Goal: Task Accomplishment & Management: Use online tool/utility

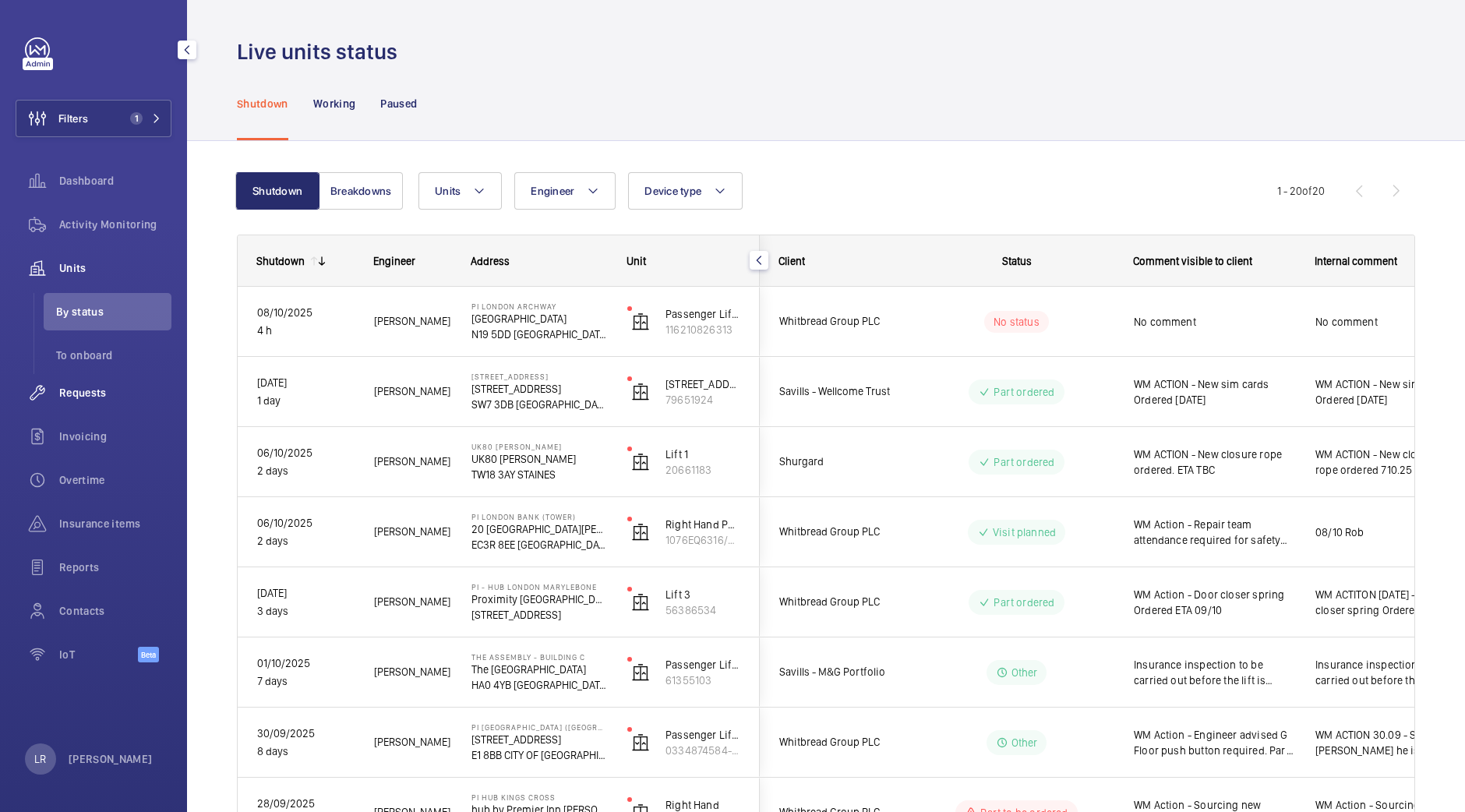
click at [116, 400] on div "Requests" at bounding box center [93, 393] width 156 height 38
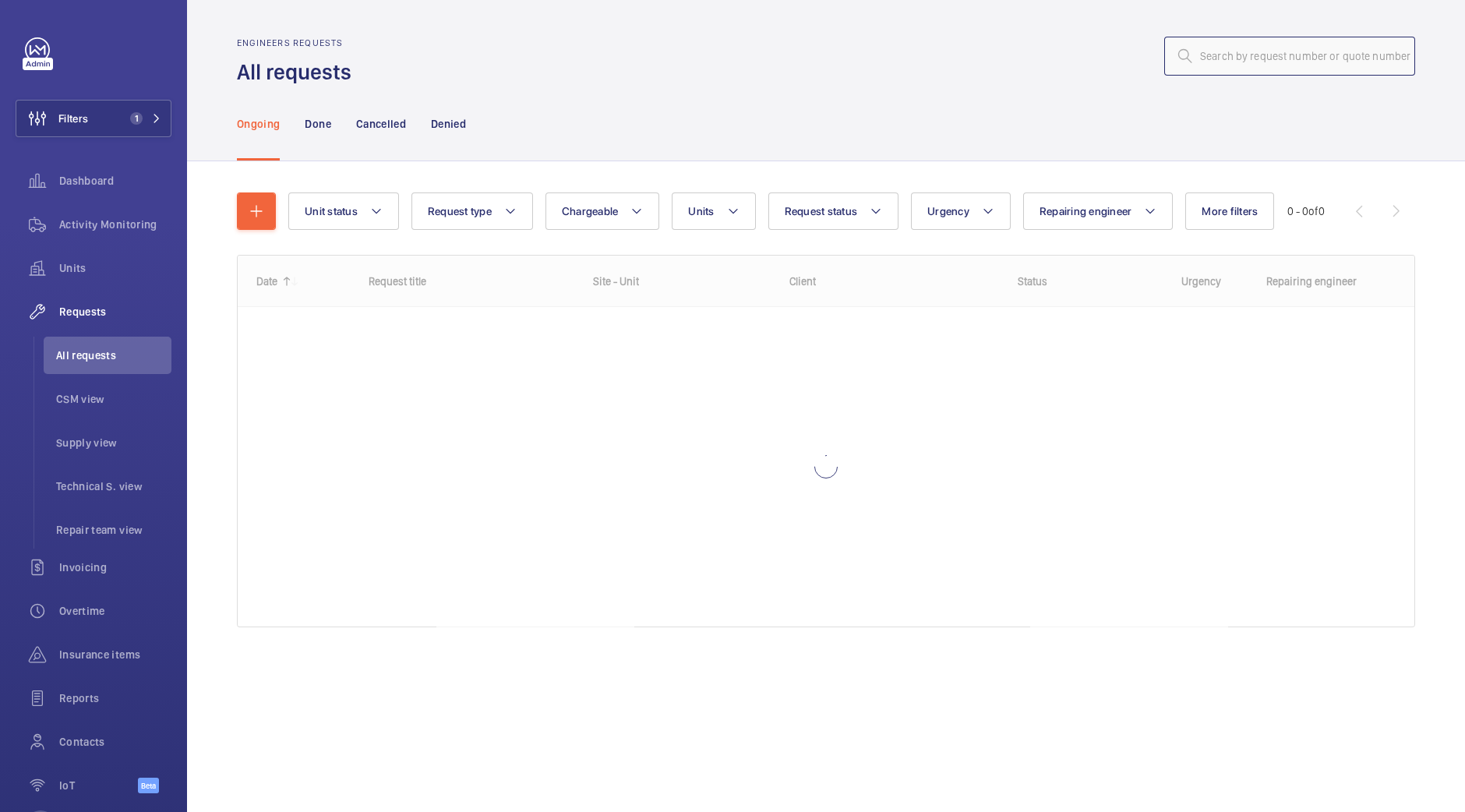
click at [1270, 60] on input "text" at bounding box center [1290, 56] width 251 height 39
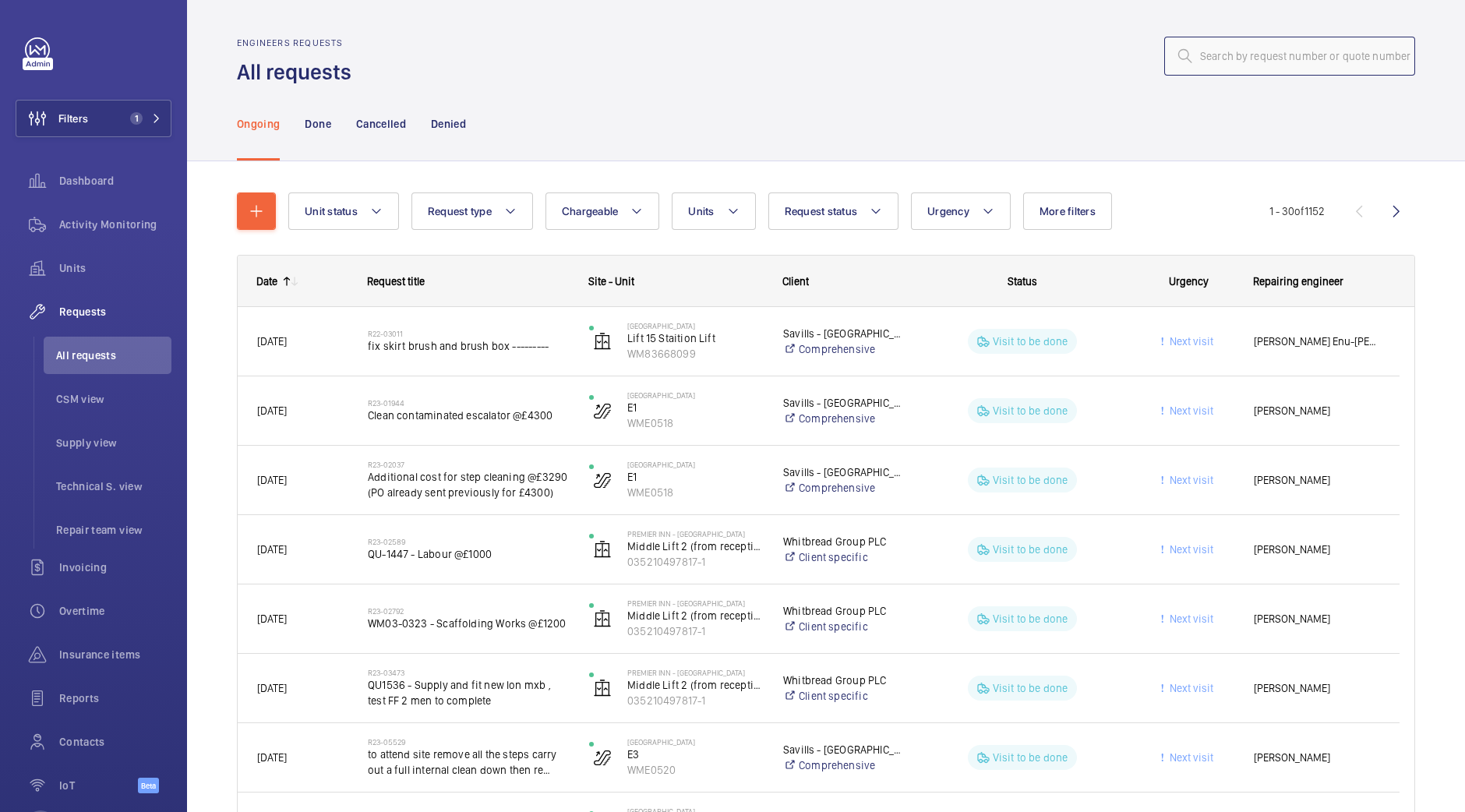
paste input "R25-12300"
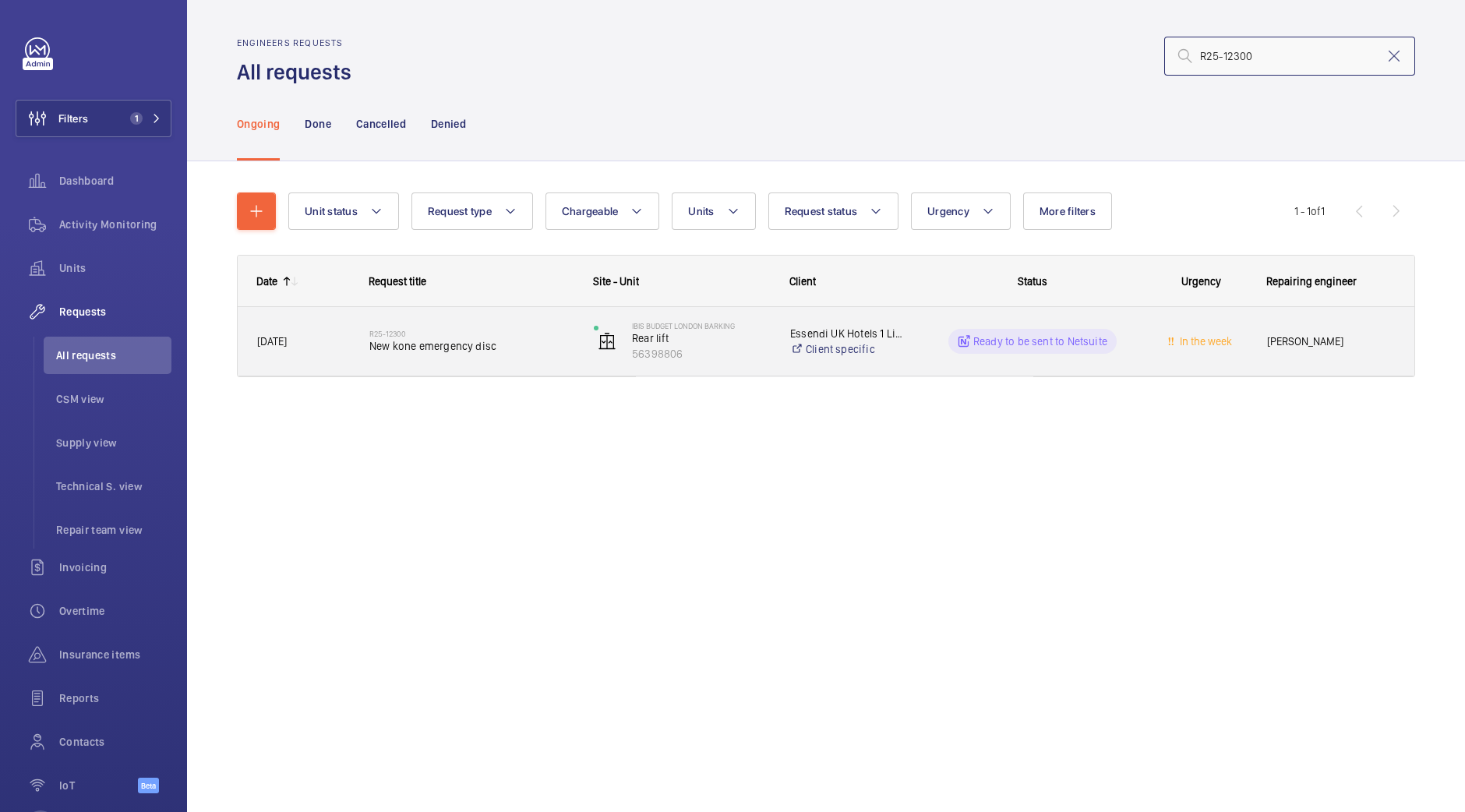
type input "R25-12300"
click at [476, 322] on div "R25-12300 New kone emergency disc" at bounding box center [472, 341] width 205 height 46
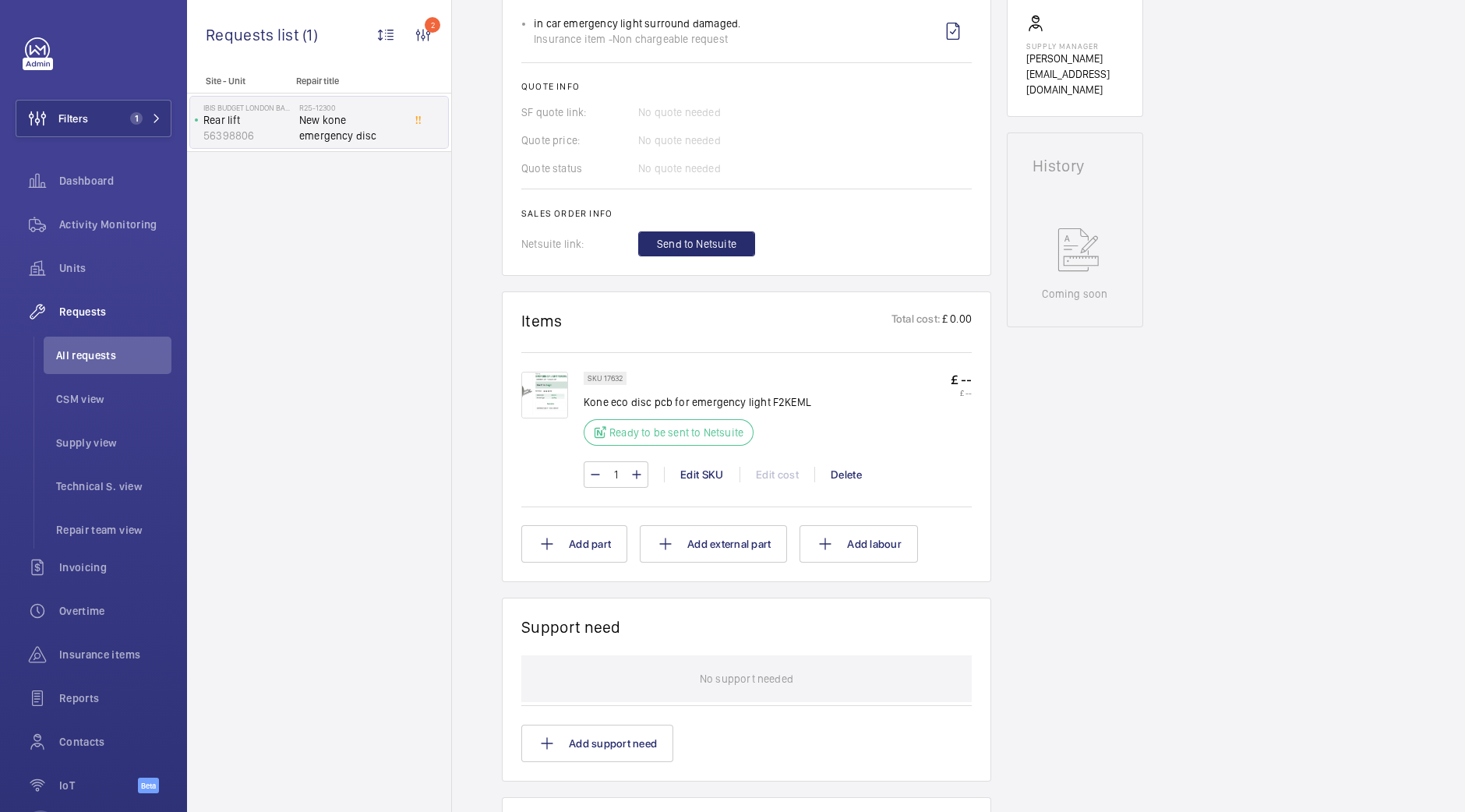
scroll to position [614, 0]
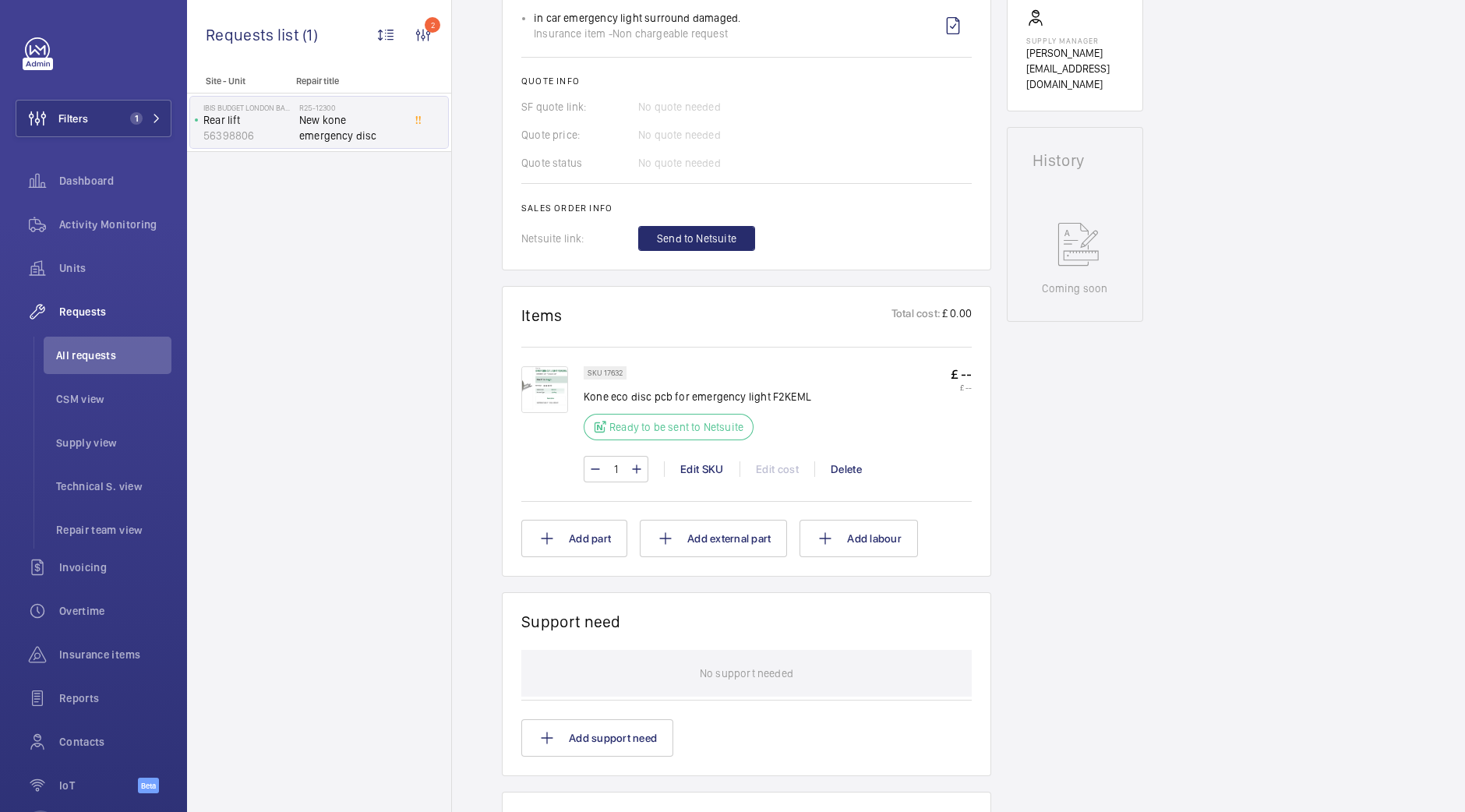
click at [526, 393] on img at bounding box center [544, 389] width 47 height 47
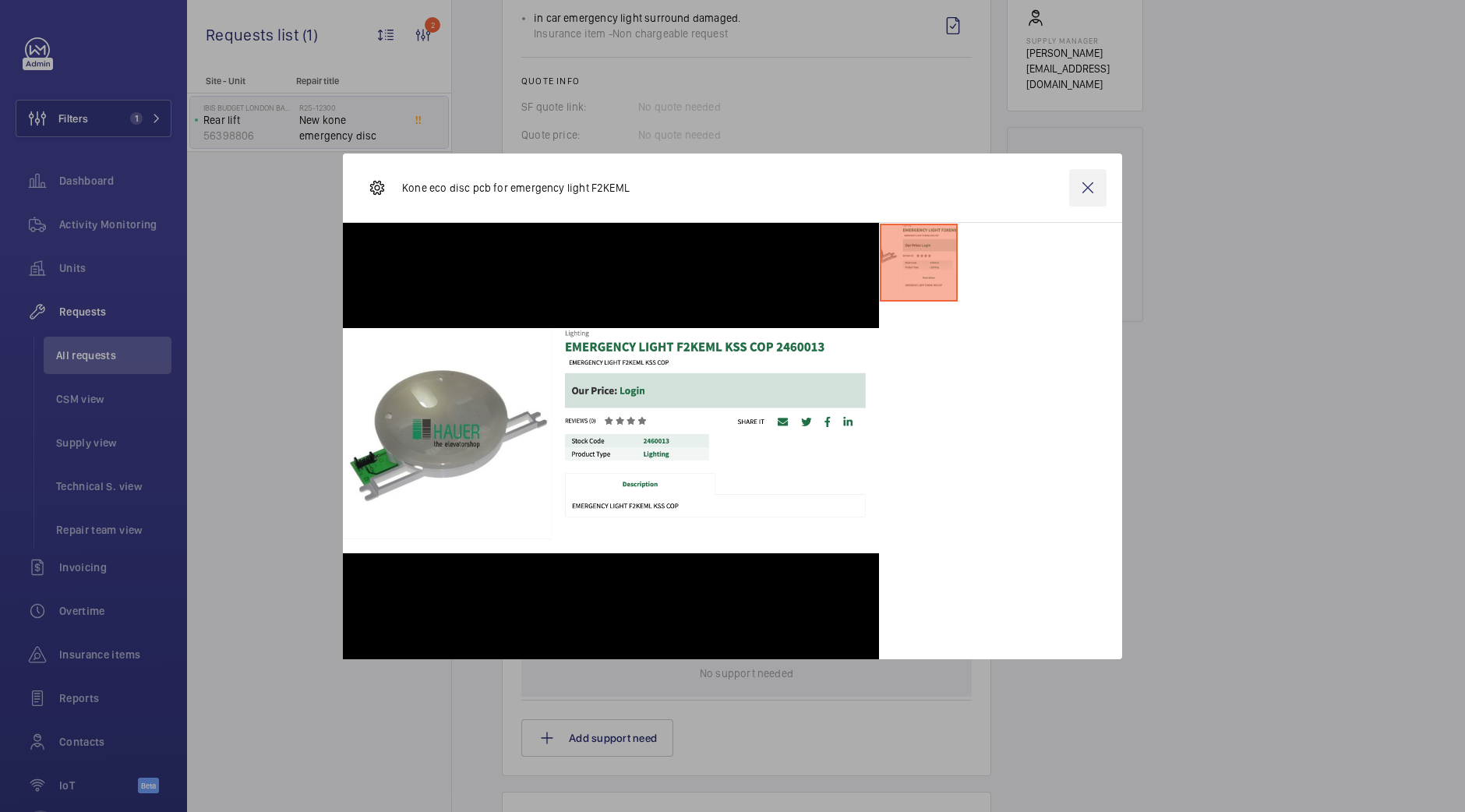
click at [1085, 201] on wm-front-icon-button at bounding box center [1089, 188] width 38 height 38
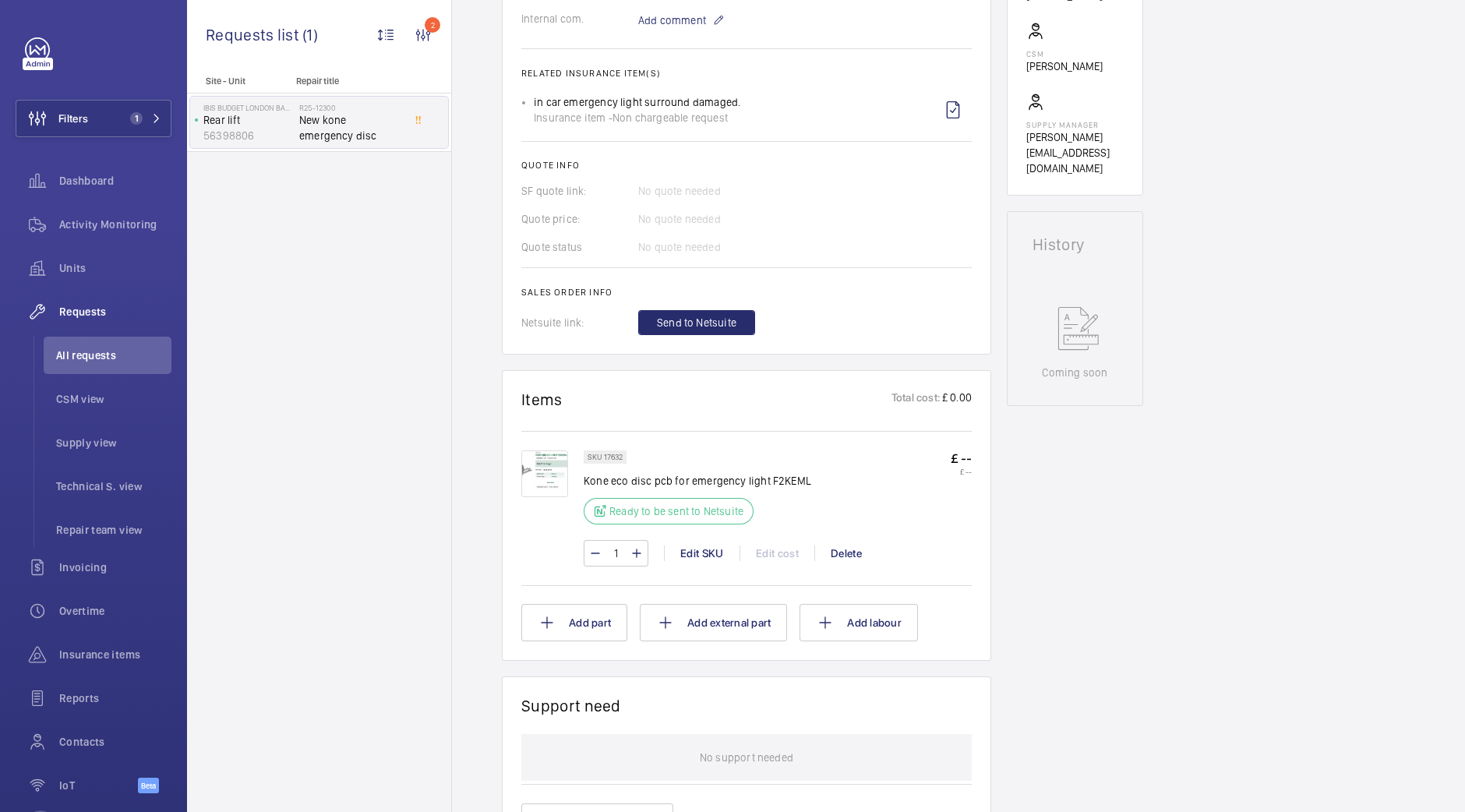
scroll to position [530, 0]
click at [701, 328] on span "Send to Netsuite" at bounding box center [697, 324] width 79 height 16
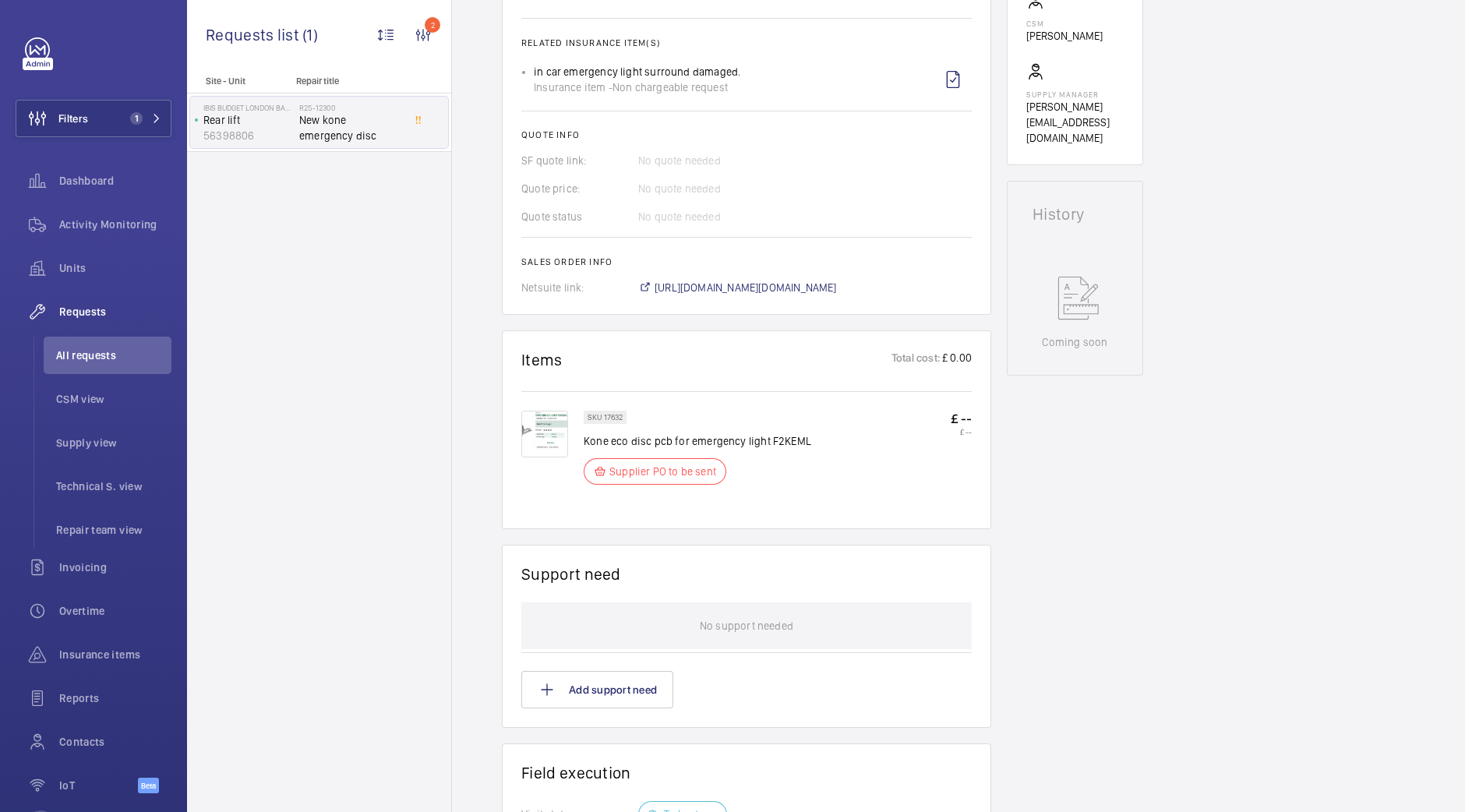
scroll to position [577, 0]
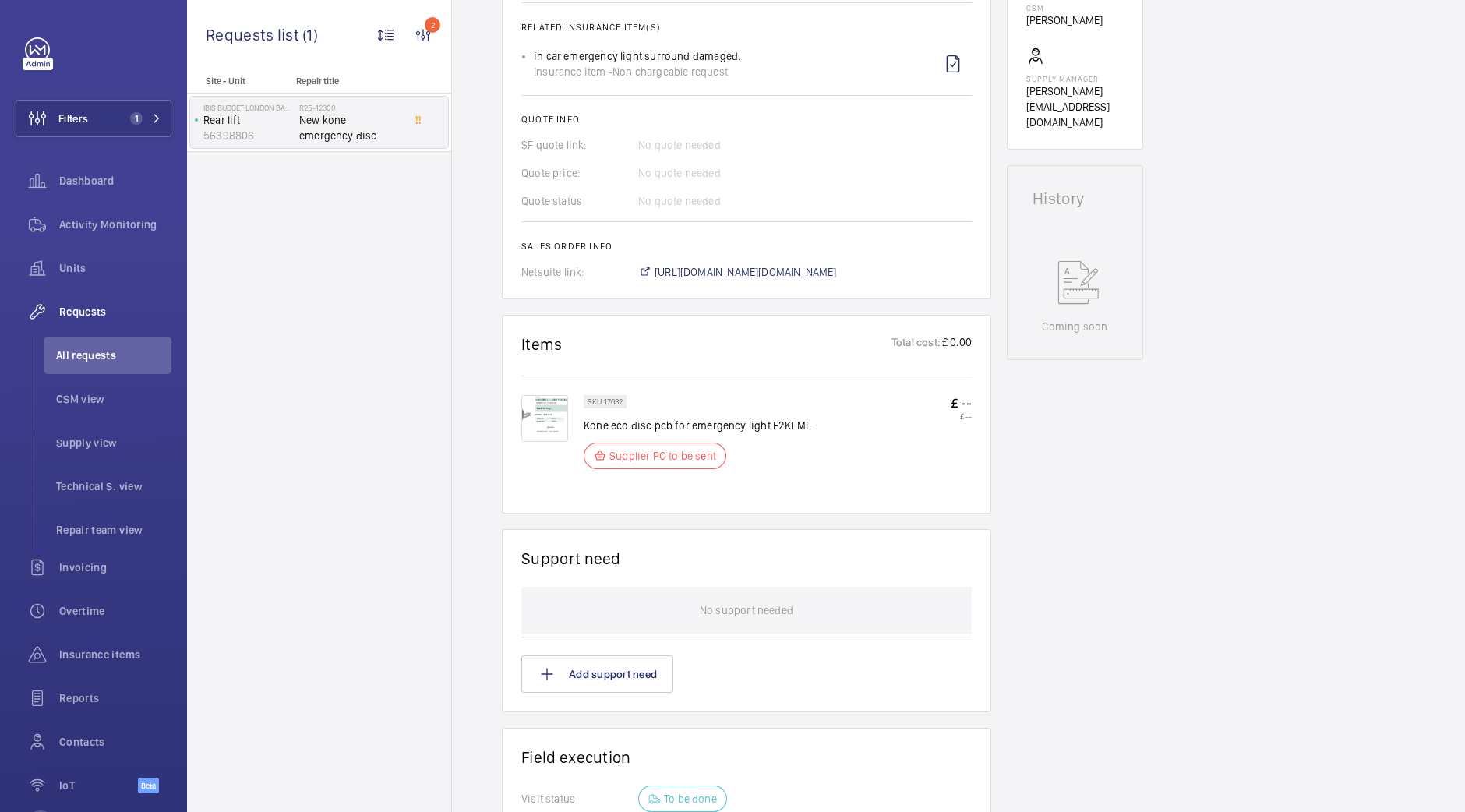
click at [820, 280] on span "[URL][DOMAIN_NAME][DOMAIN_NAME]" at bounding box center [746, 272] width 183 height 16
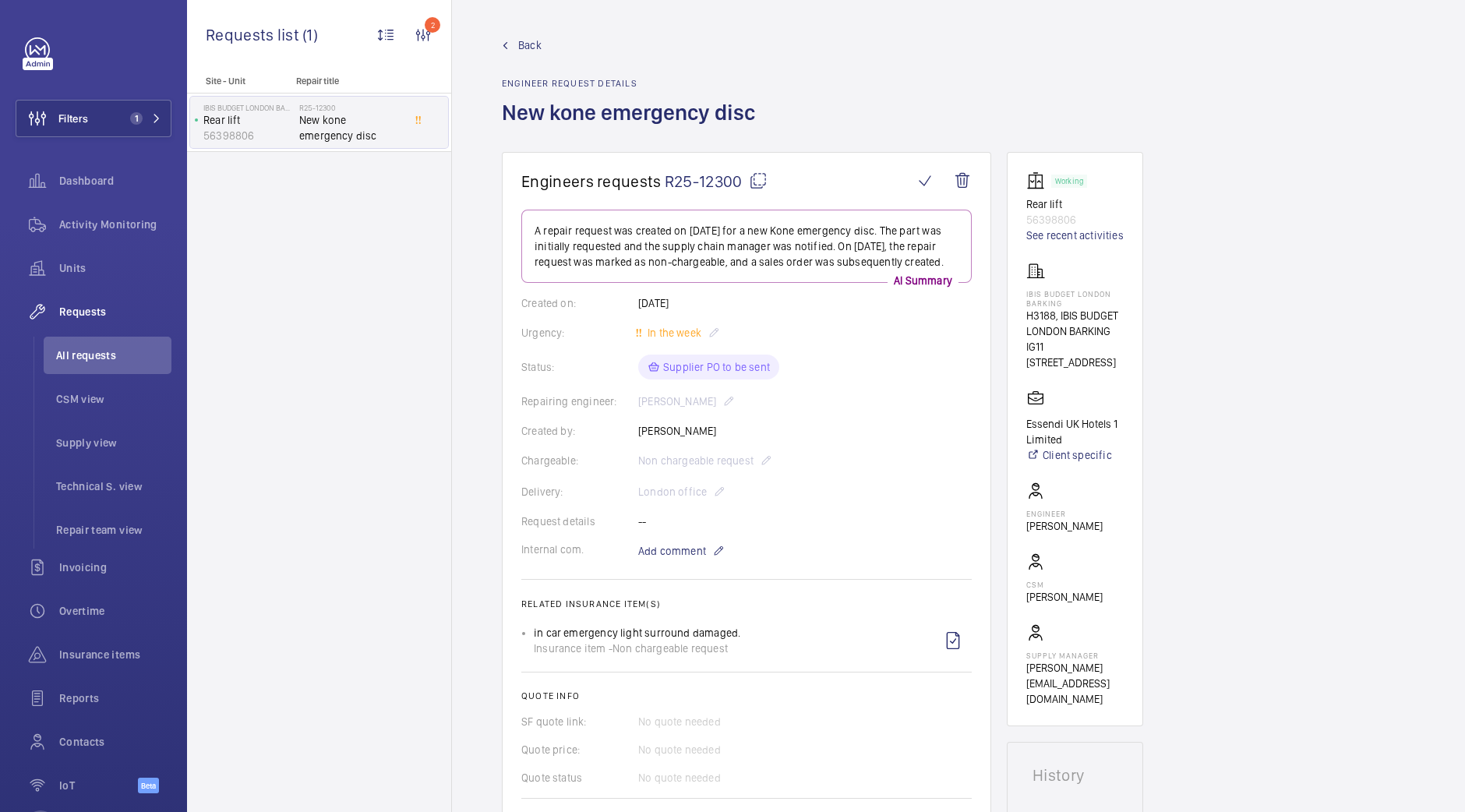
scroll to position [1, 0]
click at [749, 185] on mat-icon at bounding box center [758, 180] width 19 height 19
drag, startPoint x: 1076, startPoint y: 303, endPoint x: 1009, endPoint y: 292, distance: 67.9
click at [1009, 292] on wm-front-card "Working Rear lift 56398806 See recent activities IBIS BUDGET LONDON BARKING H31…" at bounding box center [1075, 438] width 136 height 574
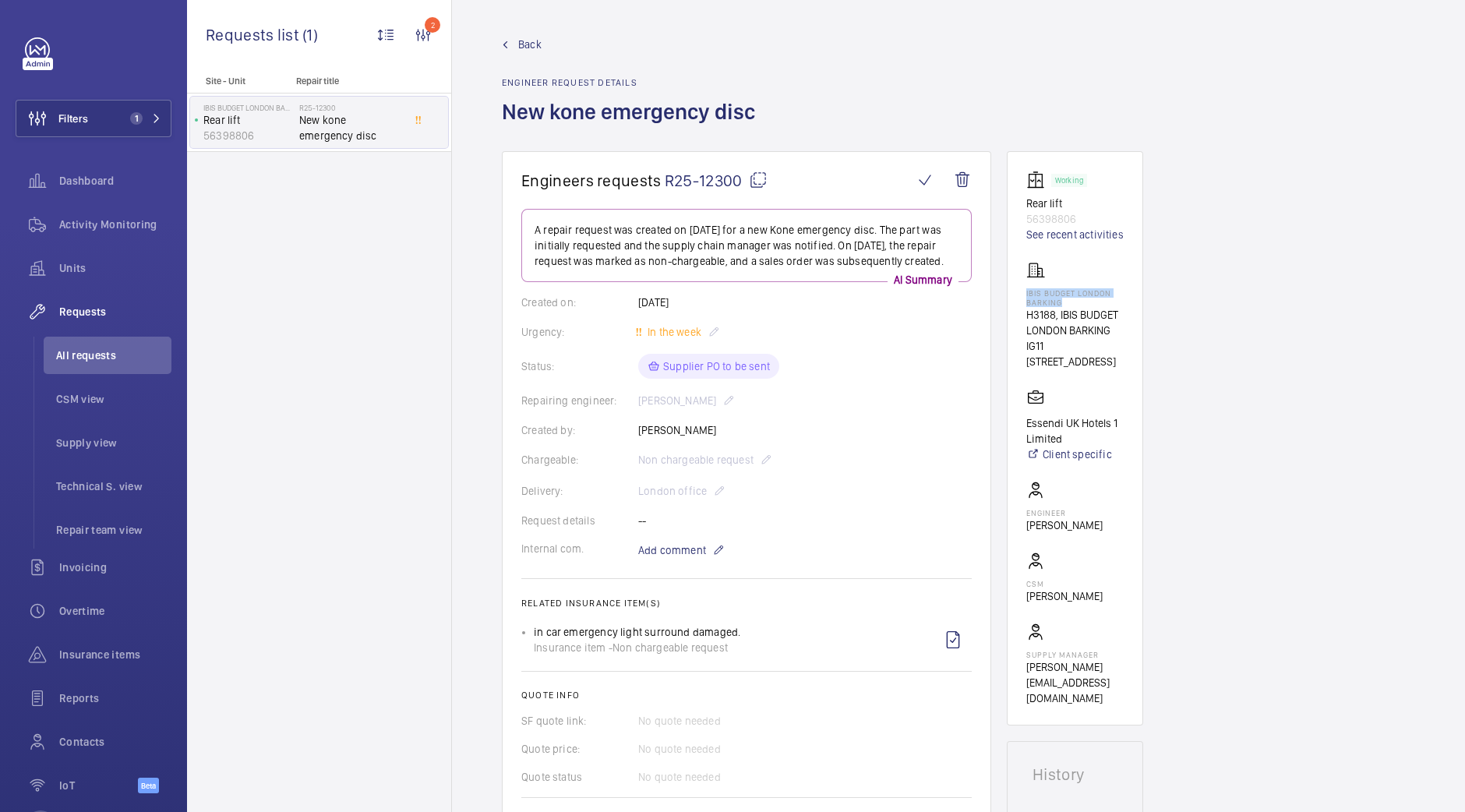
copy p "IBIS BUDGET LONDON BARKING"
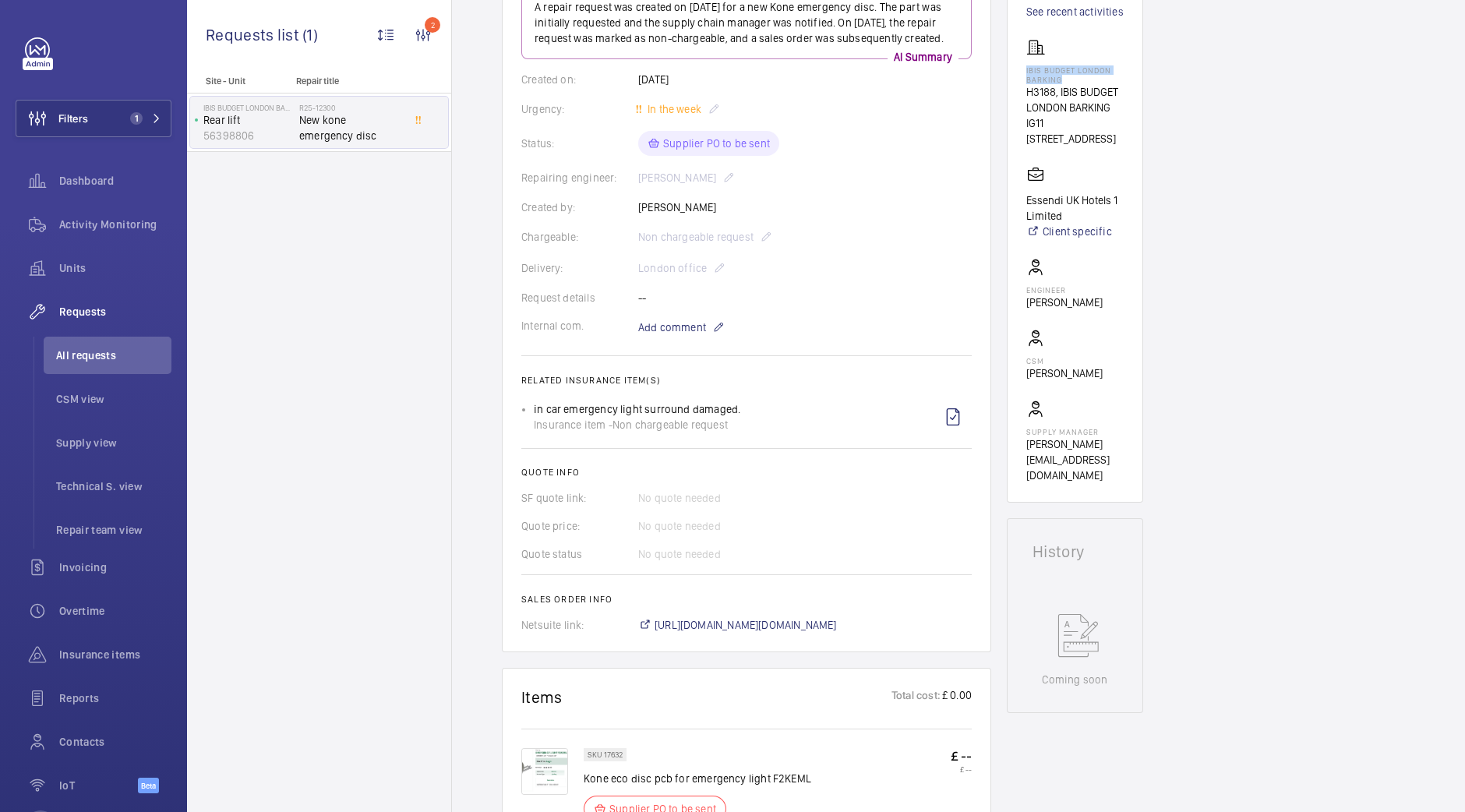
scroll to position [0, 0]
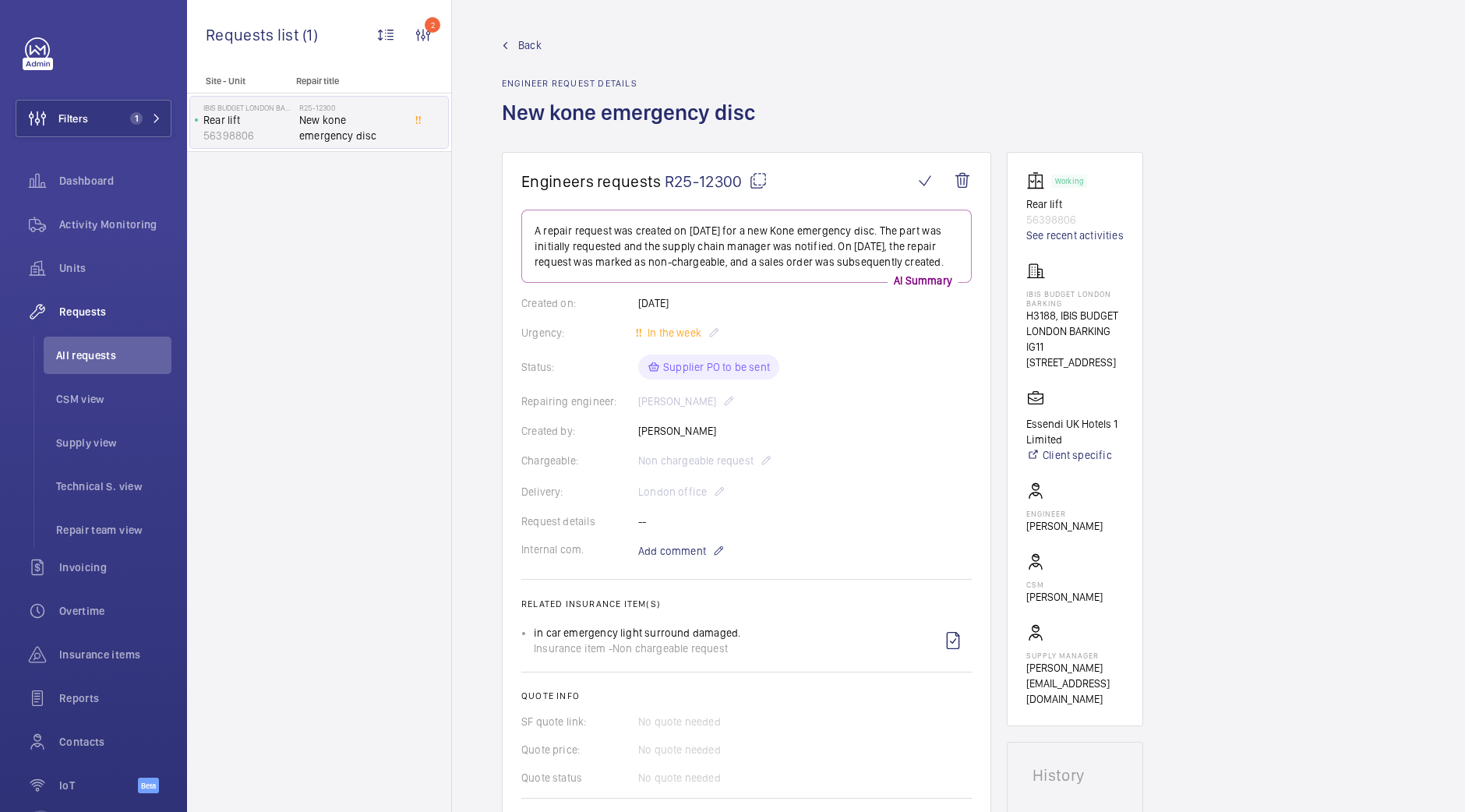
click at [539, 43] on span "Back" at bounding box center [530, 46] width 24 height 16
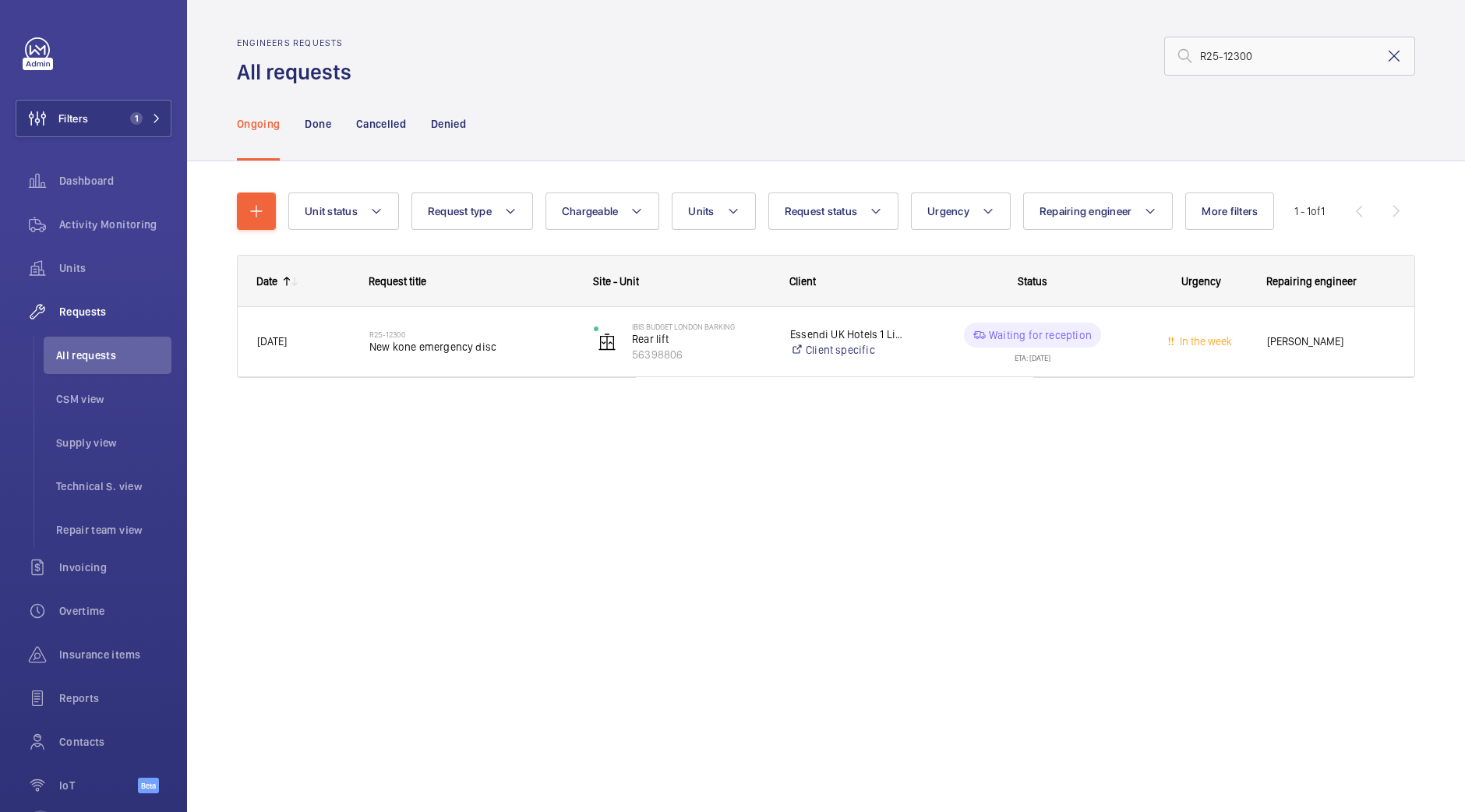
click at [1398, 61] on mat-icon at bounding box center [1394, 56] width 19 height 19
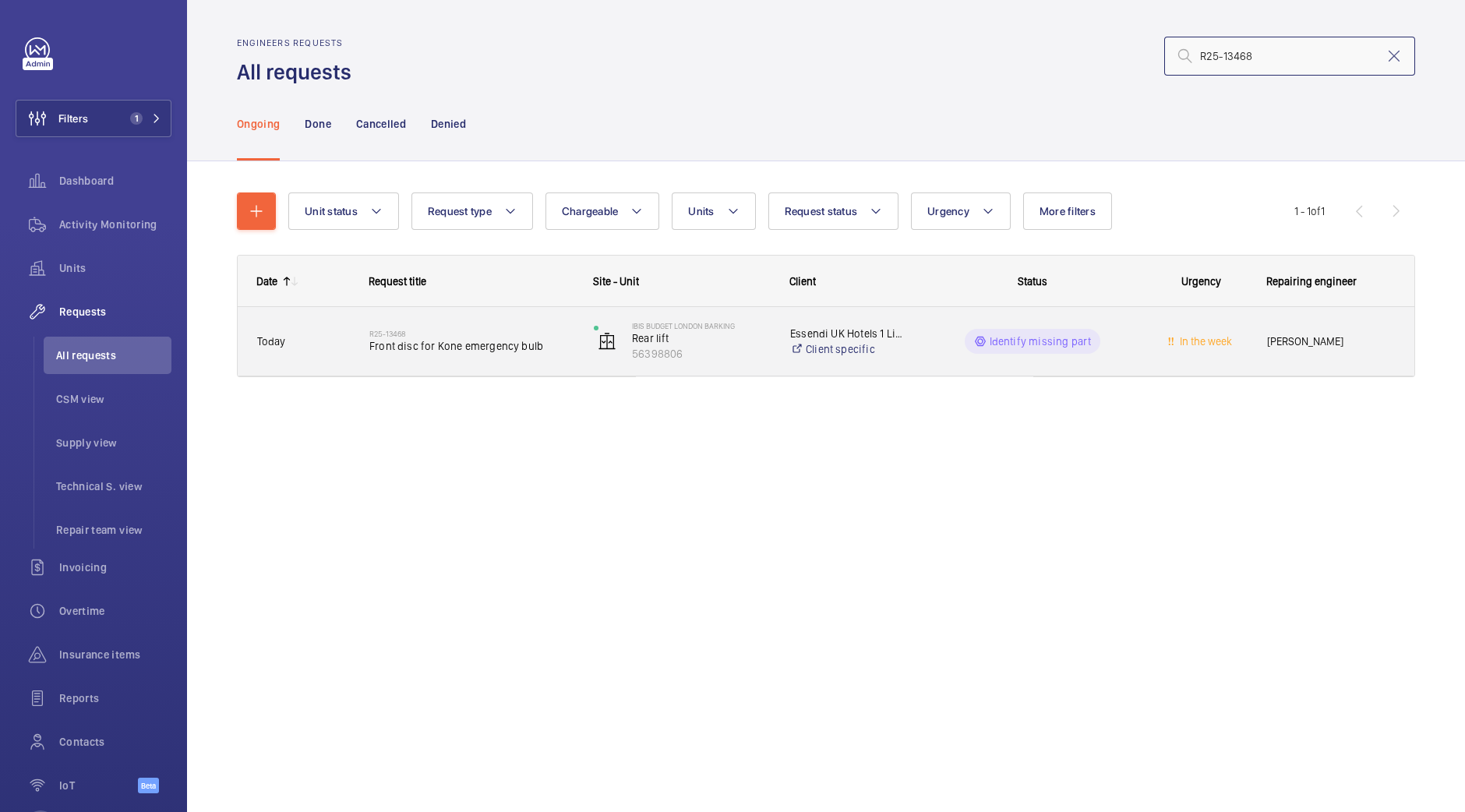
type input "R25-13468"
click at [560, 356] on div "R25-13468 Front disc for Kone emergency bulb" at bounding box center [472, 341] width 205 height 46
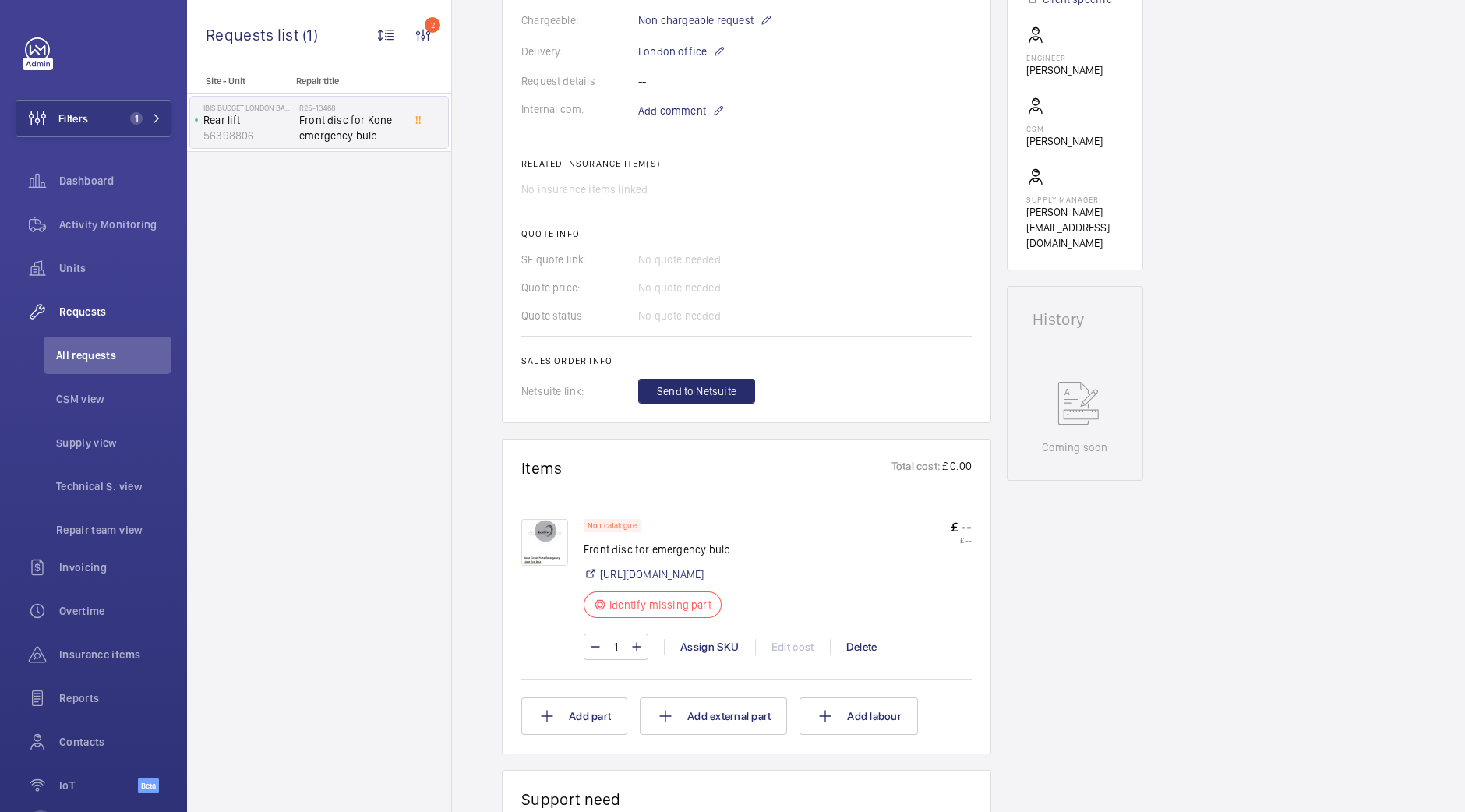
scroll to position [458, 0]
click at [666, 574] on link "[URL][DOMAIN_NAME]" at bounding box center [652, 573] width 103 height 16
click at [697, 652] on div "Assign SKU" at bounding box center [710, 645] width 91 height 16
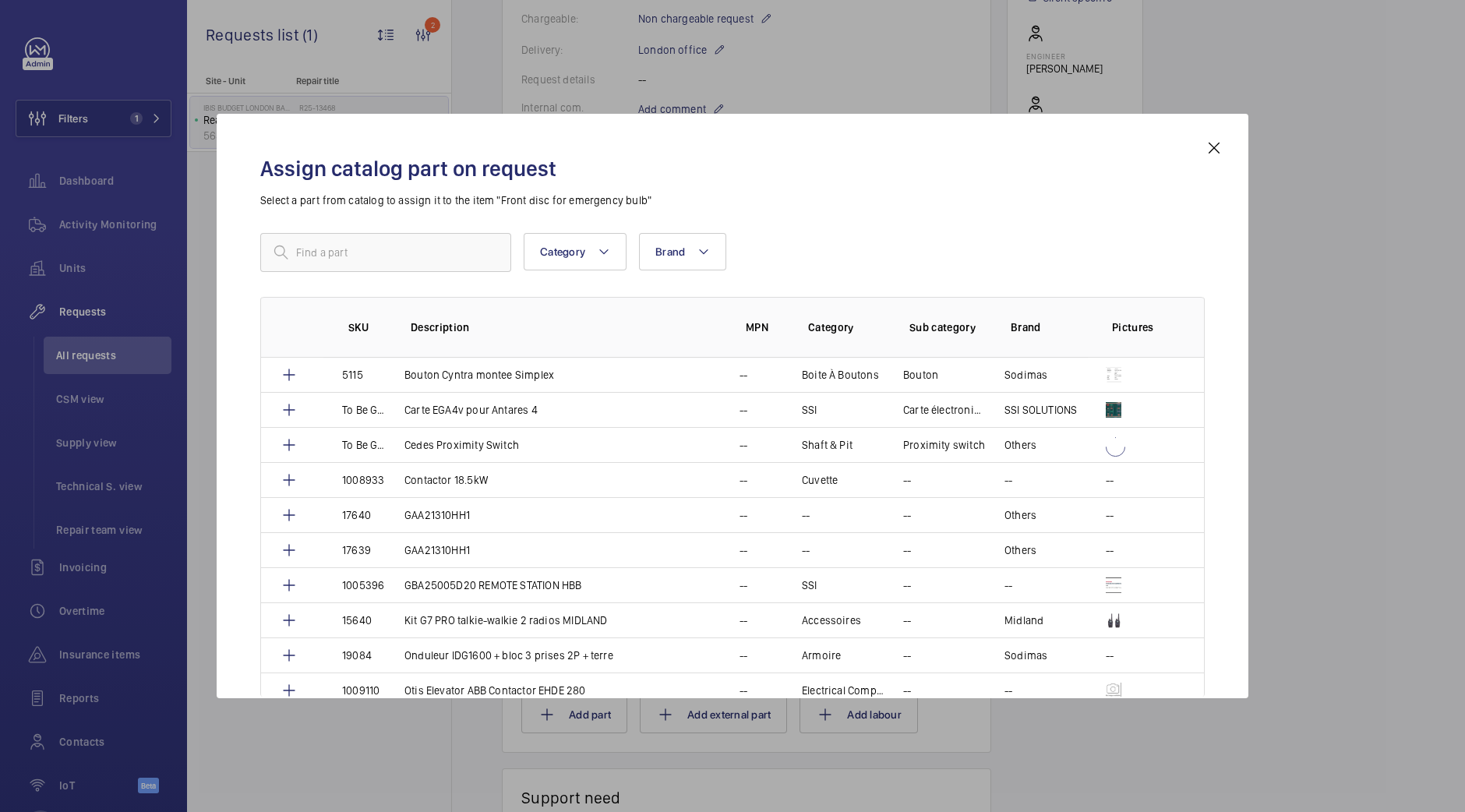
click at [371, 273] on div "Category Brand More filters Reset all filters SKU Description MPN Category Sub …" at bounding box center [732, 428] width 945 height 389
click at [381, 256] on input "text" at bounding box center [385, 252] width 251 height 39
paste input "1010482"
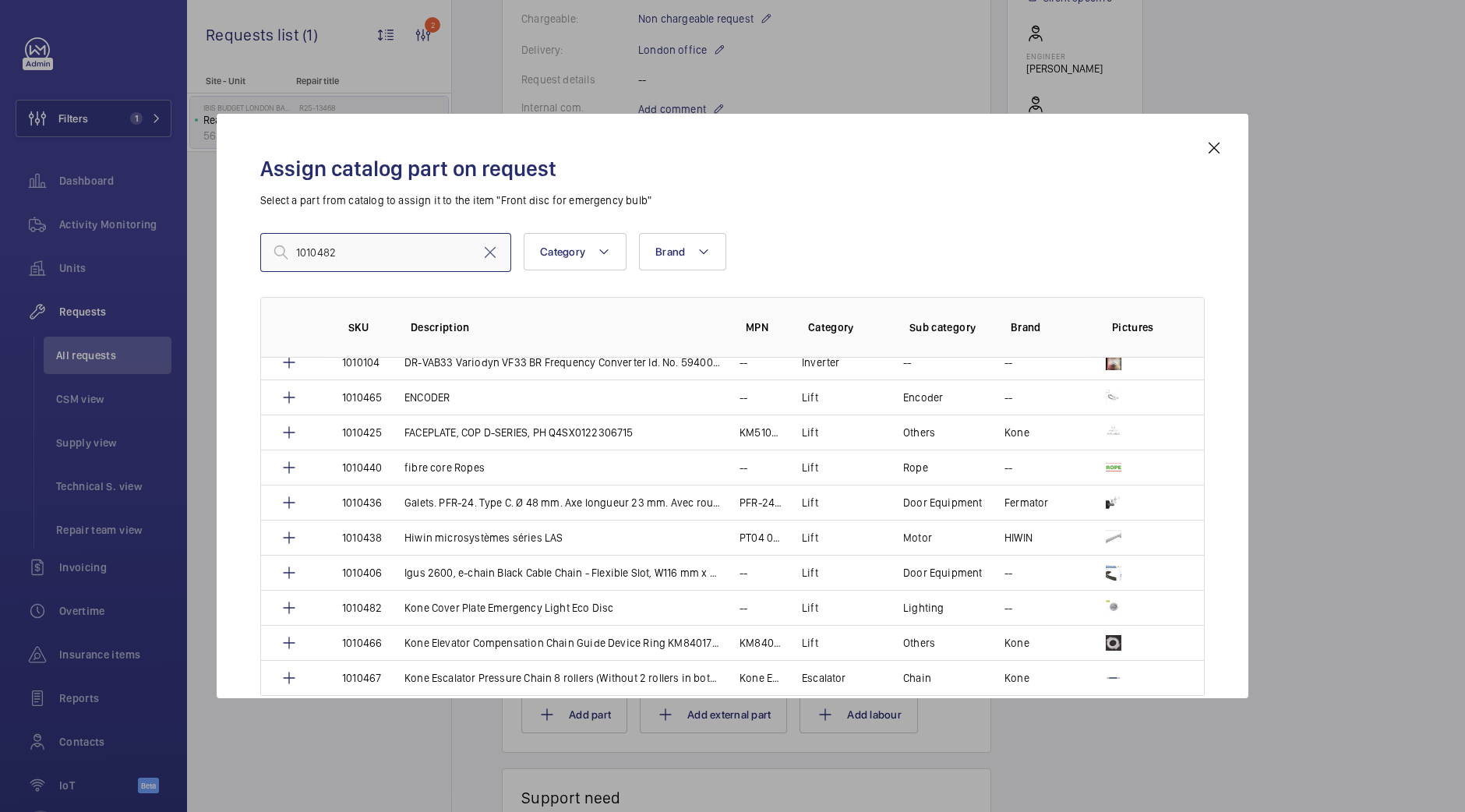
scroll to position [1065, 0]
type input "1010482"
click at [637, 607] on td "Kone Cover Plate Emergency Light Eco Disc" at bounding box center [552, 606] width 335 height 35
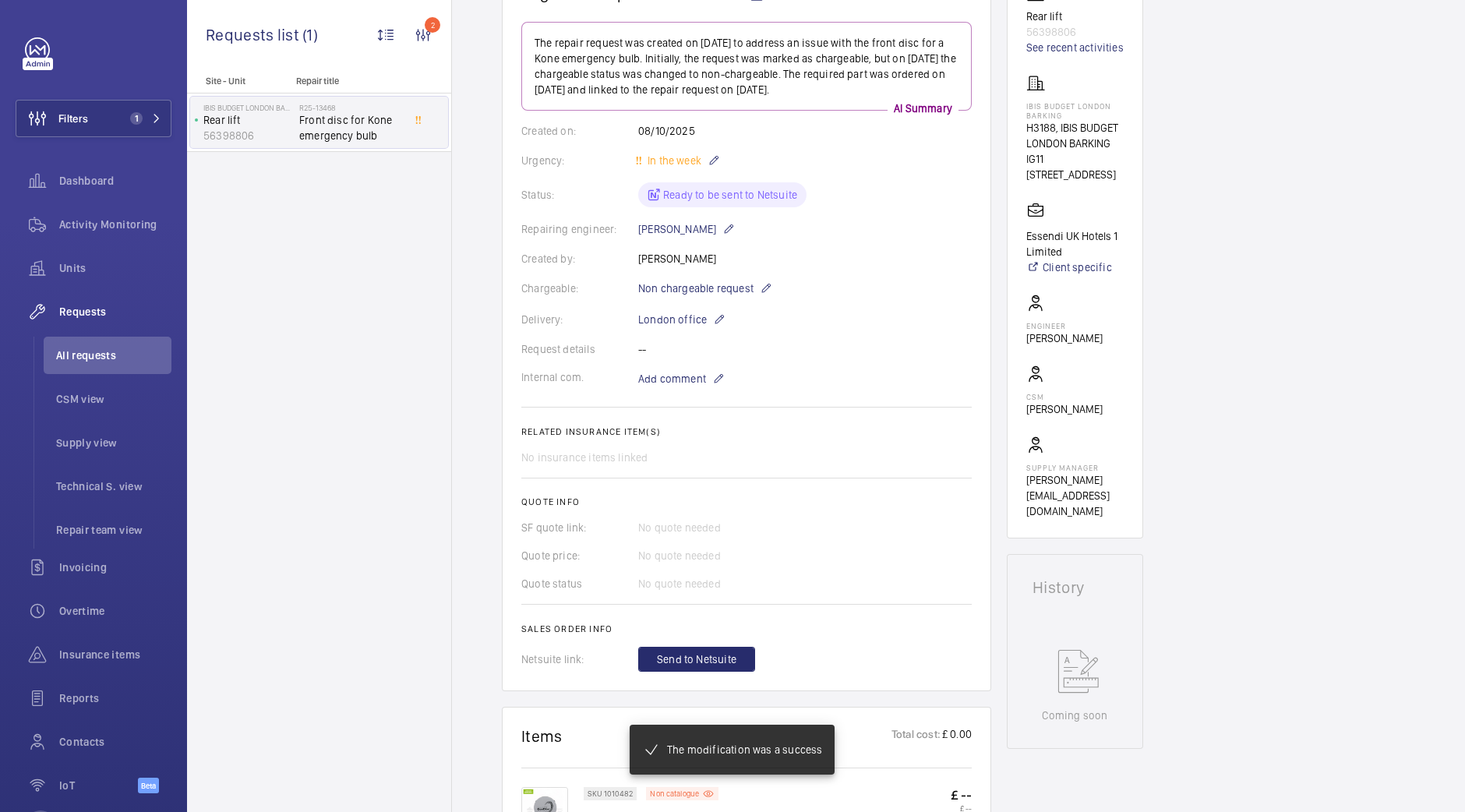
scroll to position [483, 0]
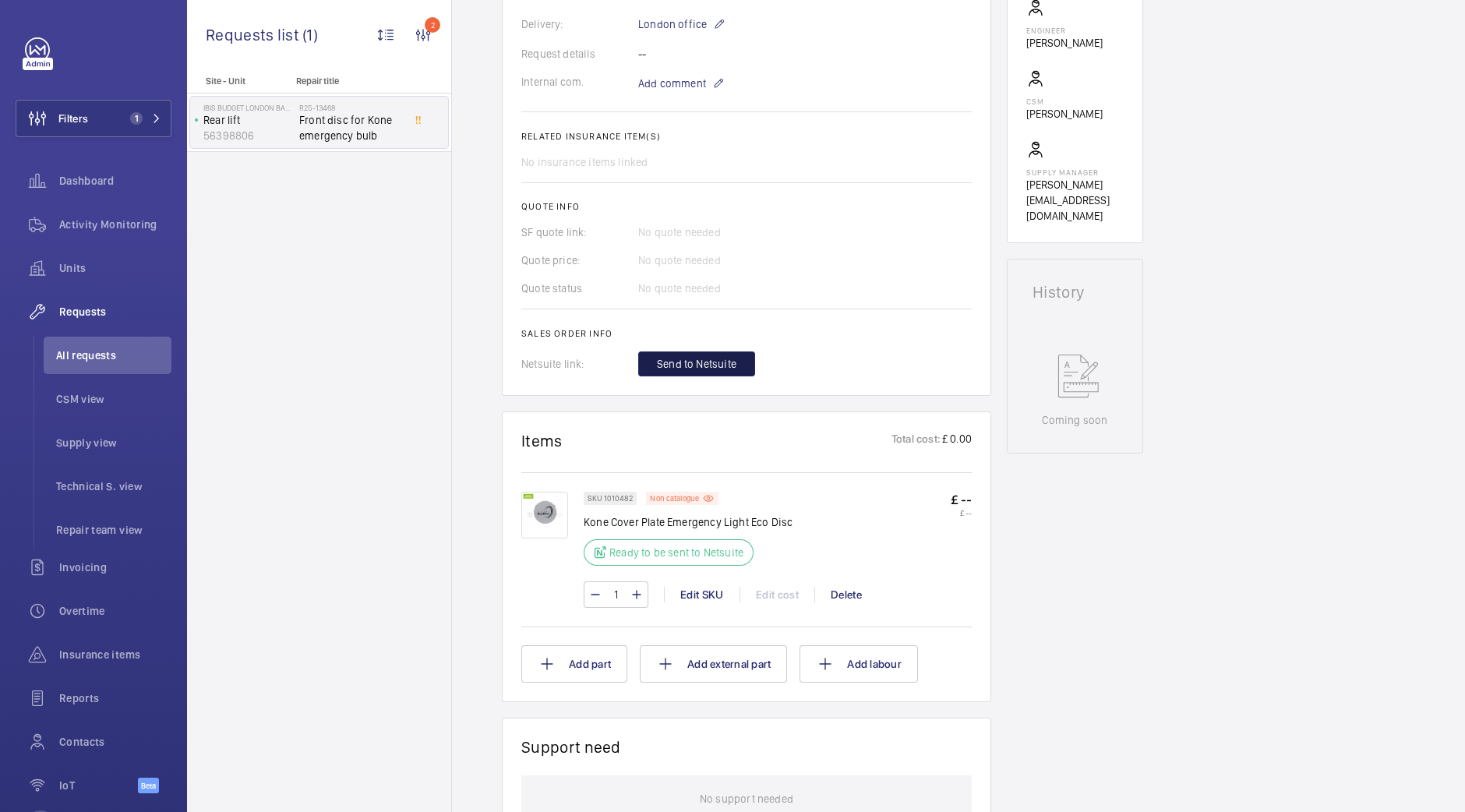
click at [718, 363] on span "Send to Netsuite" at bounding box center [697, 364] width 79 height 16
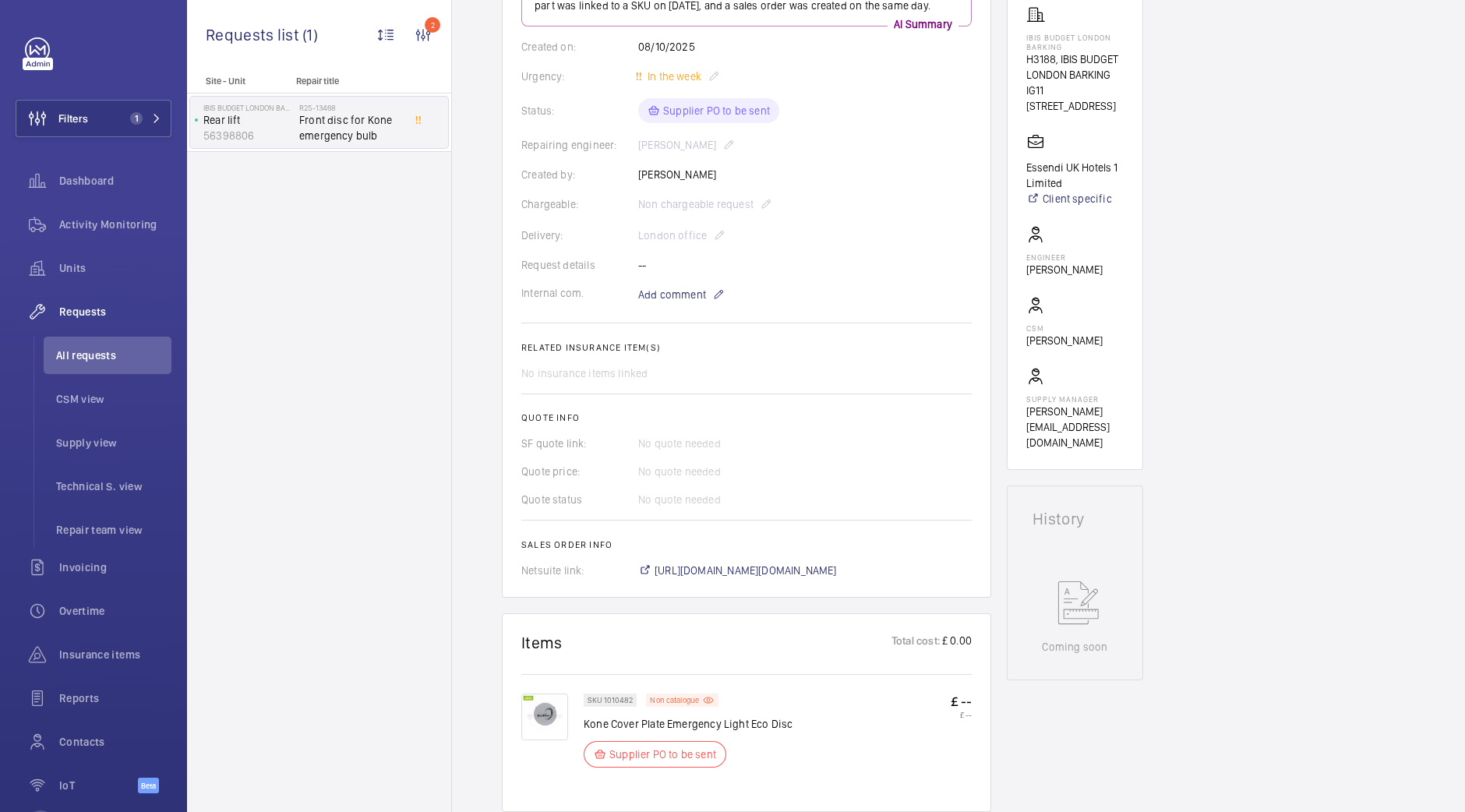
scroll to position [422, 0]
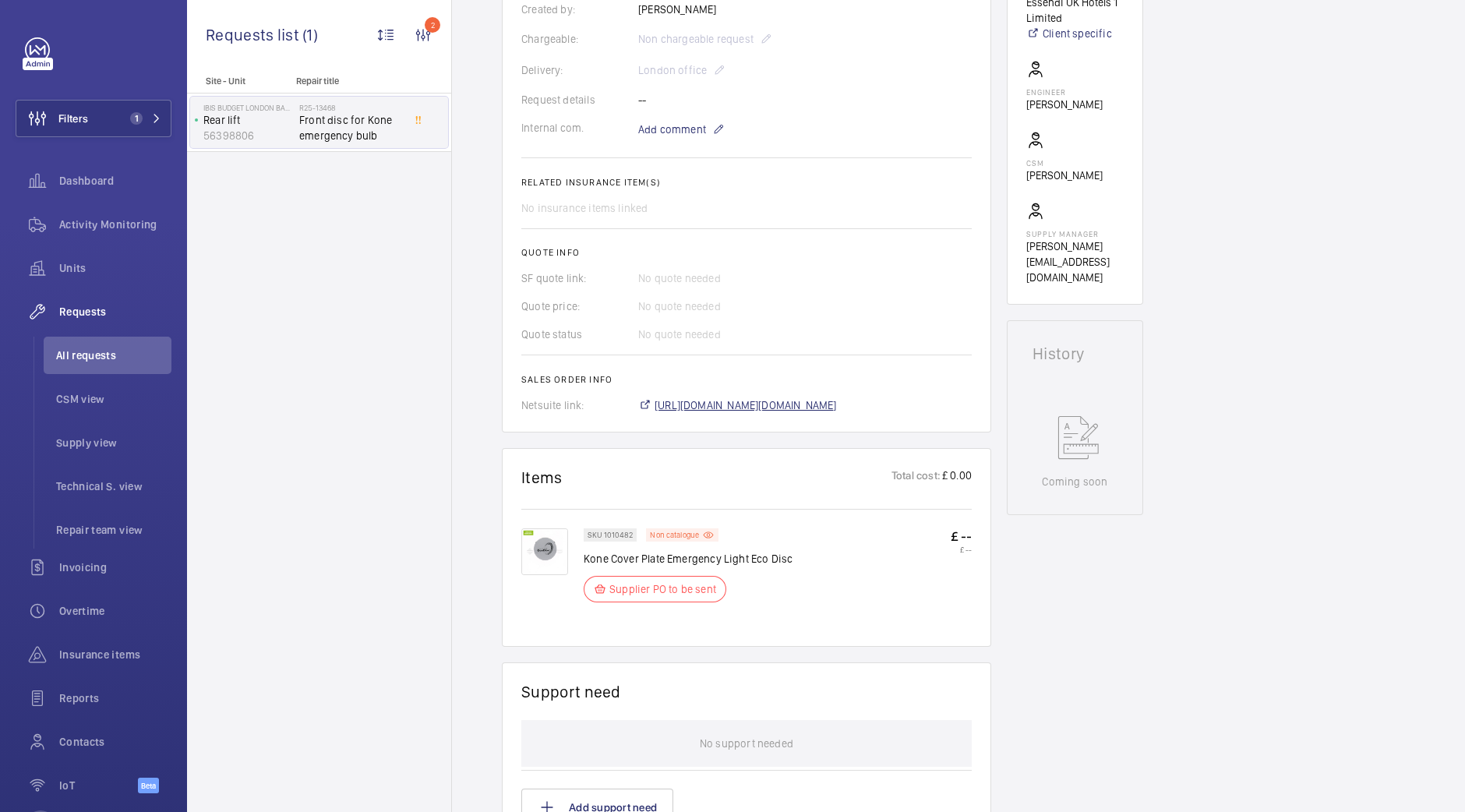
click at [782, 403] on span "[URL][DOMAIN_NAME][DOMAIN_NAME]" at bounding box center [746, 405] width 183 height 16
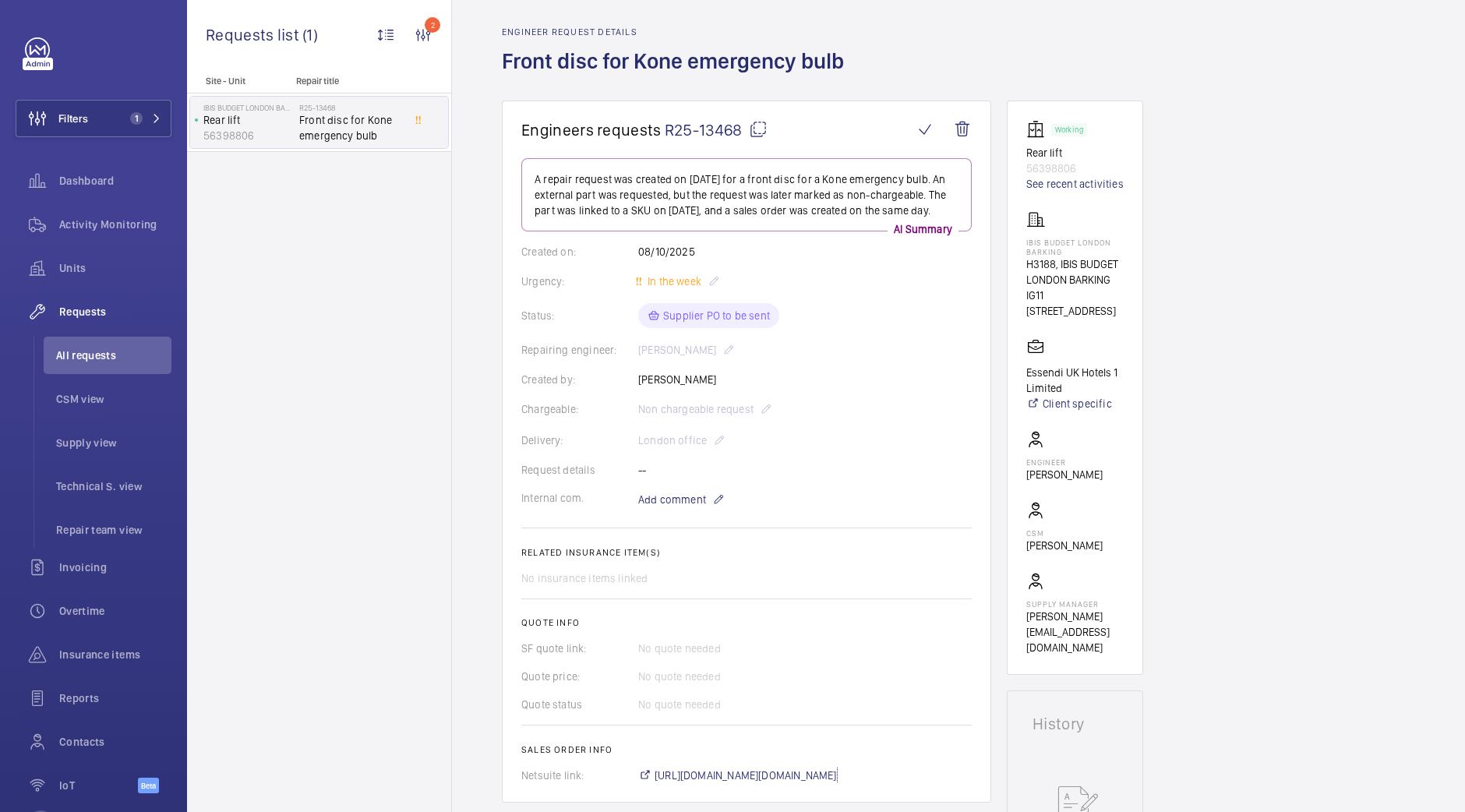
scroll to position [44, 0]
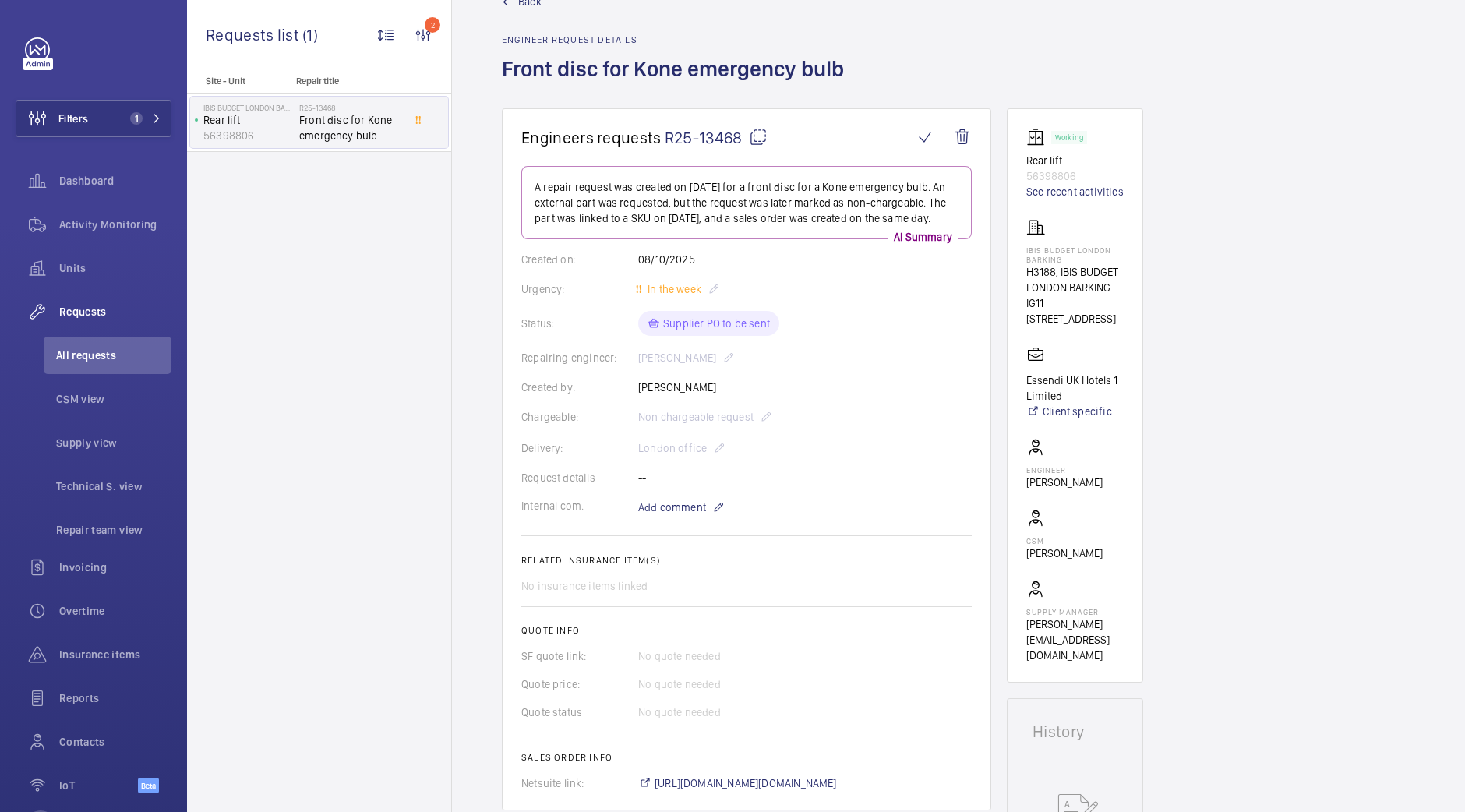
click at [755, 143] on mat-icon at bounding box center [758, 137] width 19 height 19
drag, startPoint x: 1080, startPoint y: 264, endPoint x: 1023, endPoint y: 253, distance: 58.1
click at [1023, 253] on wm-front-card "Working Rear lift 56398806 See recent activities IBIS BUDGET LONDON BARKING H31…" at bounding box center [1075, 395] width 136 height 574
click at [1139, 281] on wm-front-card "Working Rear lift 56398806 See recent activities IBIS BUDGET LONDON BARKING H31…" at bounding box center [1075, 395] width 136 height 574
drag, startPoint x: 1087, startPoint y: 257, endPoint x: 1028, endPoint y: 239, distance: 61.7
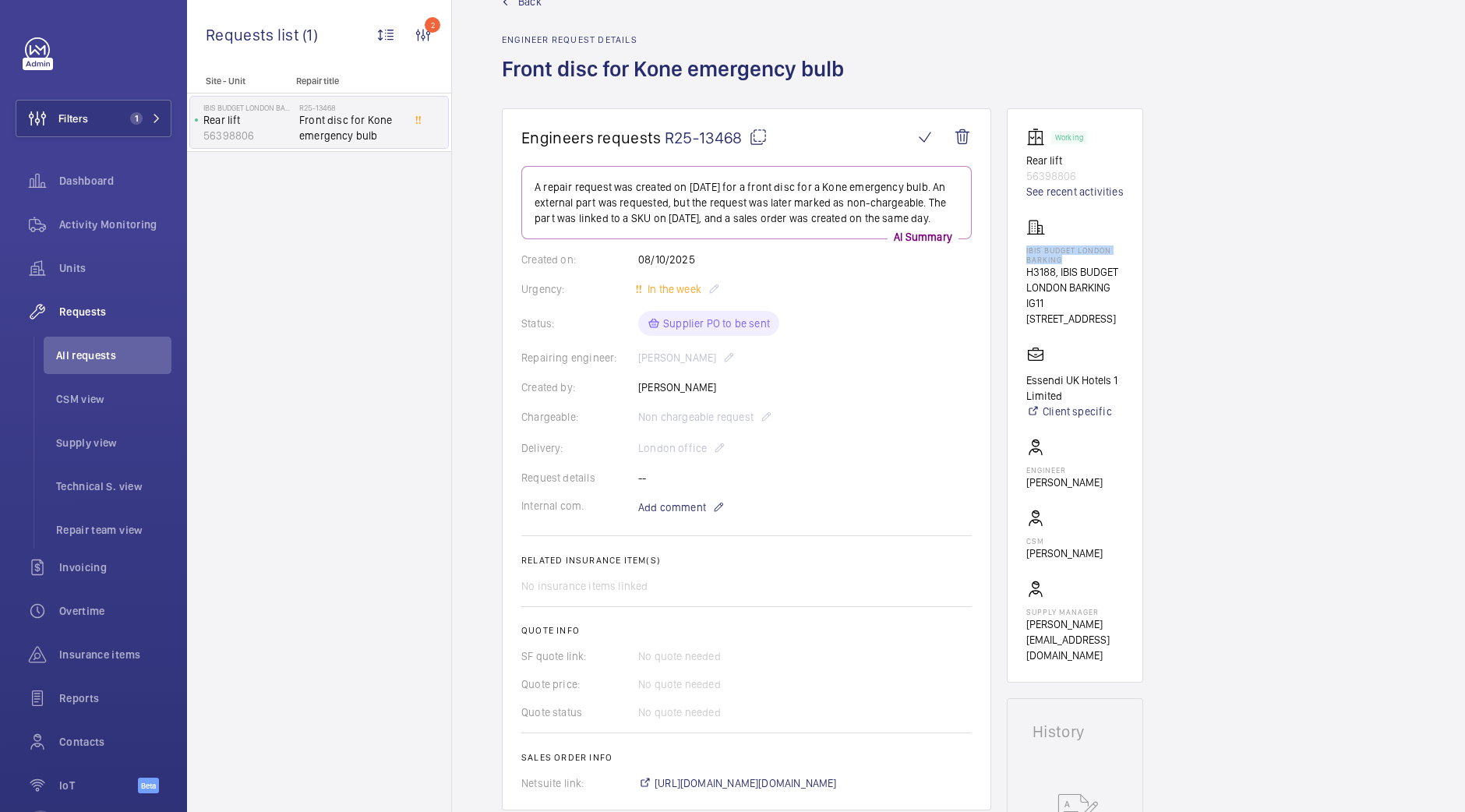
click at [1028, 239] on div "IBIS BUDGET LONDON BARKING H3188, IBIS BUDGET [GEOGRAPHIC_DATA] BARKING IG11 [G…" at bounding box center [1076, 272] width 97 height 108
copy p "IBIS BUDGET LONDON BARKING"
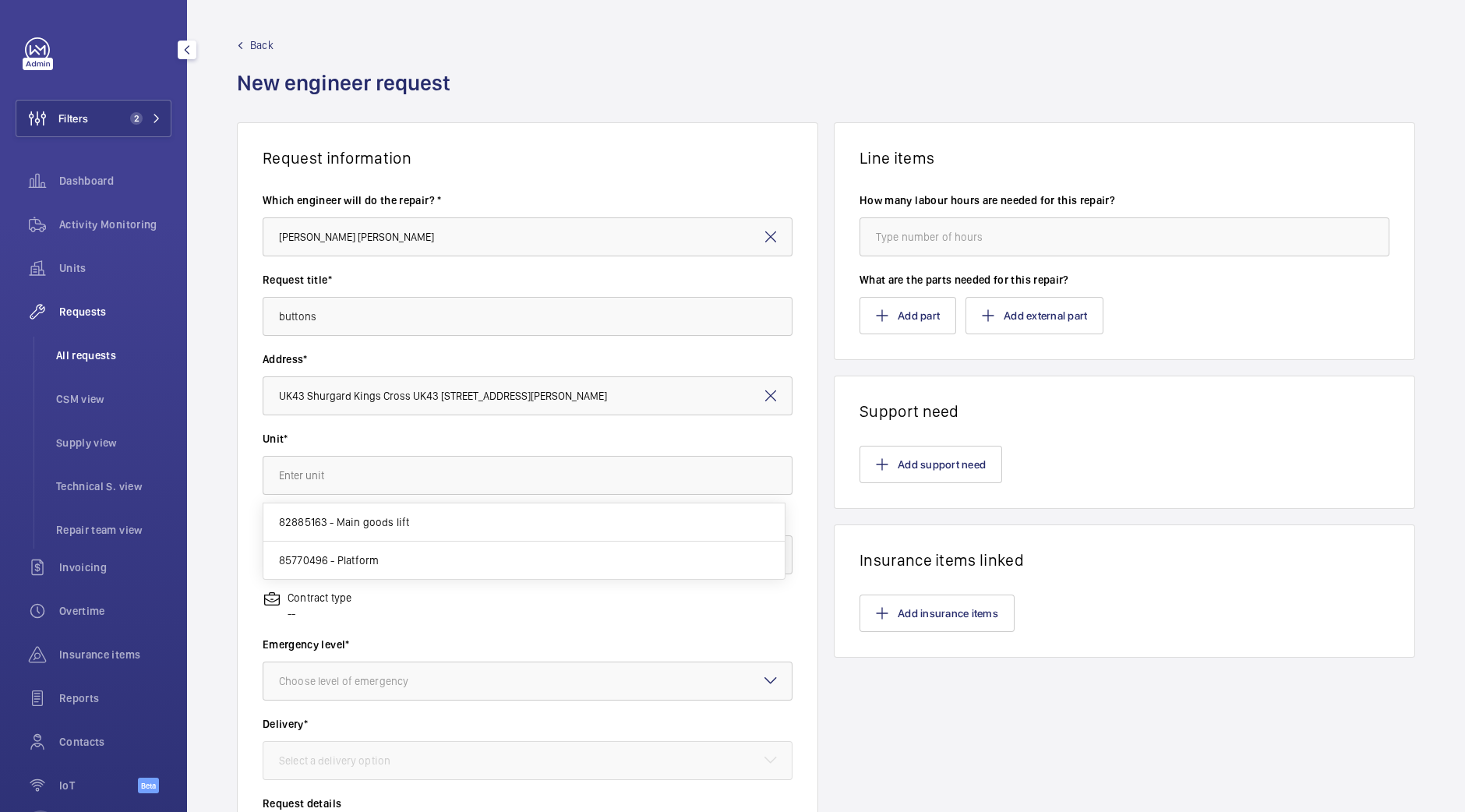
click at [122, 364] on li "All requests" at bounding box center [107, 355] width 128 height 38
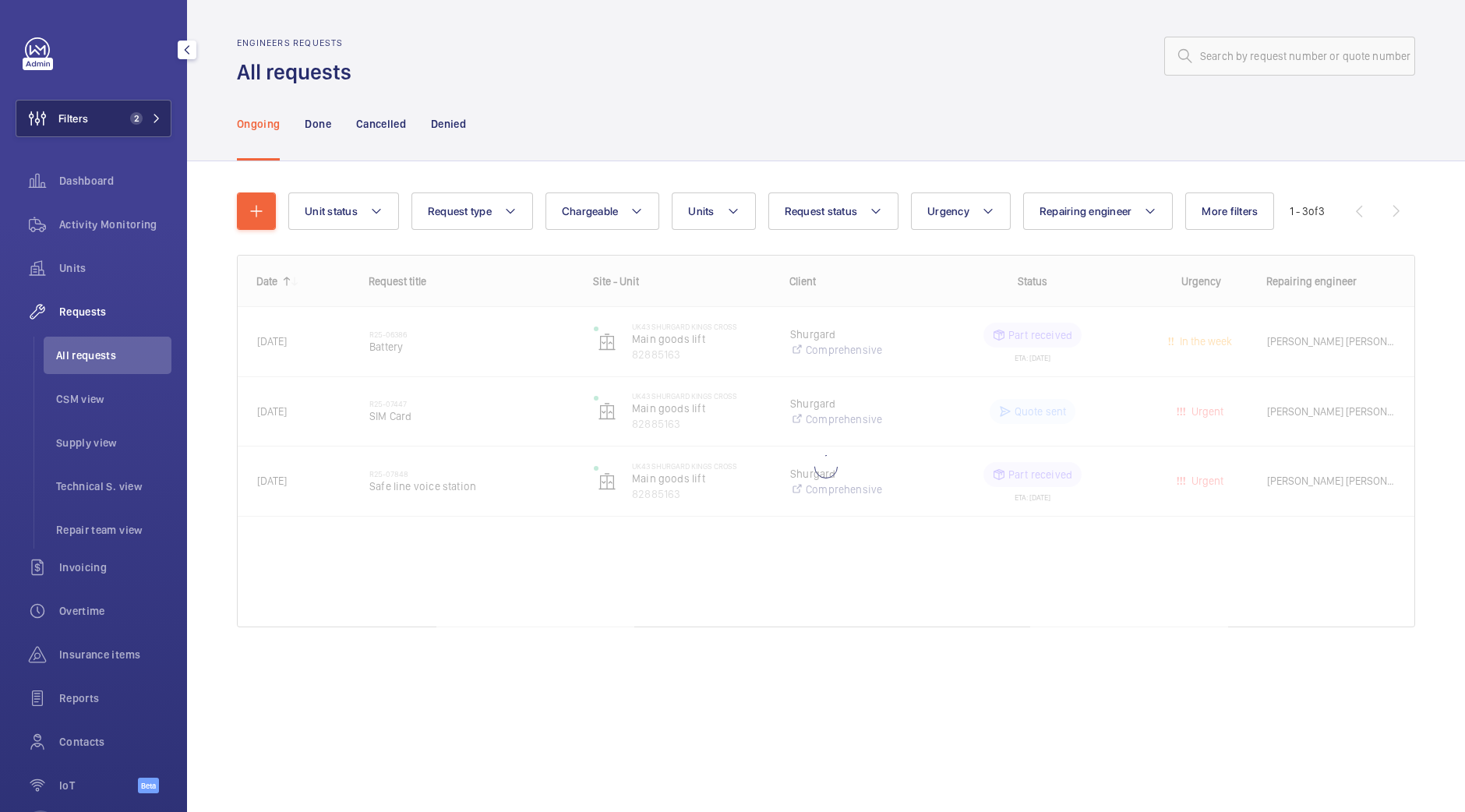
click at [139, 116] on span "2" at bounding box center [143, 118] width 38 height 13
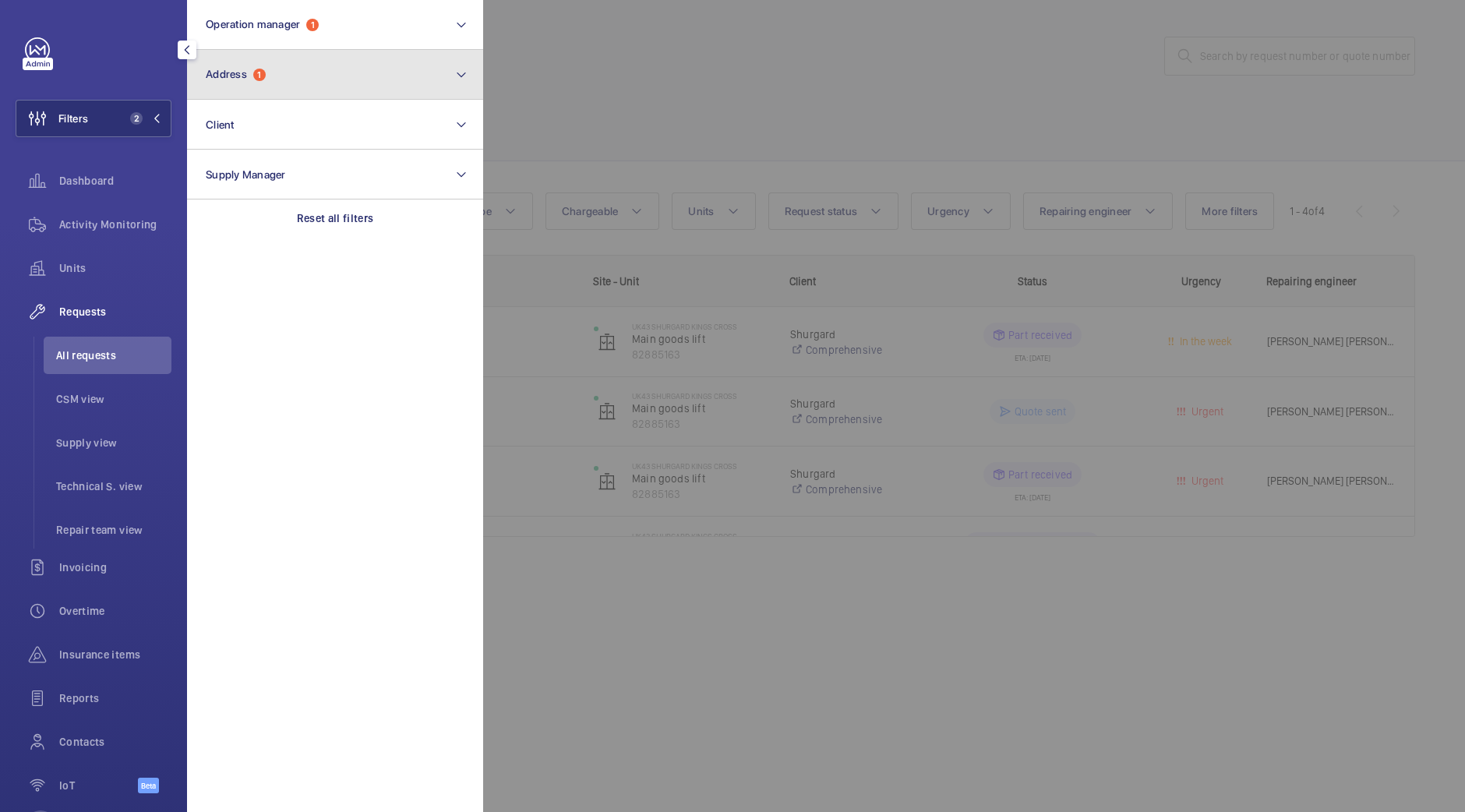
click at [249, 79] on span "Address 1" at bounding box center [235, 73] width 60 height 13
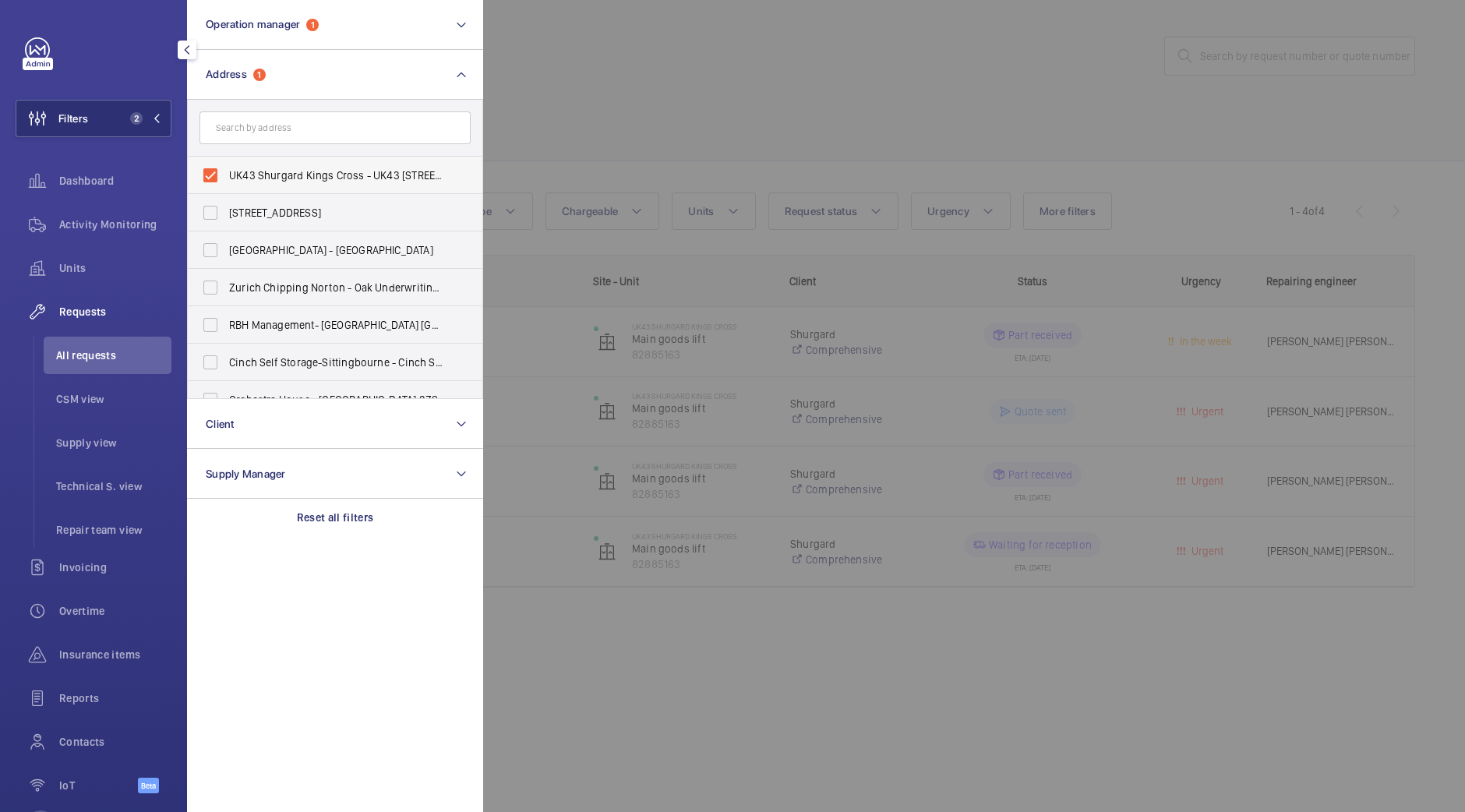
click at [287, 162] on label "UK43 Shurgard Kings Cross - UK43 Shurgard Kings Cross - Brandon Rd, LONDON N7 9…" at bounding box center [323, 176] width 271 height 38
click at [226, 162] on input "UK43 Shurgard Kings Cross - UK43 Shurgard Kings Cross - Brandon Rd, LONDON N7 9…" at bounding box center [210, 175] width 31 height 31
checkbox input "false"
click at [622, 57] on div at bounding box center [1216, 406] width 1465 height 812
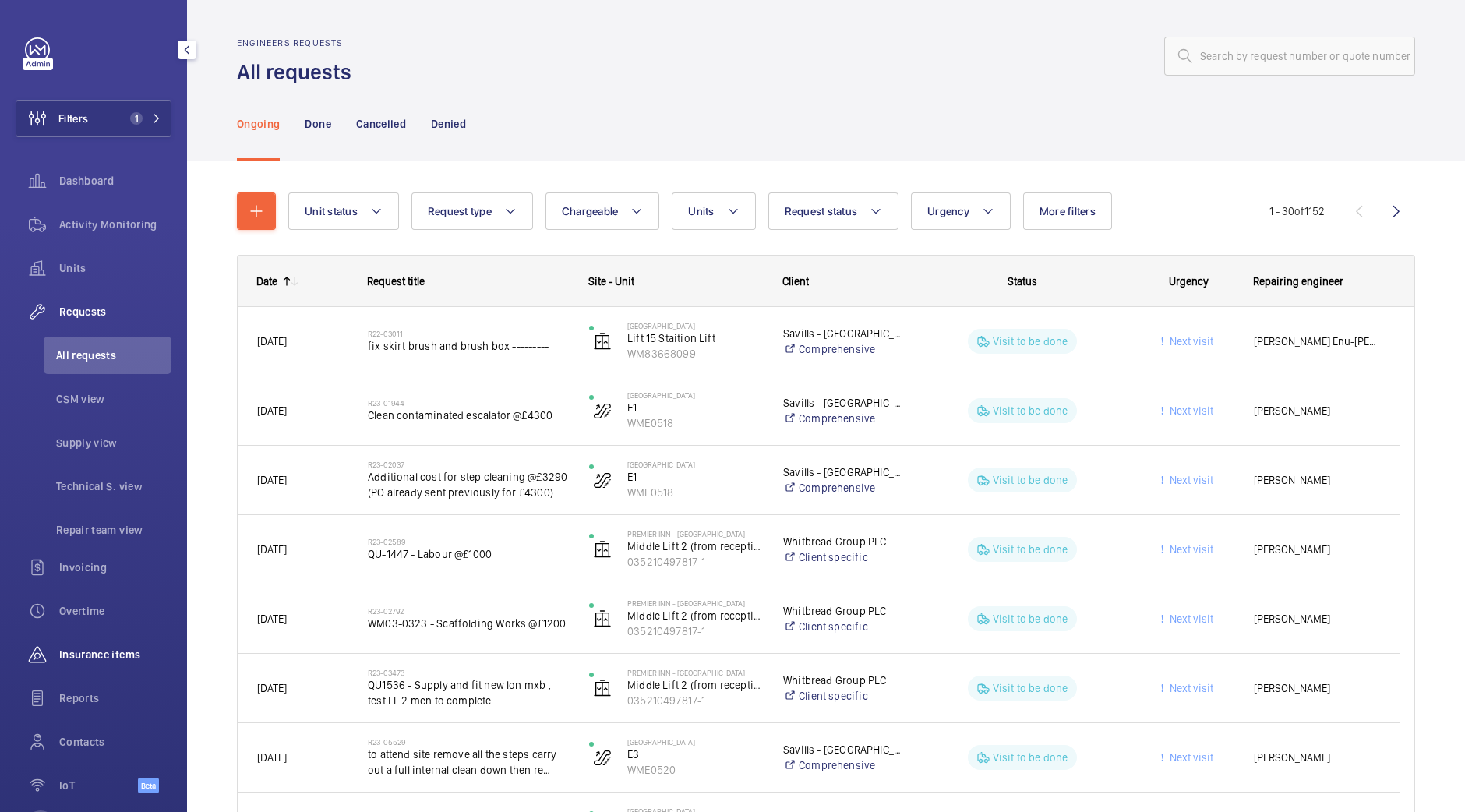
click at [79, 660] on span "Insurance items" at bounding box center [115, 654] width 112 height 16
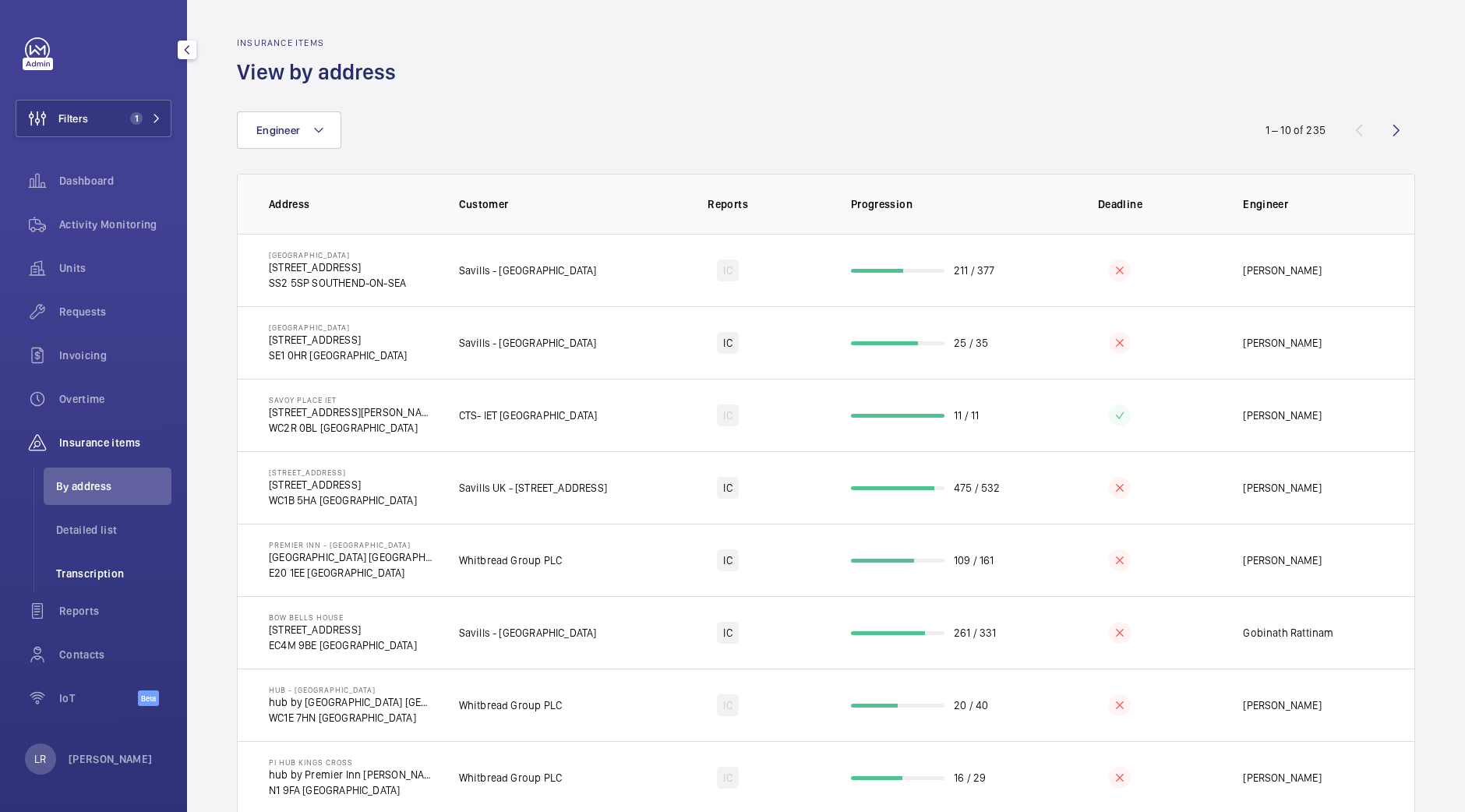
click at [128, 570] on span "Transcription" at bounding box center [114, 574] width 115 height 16
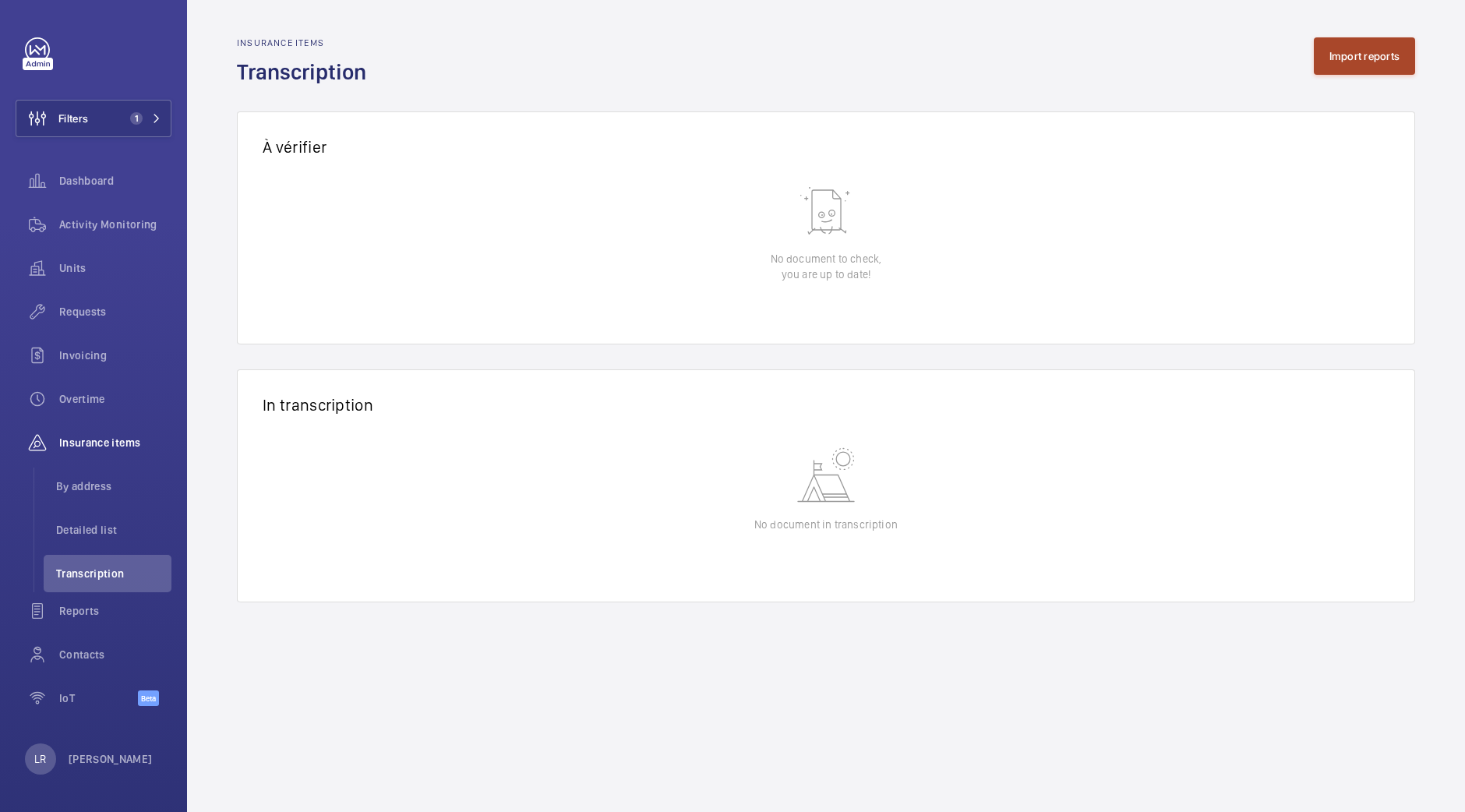
click at [1356, 46] on button "Import reports" at bounding box center [1365, 57] width 102 height 38
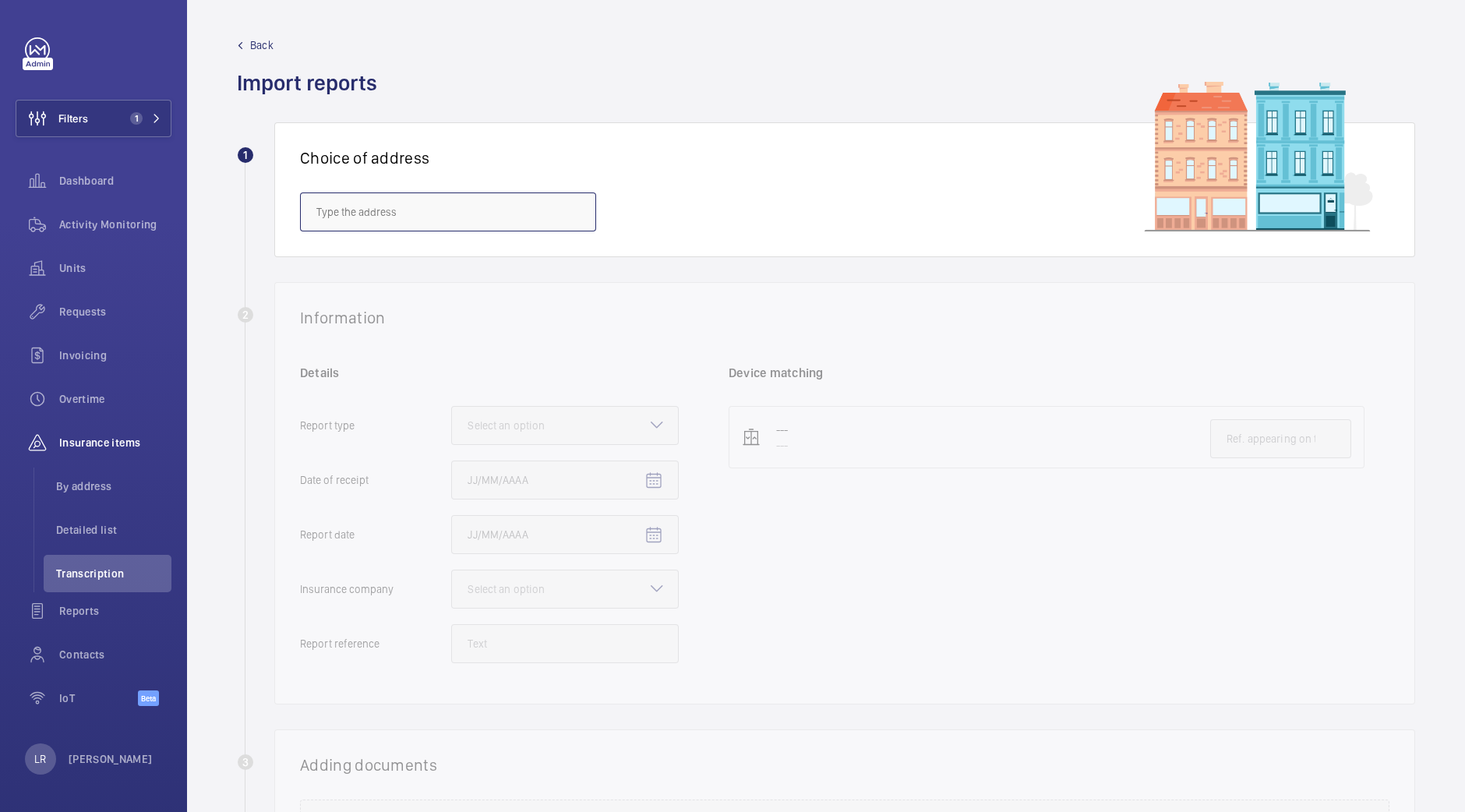
click at [408, 197] on input "text" at bounding box center [448, 211] width 296 height 39
type input "I"
type input "P"
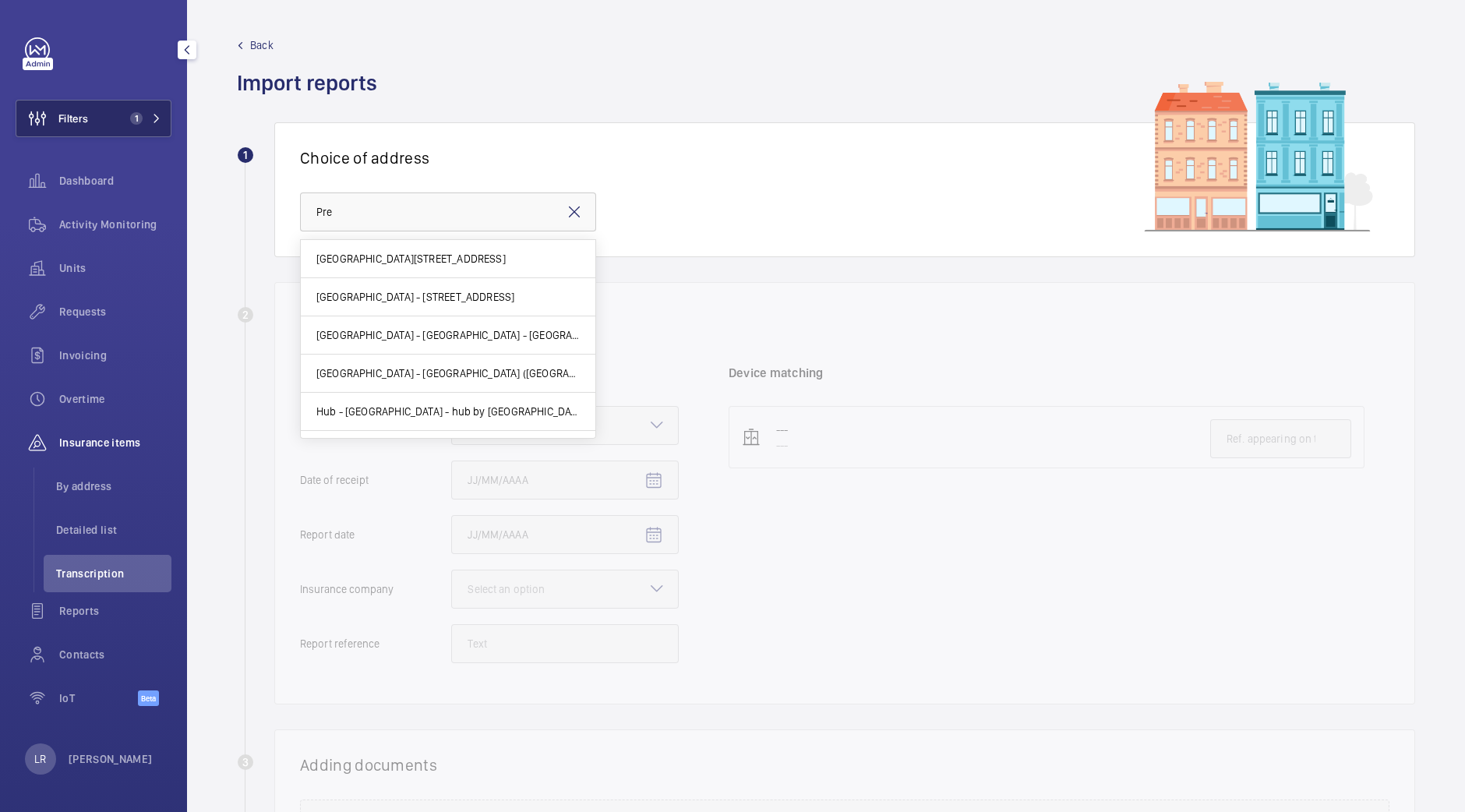
click at [148, 112] on span "1" at bounding box center [143, 118] width 38 height 13
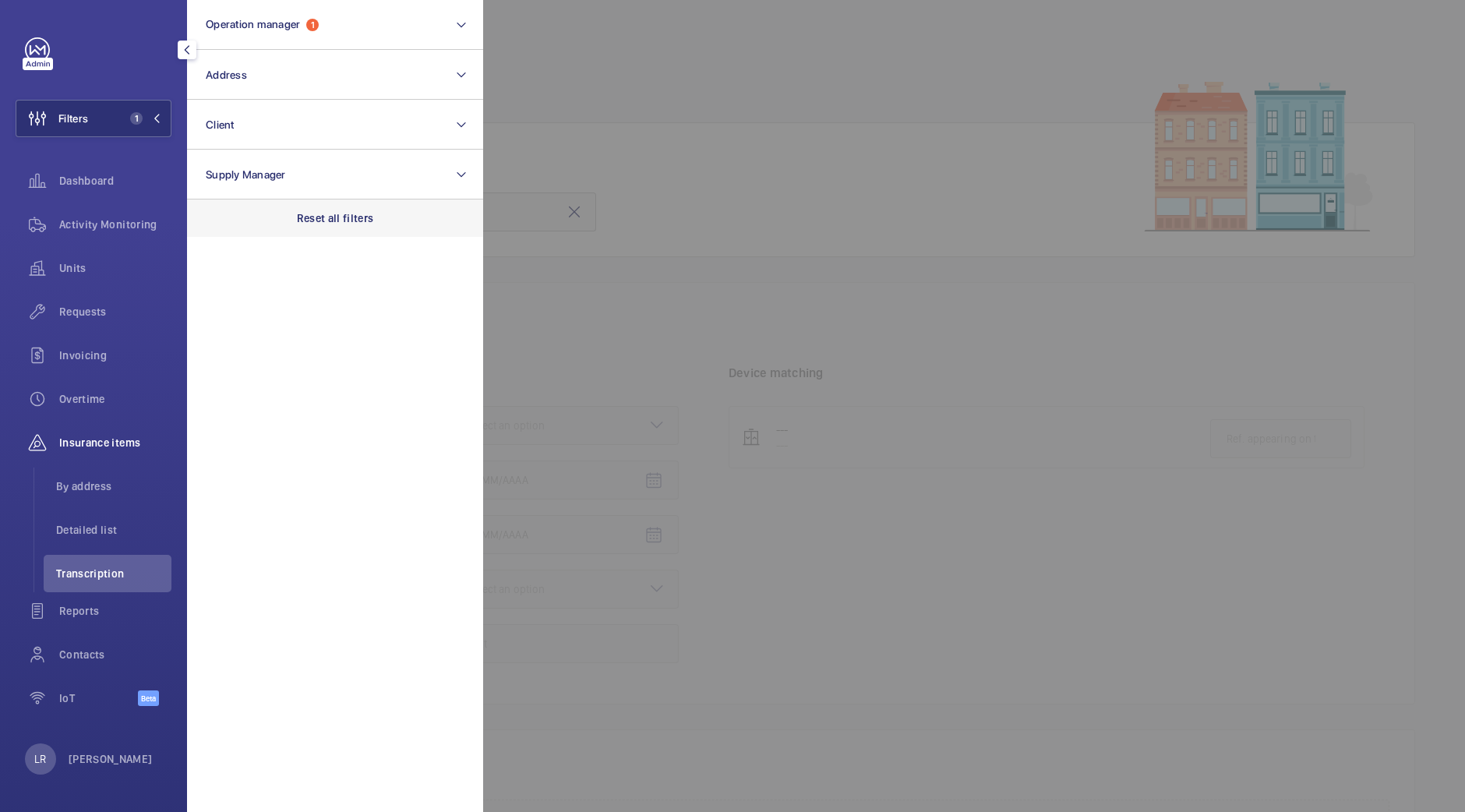
click at [339, 231] on div "Reset all filters" at bounding box center [335, 218] width 296 height 38
click at [661, 120] on div at bounding box center [1216, 406] width 1465 height 812
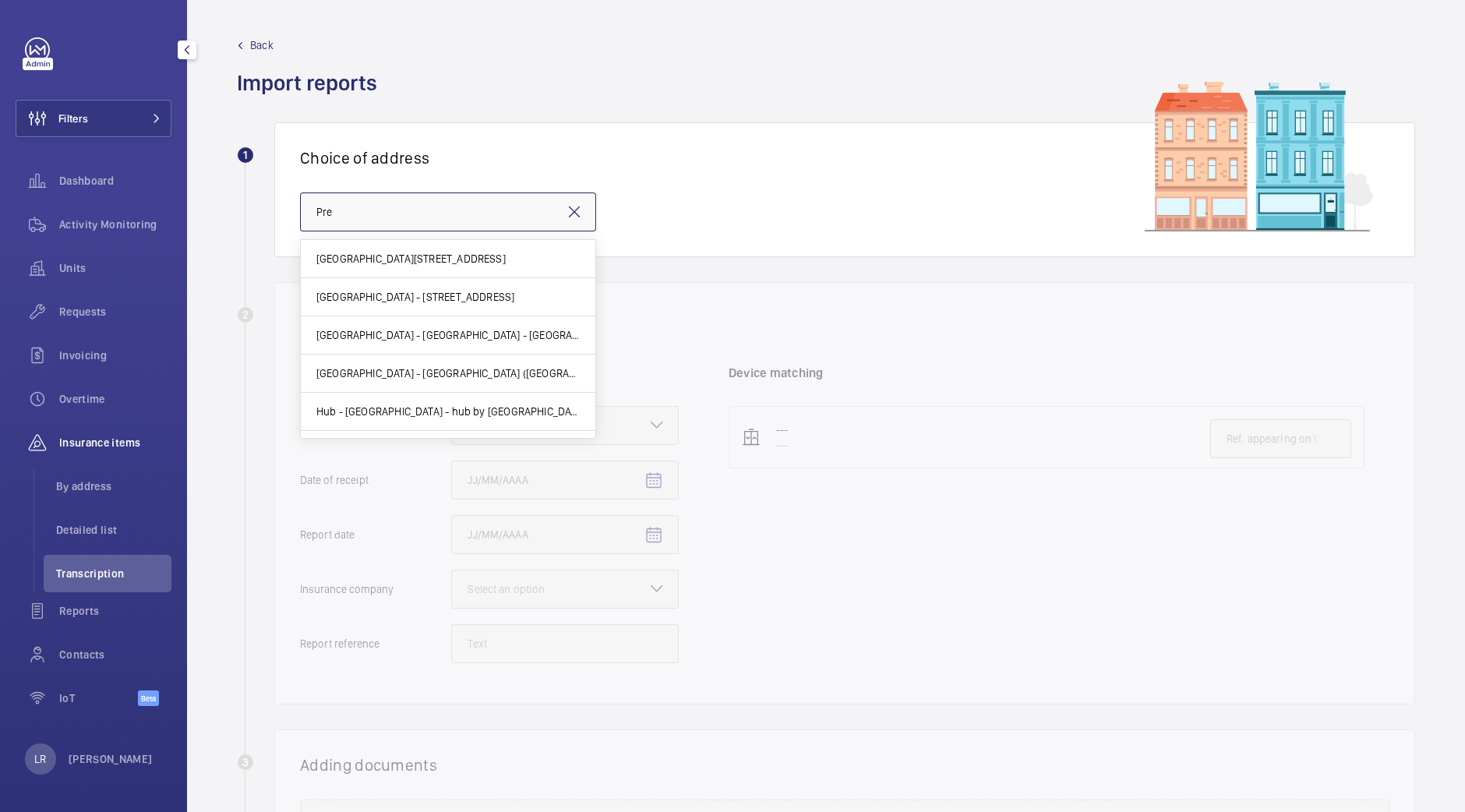
click at [444, 210] on input "Pre" at bounding box center [448, 211] width 296 height 39
type input "P"
click at [442, 211] on input "text" at bounding box center [448, 211] width 296 height 39
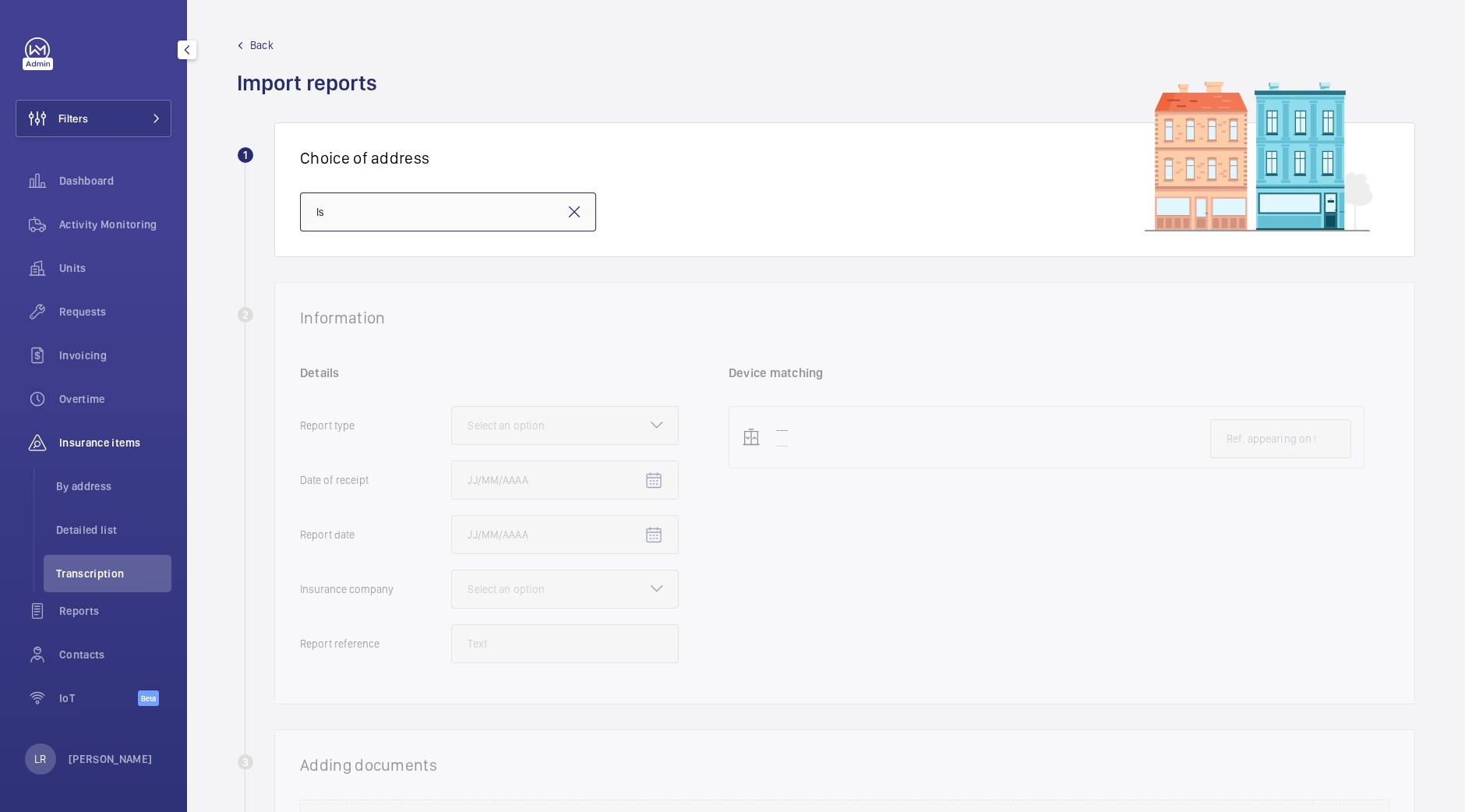
type input "I"
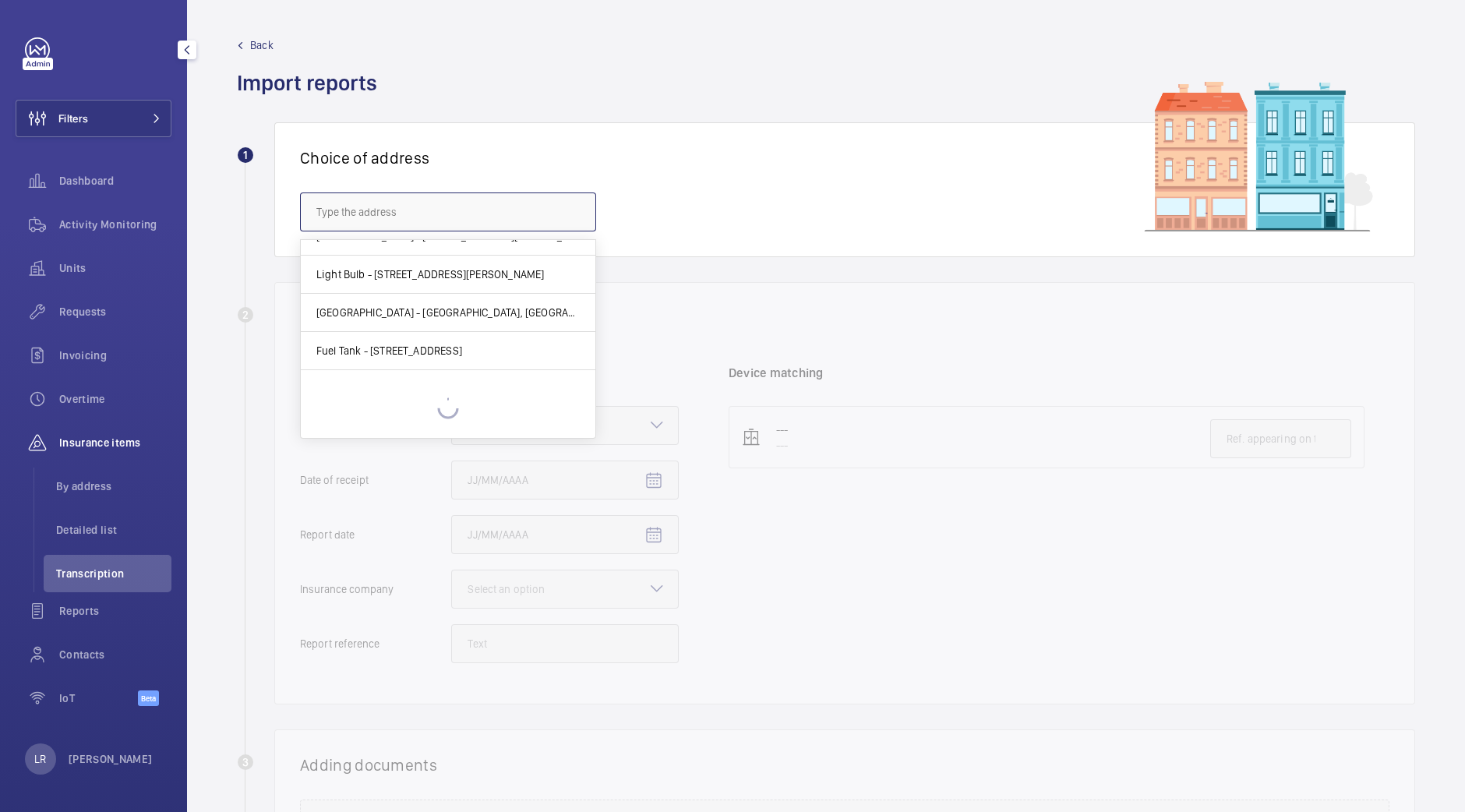
scroll to position [2467, 0]
click at [574, 215] on input "text" at bounding box center [448, 211] width 296 height 39
paste input "N1 0PS"
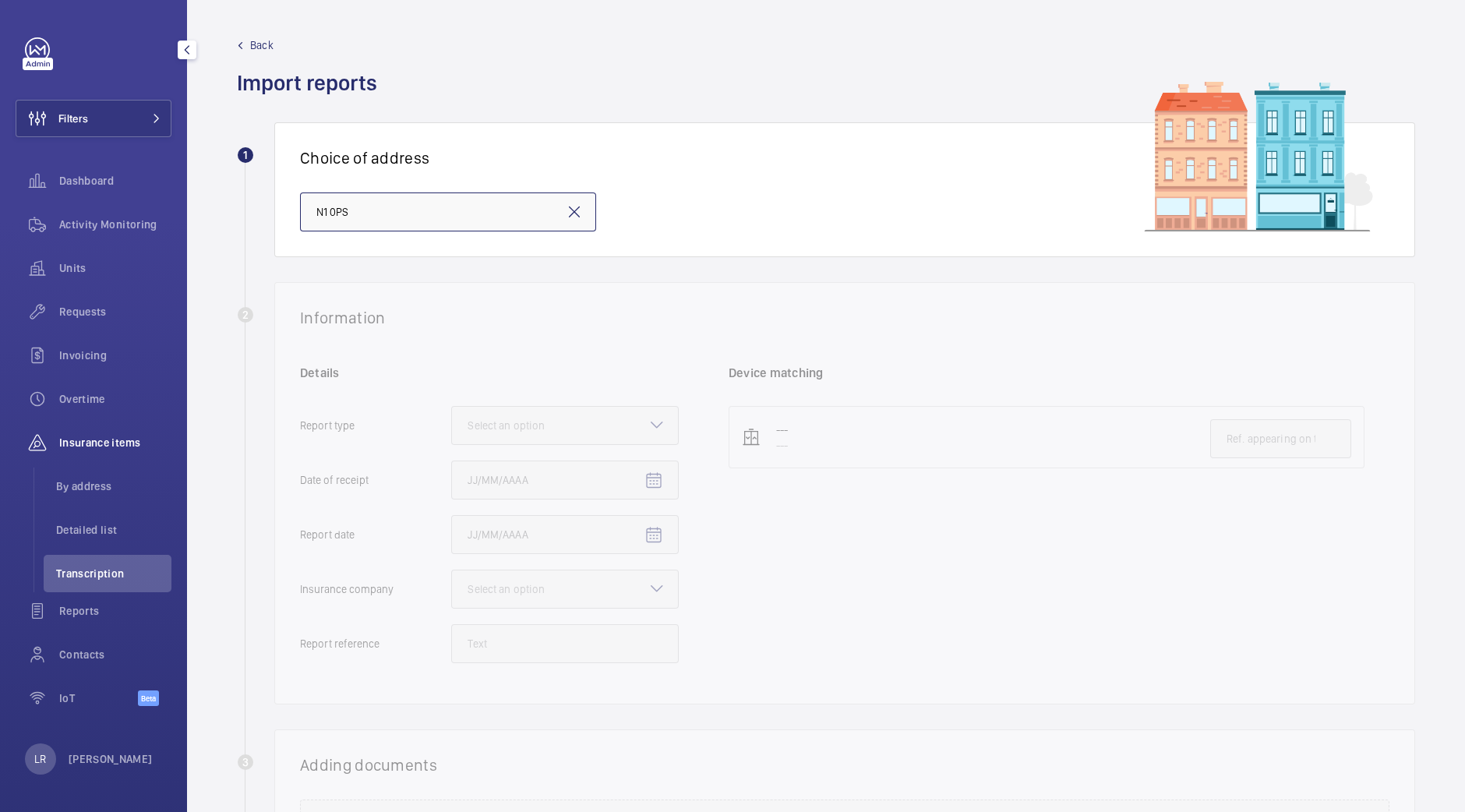
scroll to position [0, 0]
click at [529, 215] on input "N1 0PS" at bounding box center [448, 211] width 296 height 39
type input "N"
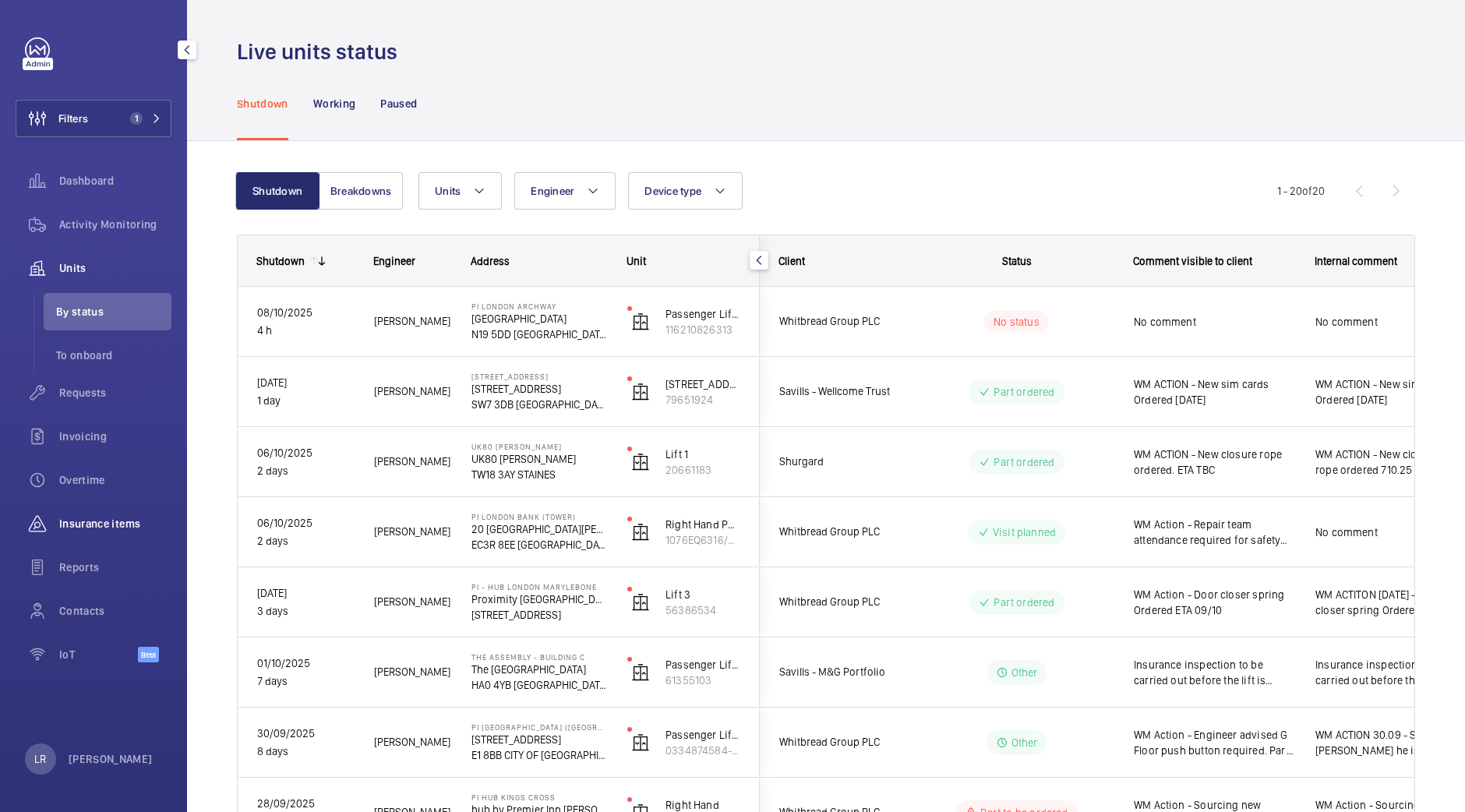
click at [77, 531] on div "Insurance items" at bounding box center [93, 524] width 156 height 38
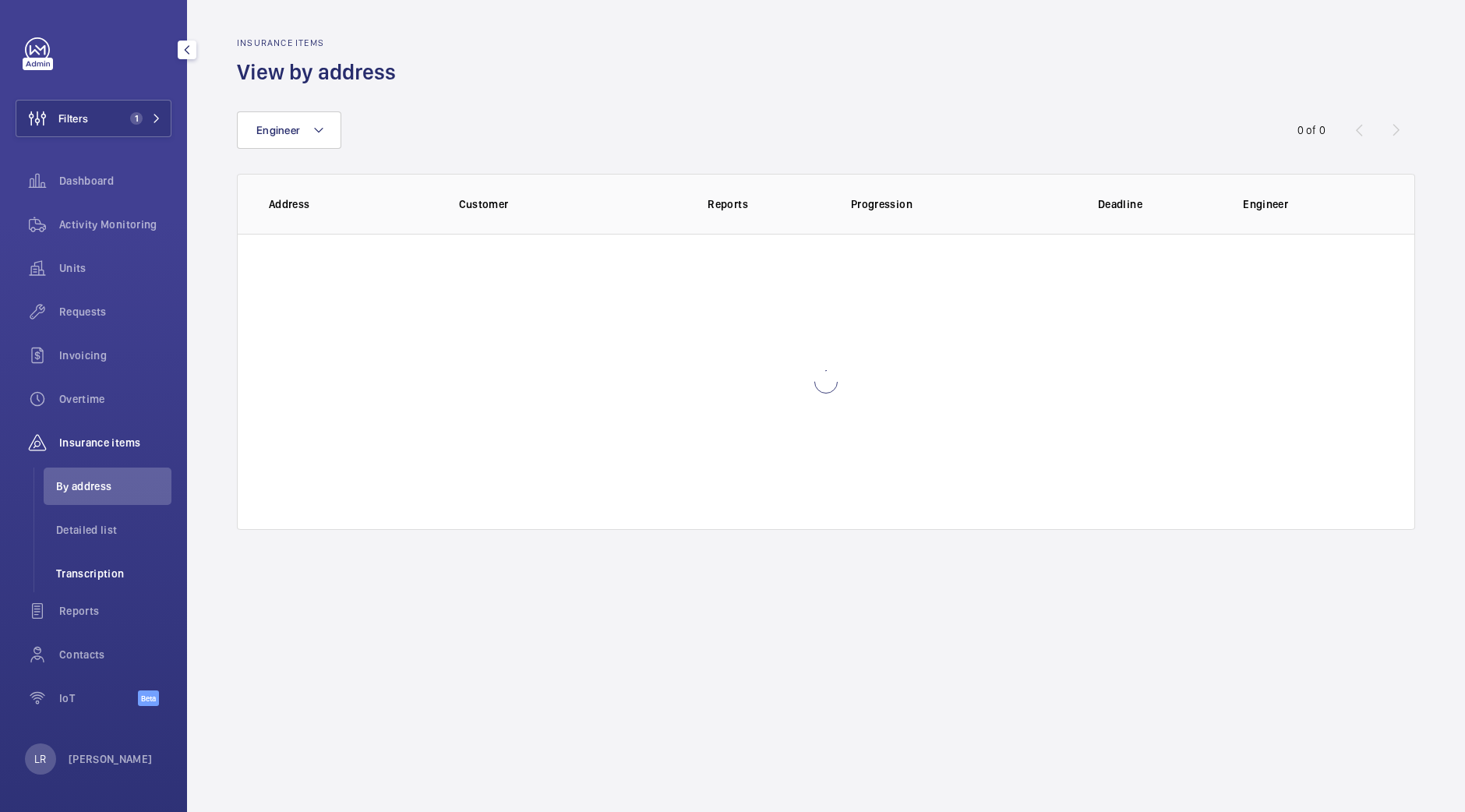
click at [101, 571] on span "Transcription" at bounding box center [114, 574] width 115 height 16
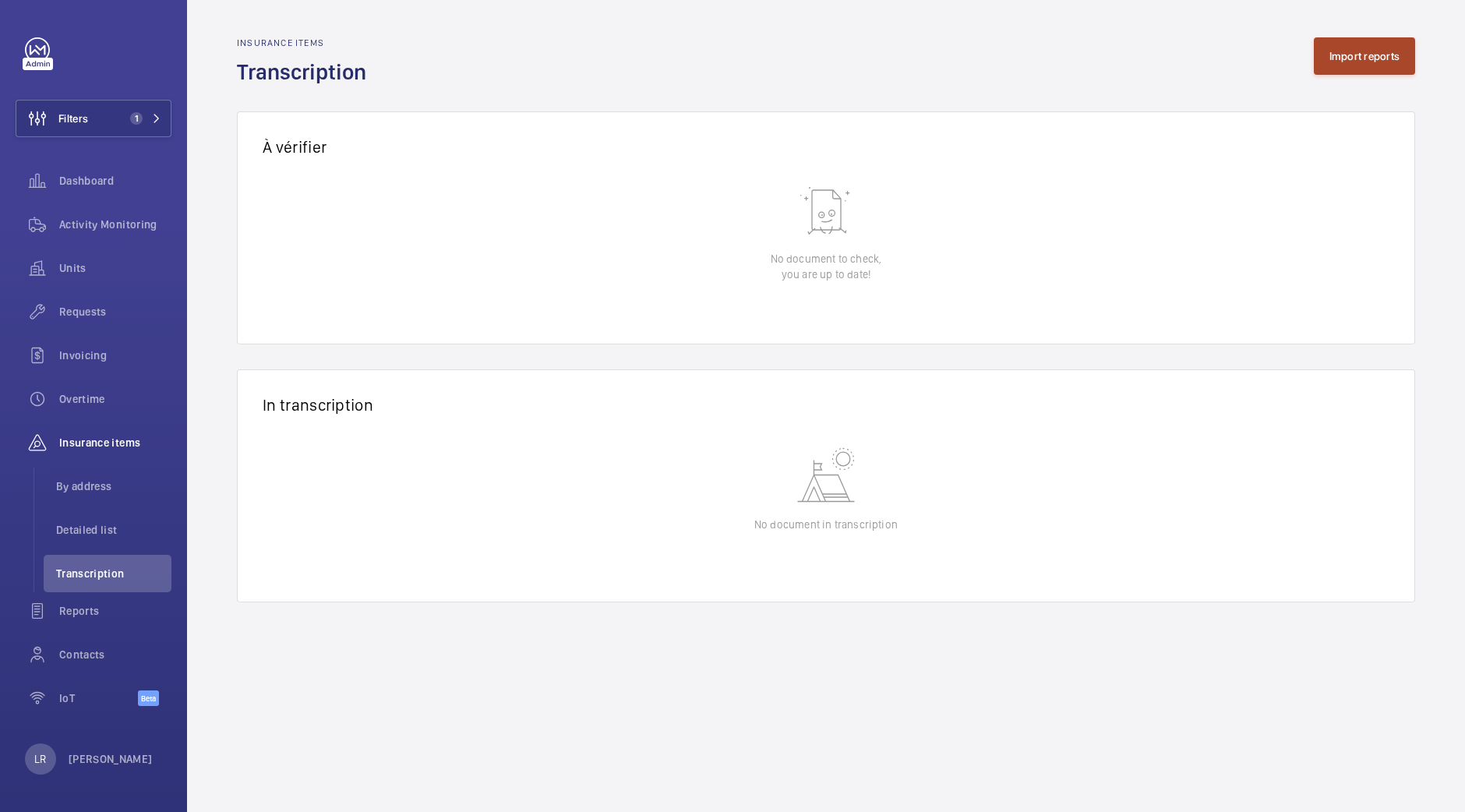
click at [1368, 64] on button "Import reports" at bounding box center [1365, 57] width 102 height 38
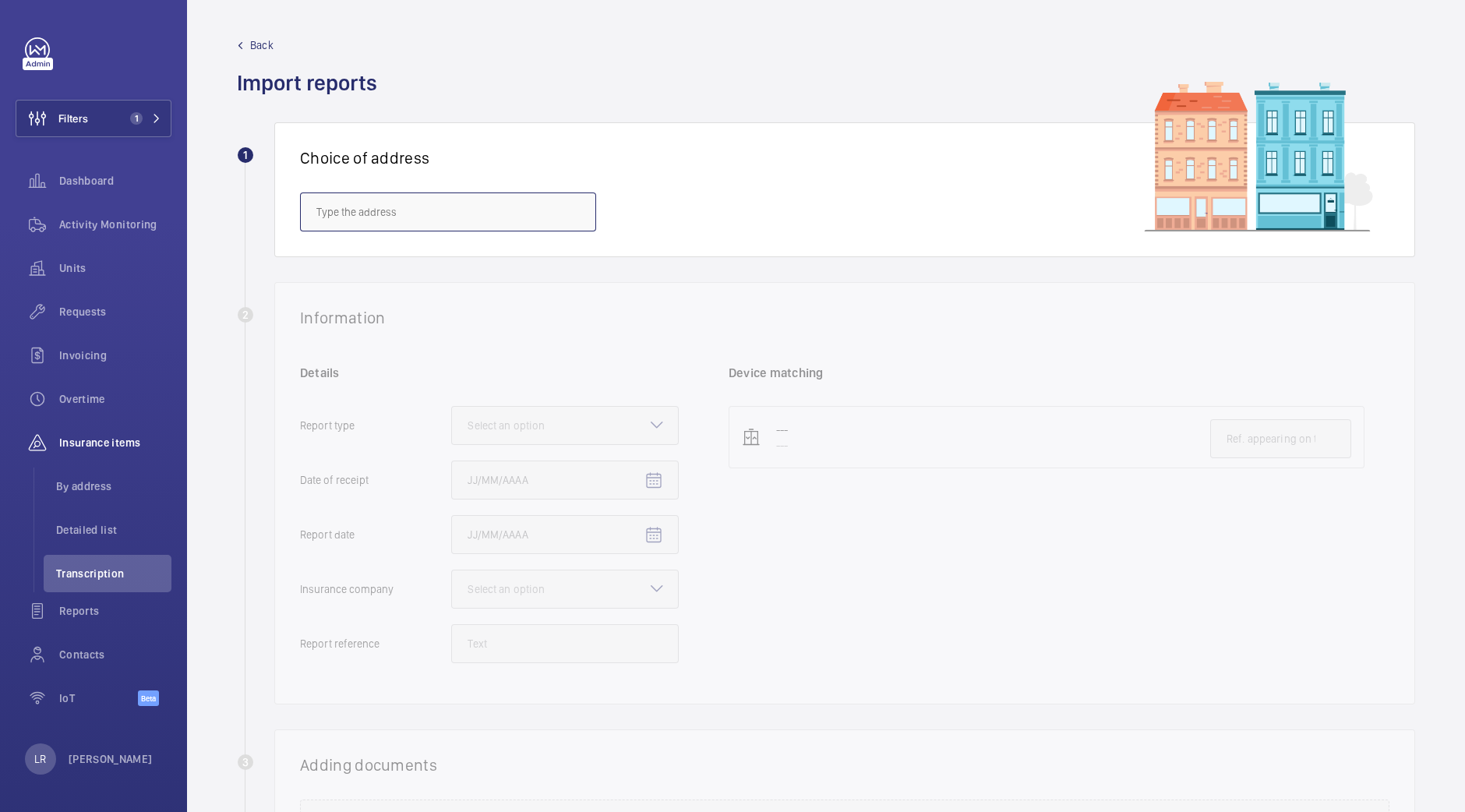
click at [564, 211] on input "text" at bounding box center [448, 211] width 296 height 39
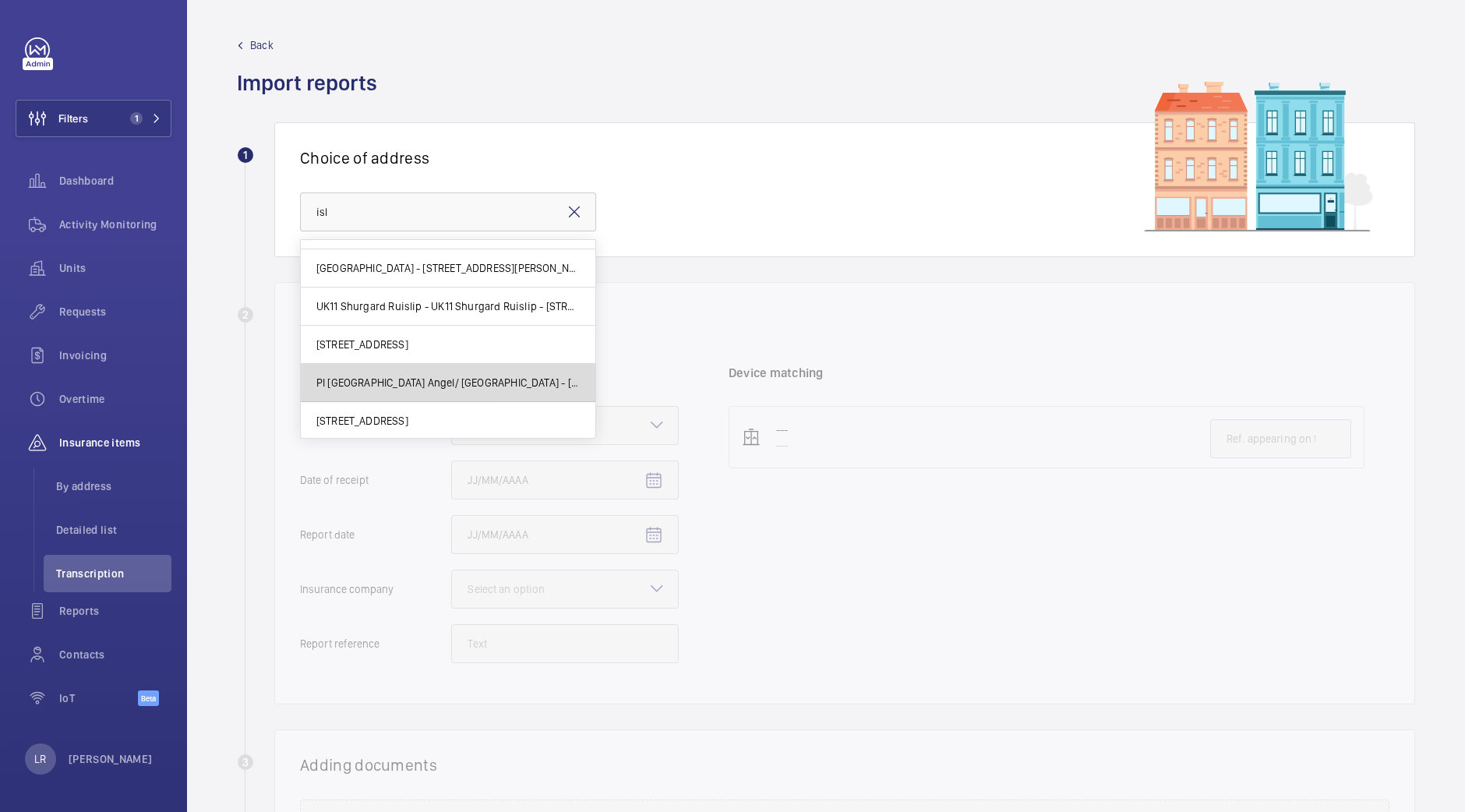
click at [563, 379] on span "PI London Angel/ Islington - 18-26 Parkfield St, ISLINGTON N1 0PS" at bounding box center [448, 383] width 263 height 16
type input "PI London Angel/ Islington - 18-26 Parkfield St, ISLINGTON N1 0PS"
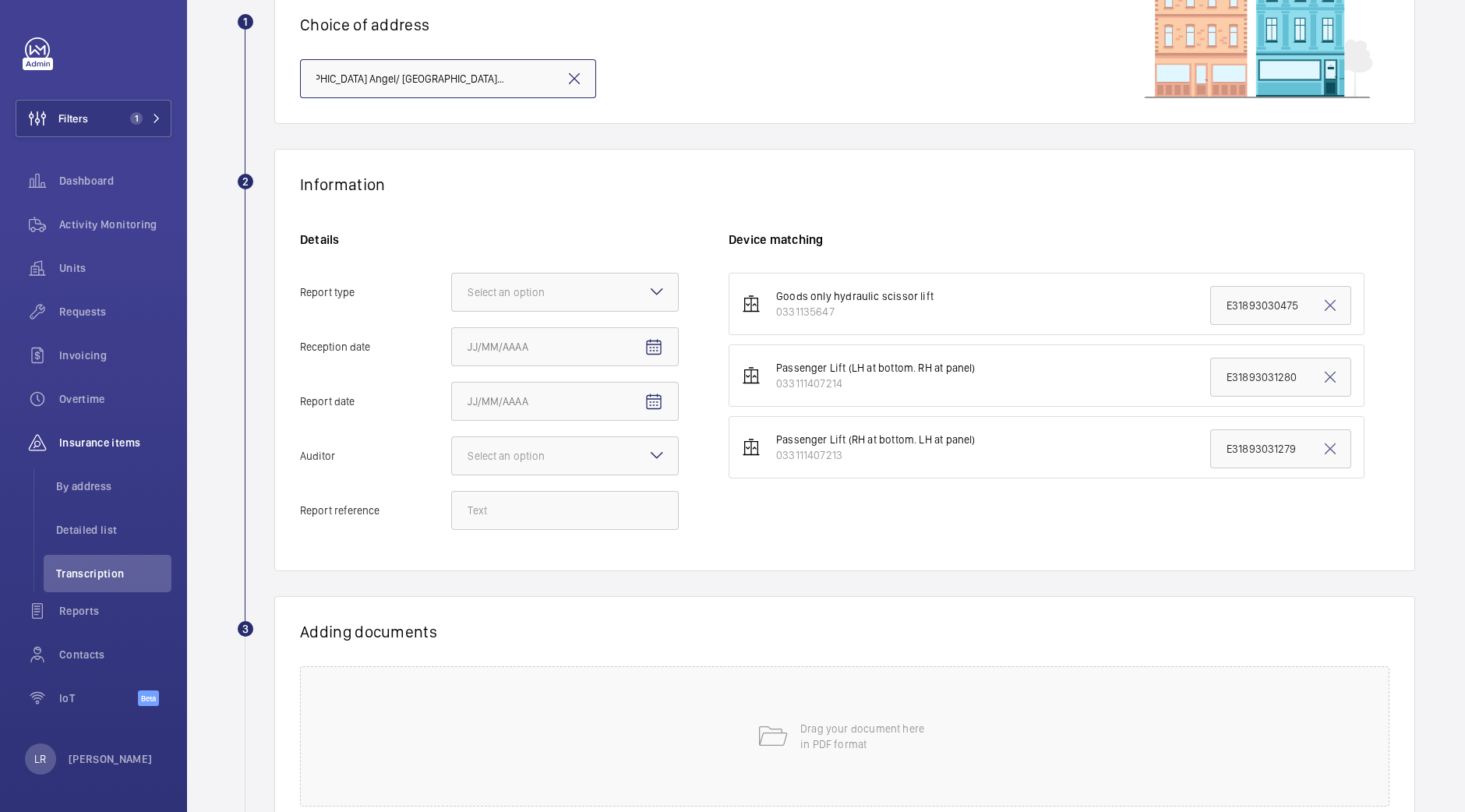
scroll to position [134, 0]
click at [637, 275] on div at bounding box center [565, 292] width 226 height 38
click at [452, 275] on input "Report type Select an option Insurance company Consultant" at bounding box center [452, 292] width 0 height 38
click at [620, 321] on div "Insurance company" at bounding box center [565, 339] width 226 height 38
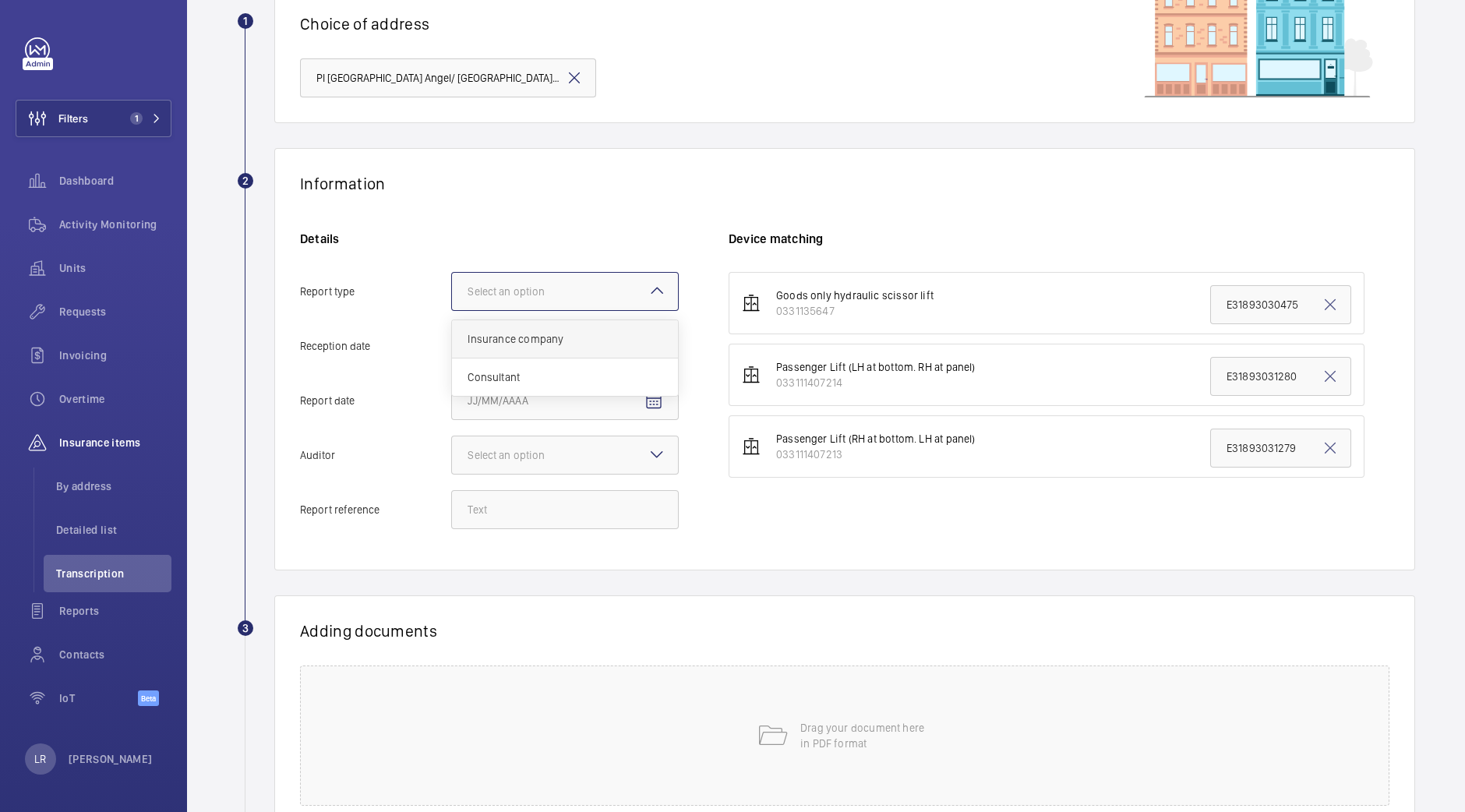
click at [452, 310] on input "Report type Select an option Insurance company Consultant" at bounding box center [452, 292] width 0 height 38
click at [648, 333] on span "Open calendar" at bounding box center [655, 346] width 38 height 38
click at [578, 504] on span "8" at bounding box center [567, 503] width 28 height 28
type input "10/8/2025"
click at [654, 407] on mat-icon "Open calendar" at bounding box center [654, 401] width 19 height 19
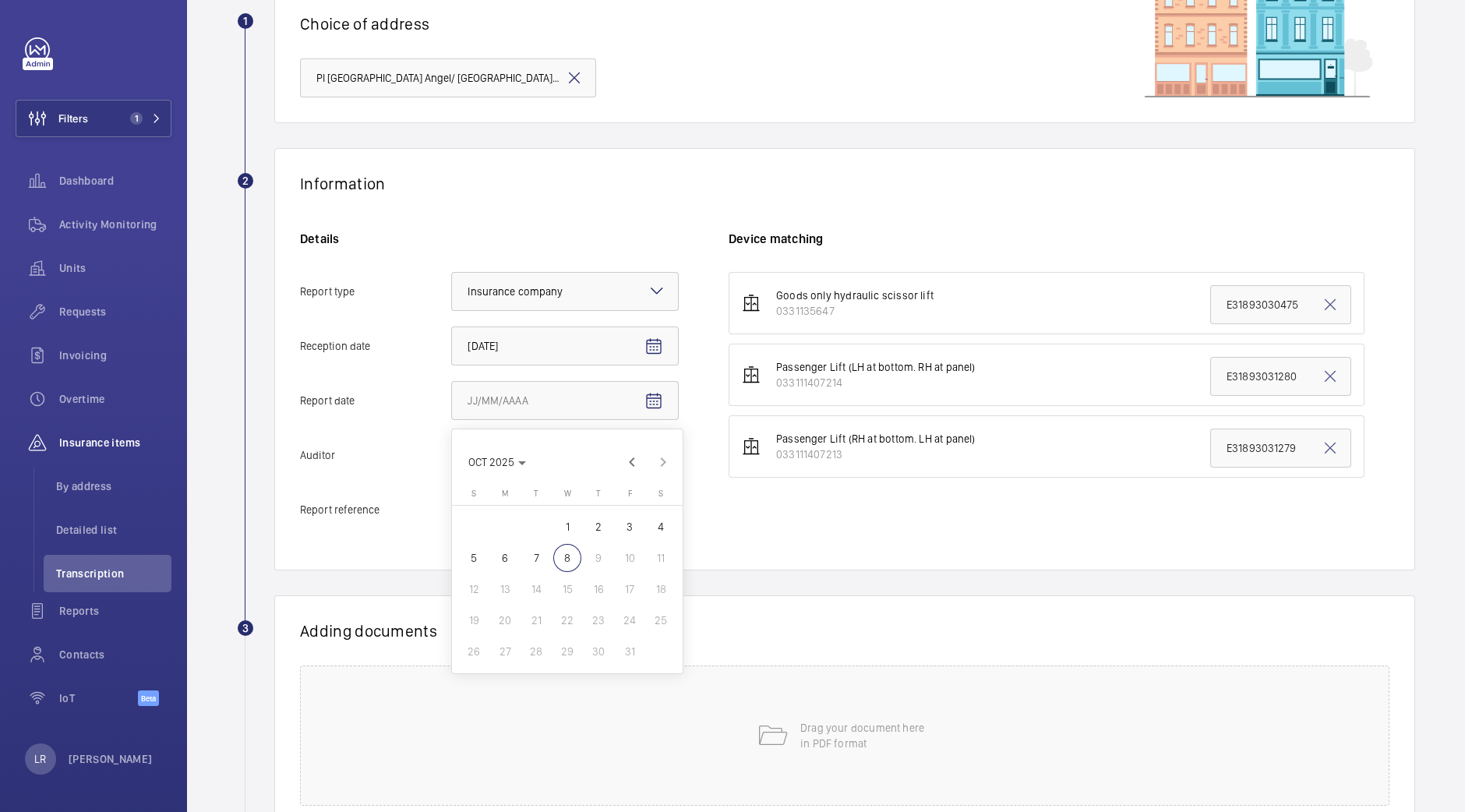
click at [534, 548] on span "7" at bounding box center [536, 558] width 28 height 28
type input "10/7/2025"
click at [592, 467] on div at bounding box center [565, 456] width 226 height 38
click at [452, 467] on input "Auditor Select an option Veritas Zurich British Engineering Allianz Other" at bounding box center [452, 456] width 0 height 38
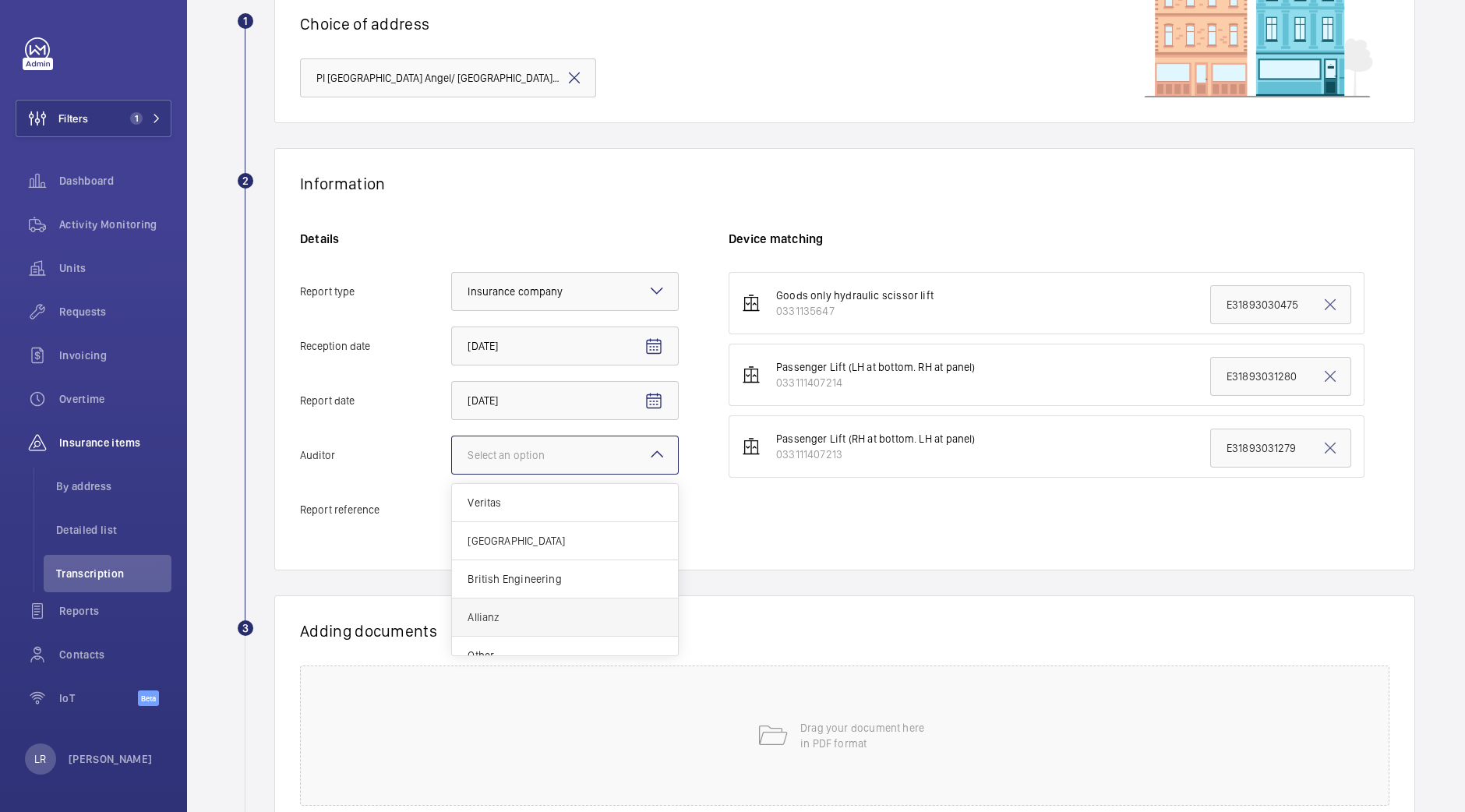
click at [543, 610] on span "Allianz" at bounding box center [565, 617] width 195 height 16
click at [452, 474] on input "Auditor Select an option Veritas Zurich British Engineering Allianz Other" at bounding box center [452, 456] width 0 height 38
click at [600, 500] on input "Report reference" at bounding box center [564, 509] width 227 height 39
paste input "E47773012222"
type input "E47773012222"
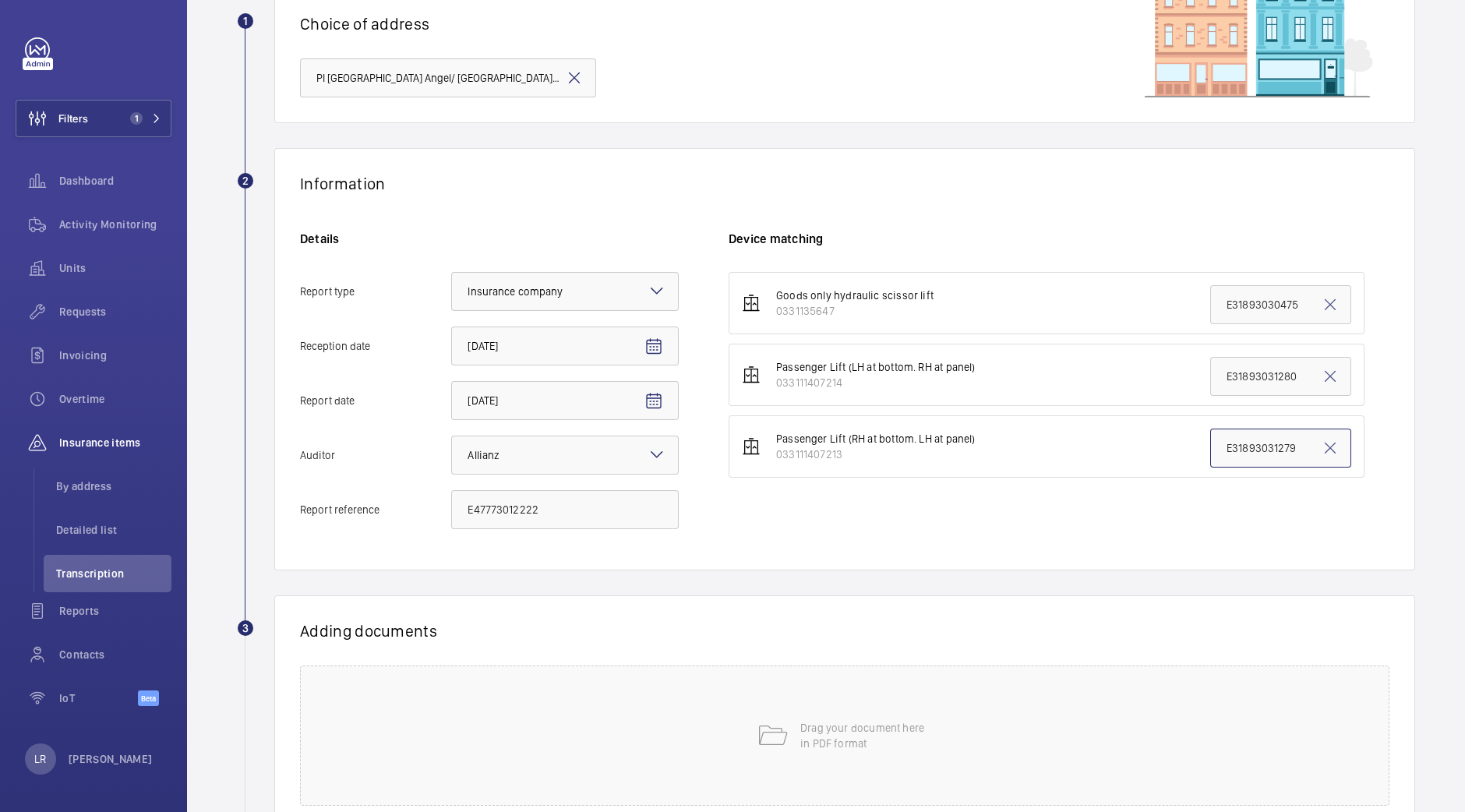
drag, startPoint x: 1208, startPoint y: 444, endPoint x: 1386, endPoint y: 464, distance: 179.1
click at [1386, 464] on div "Information Details Report type Select an option × Insurance company × Receptio…" at bounding box center [844, 358] width 1141 height 422
paste input "47773012222"
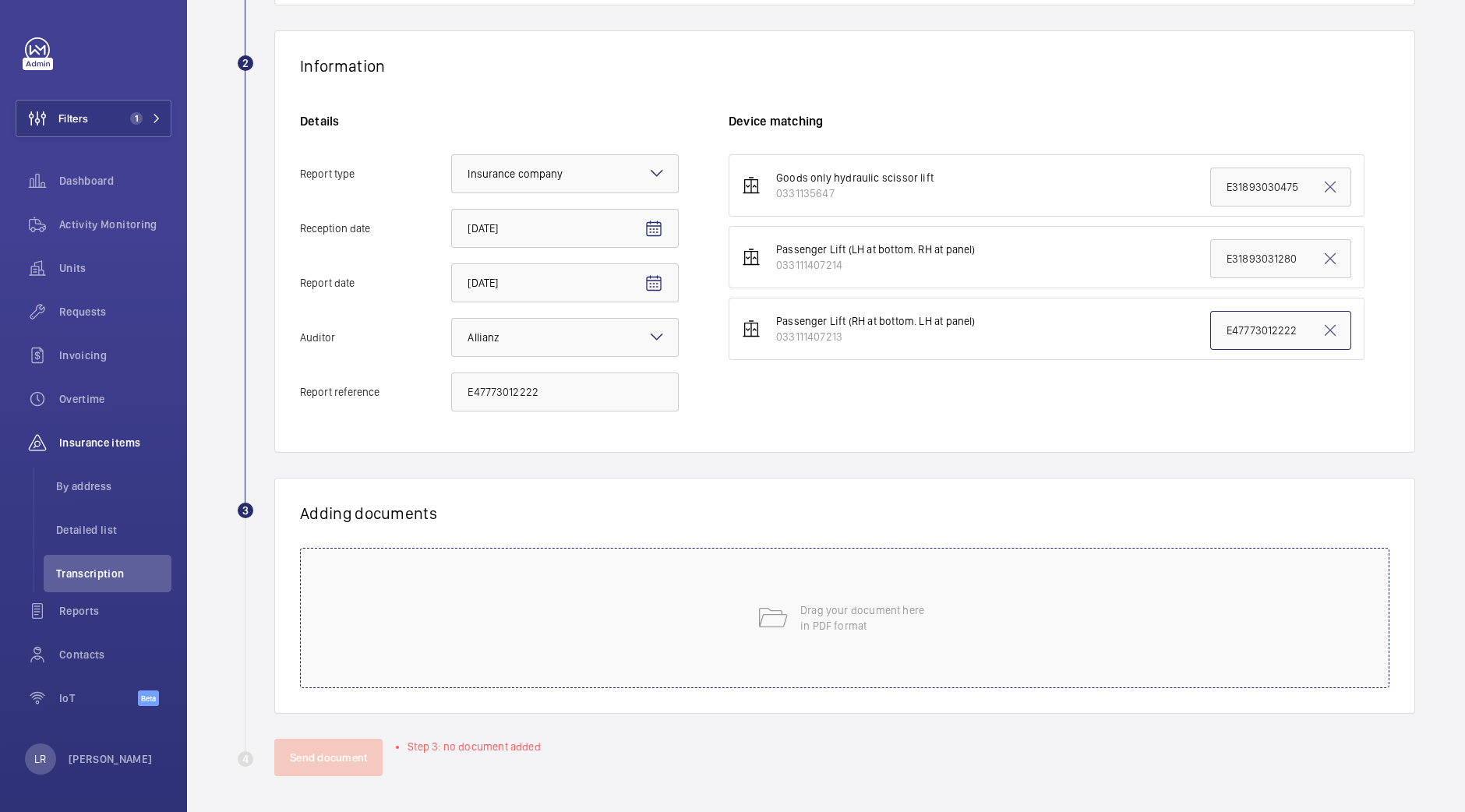
type input "E47773012222"
click at [848, 591] on div "Drag your document here in PDF format" at bounding box center [844, 617] width 1090 height 140
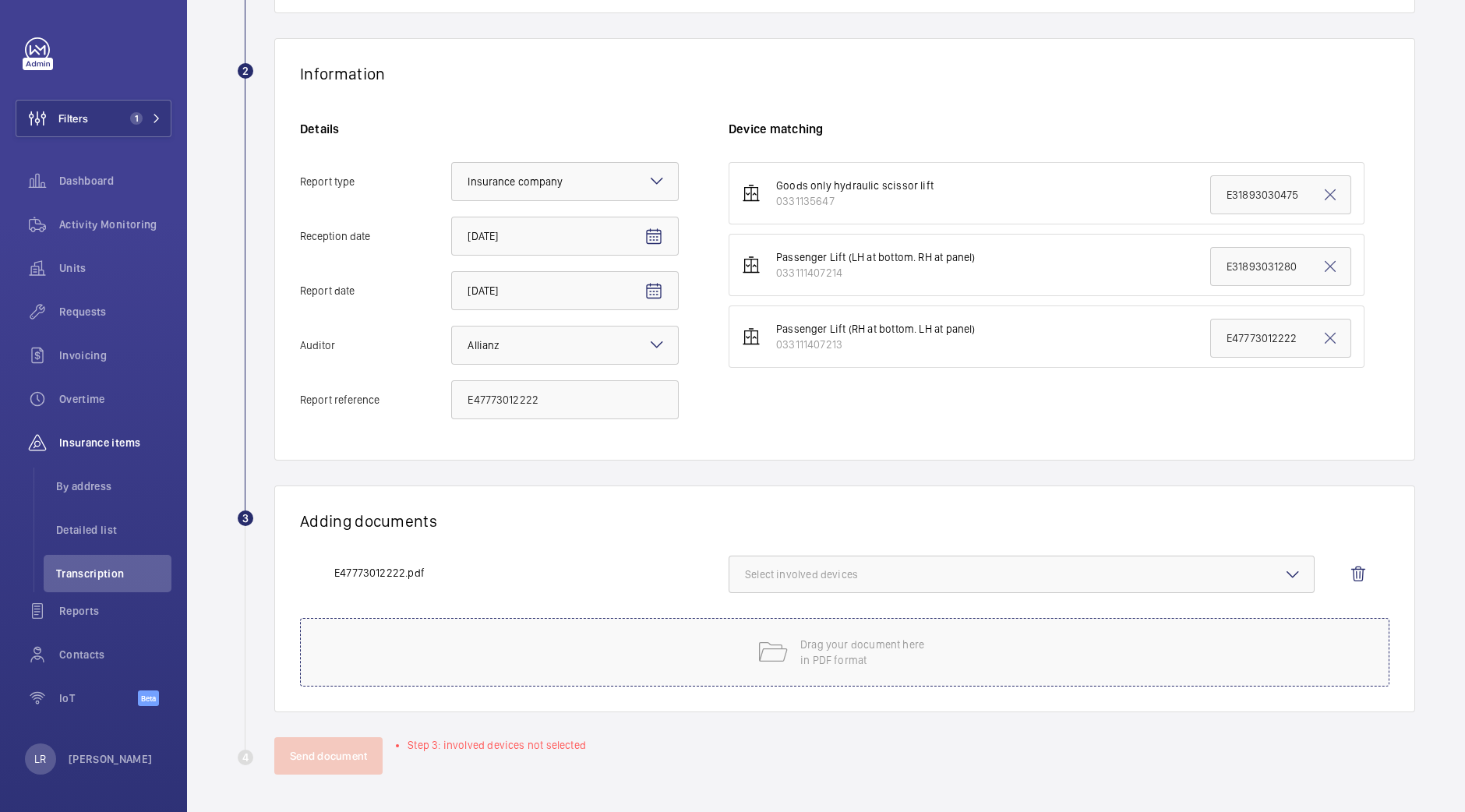
scroll to position [242, 0]
click at [810, 557] on button "Select involved devices" at bounding box center [1022, 576] width 586 height 38
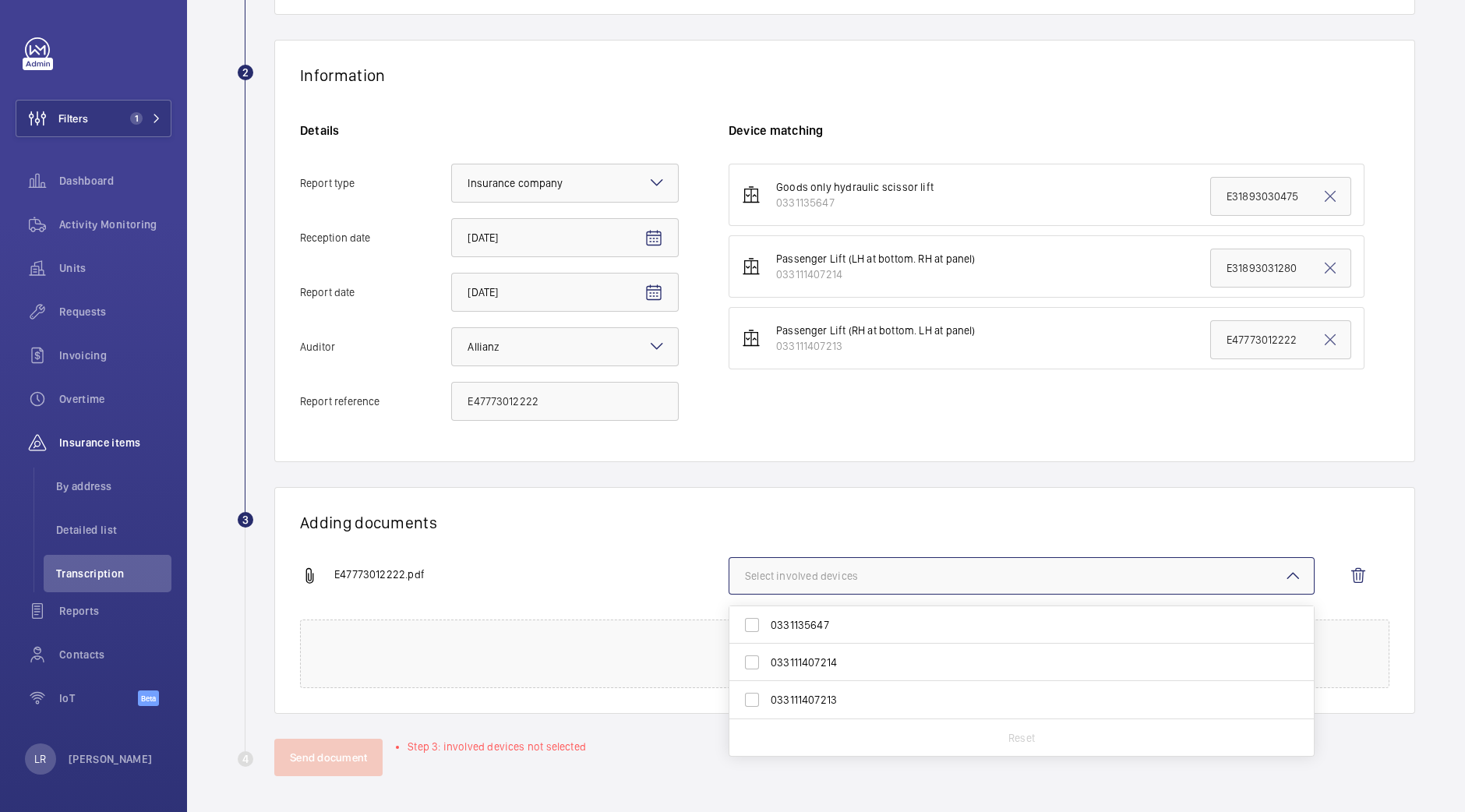
click at [814, 692] on span "033111407213" at bounding box center [1023, 700] width 505 height 16
click at [768, 690] on input "033111407213" at bounding box center [752, 699] width 31 height 31
checkbox input "true"
click at [644, 516] on h1 "Adding documents" at bounding box center [844, 522] width 1090 height 20
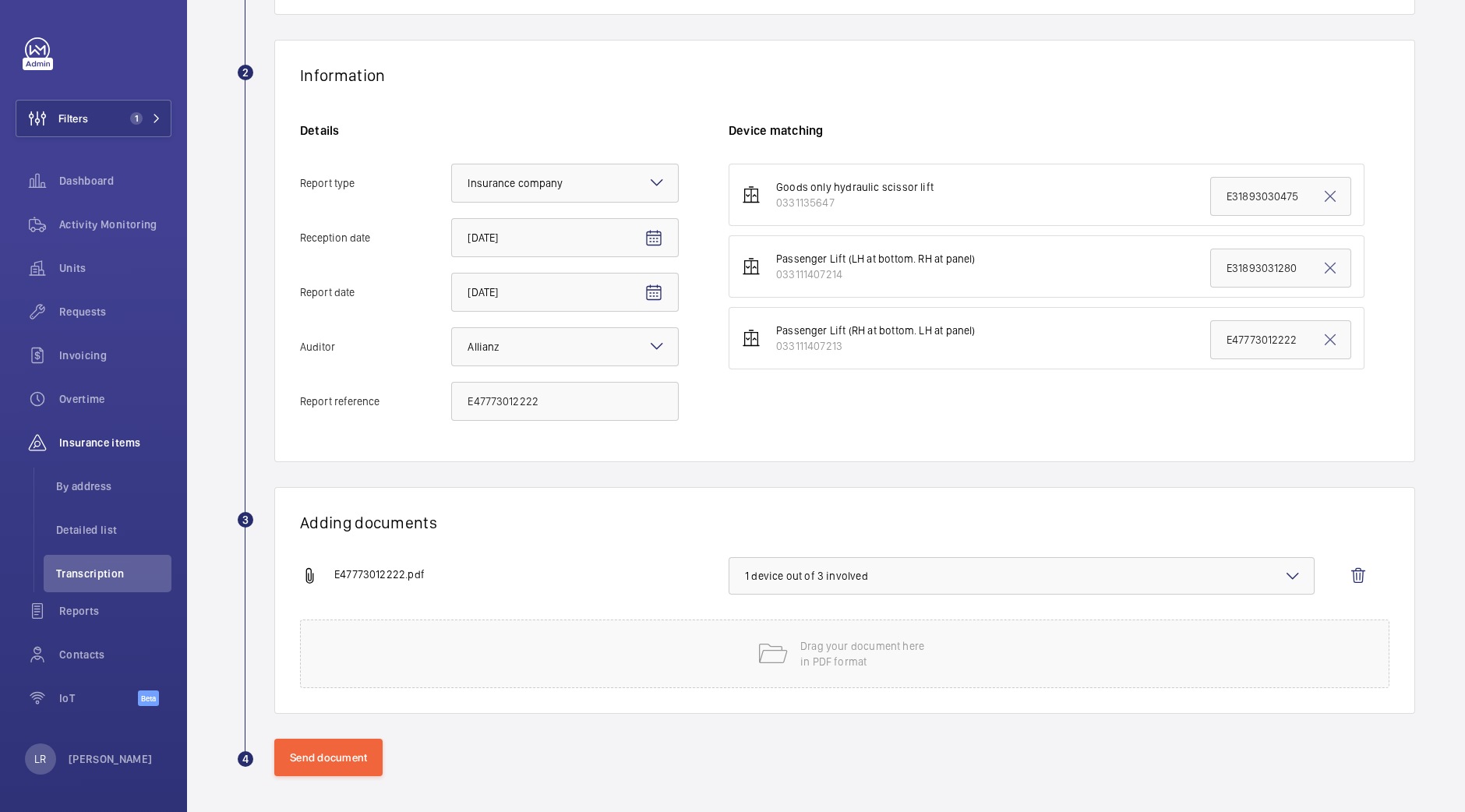
click at [337, 733] on wm-front-report-upload-form "2 Information Details Report type Select an option × Insurance company × Recept…" at bounding box center [826, 408] width 1179 height 737
click at [335, 773] on button "Send document" at bounding box center [328, 757] width 108 height 38
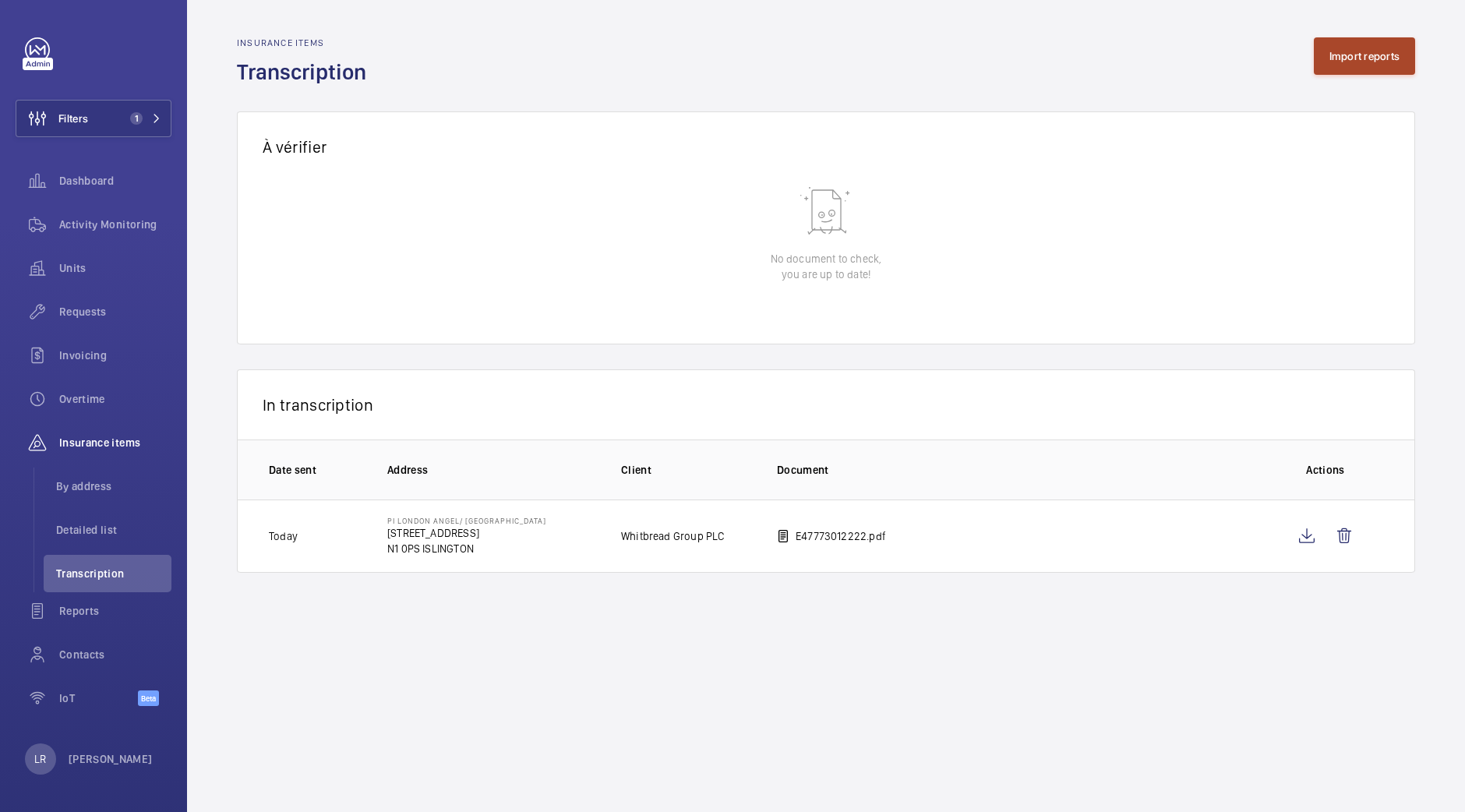
click at [1350, 57] on button "Import reports" at bounding box center [1365, 57] width 102 height 38
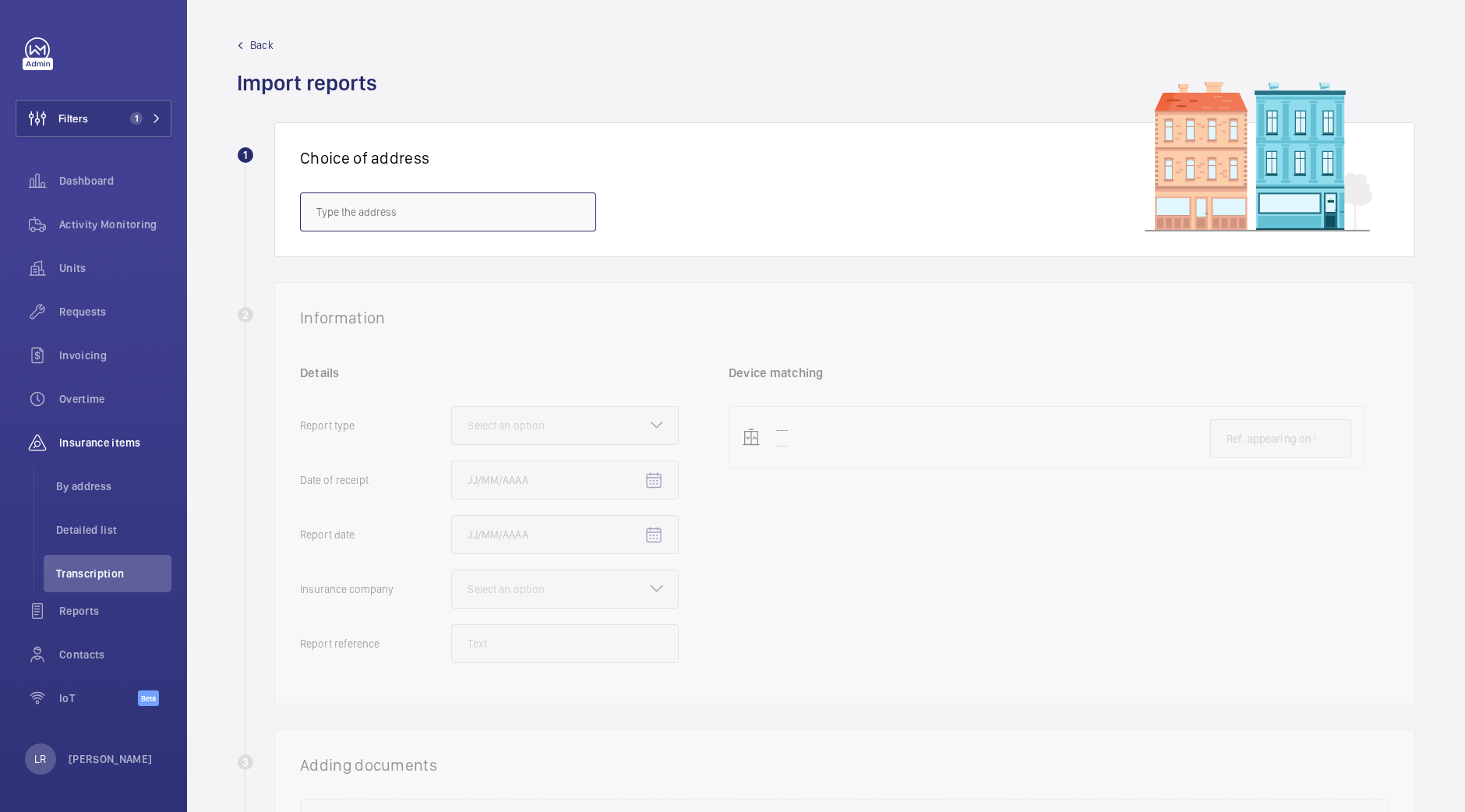
click at [437, 204] on input "text" at bounding box center [448, 211] width 296 height 39
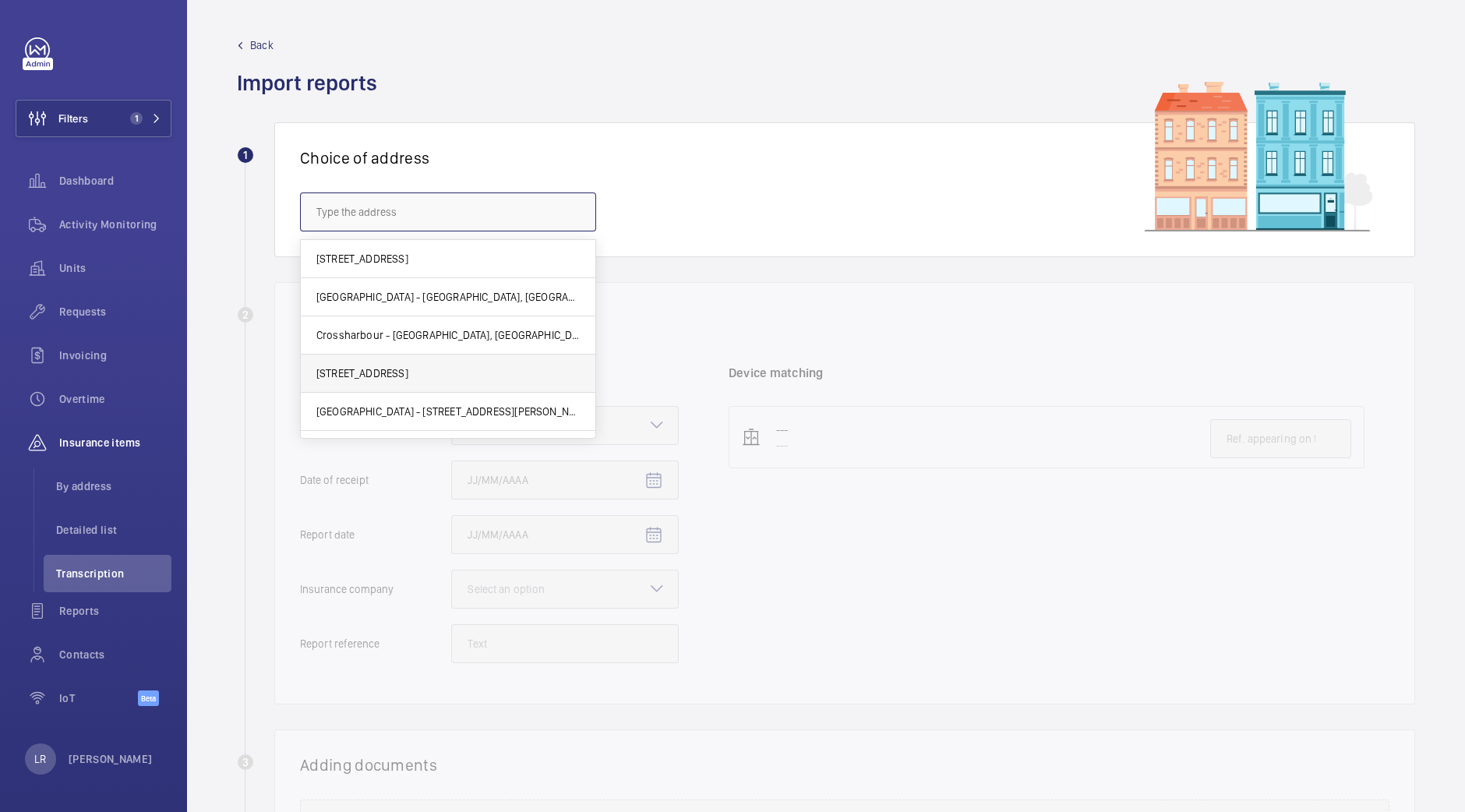
scroll to position [222, 0]
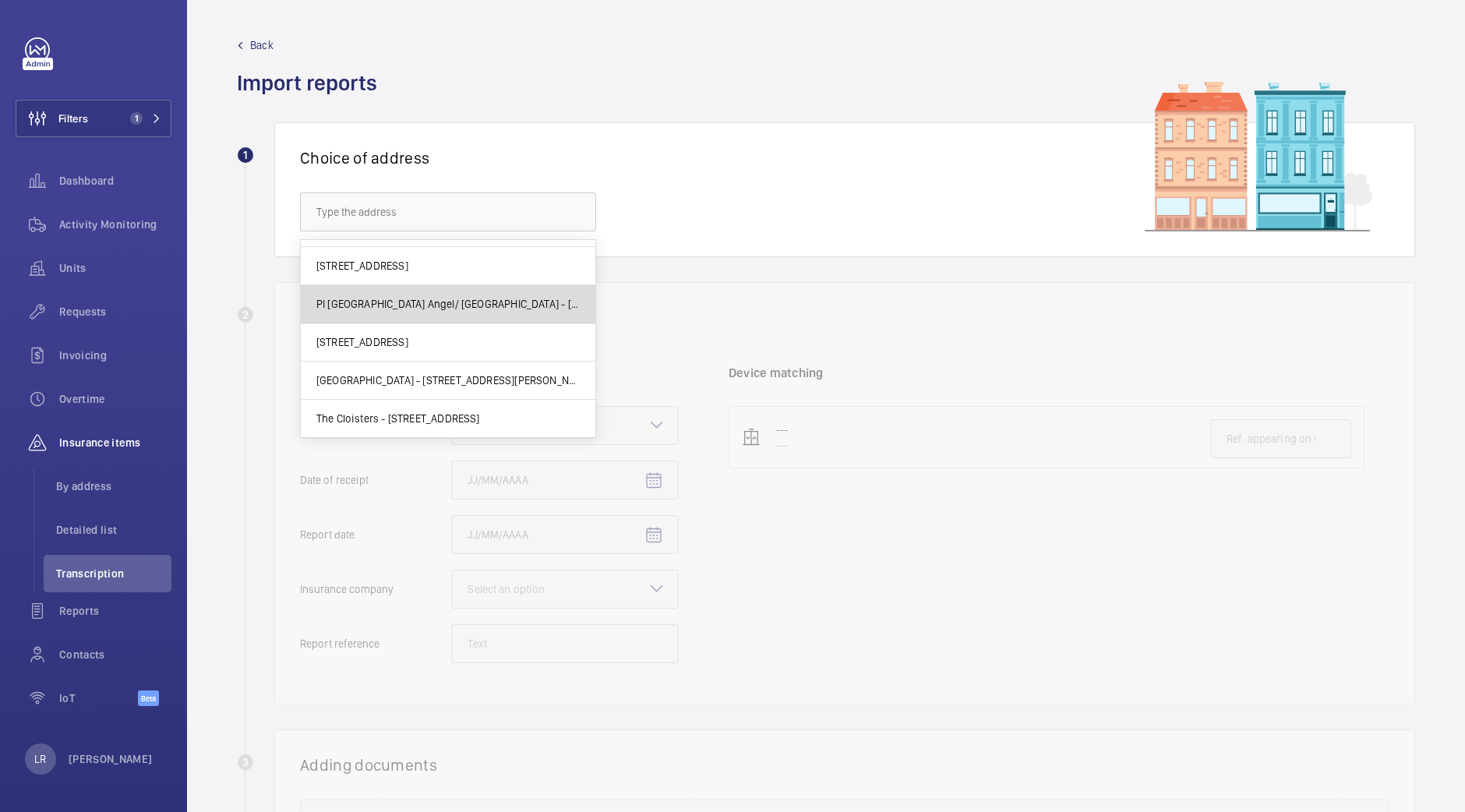
click at [481, 298] on span "PI London Angel/ Islington - 18-26 Parkfield St, ISLINGTON N1 0PS" at bounding box center [448, 304] width 263 height 16
type input "PI London Angel/ Islington - 18-26 Parkfield St, ISLINGTON N1 0PS"
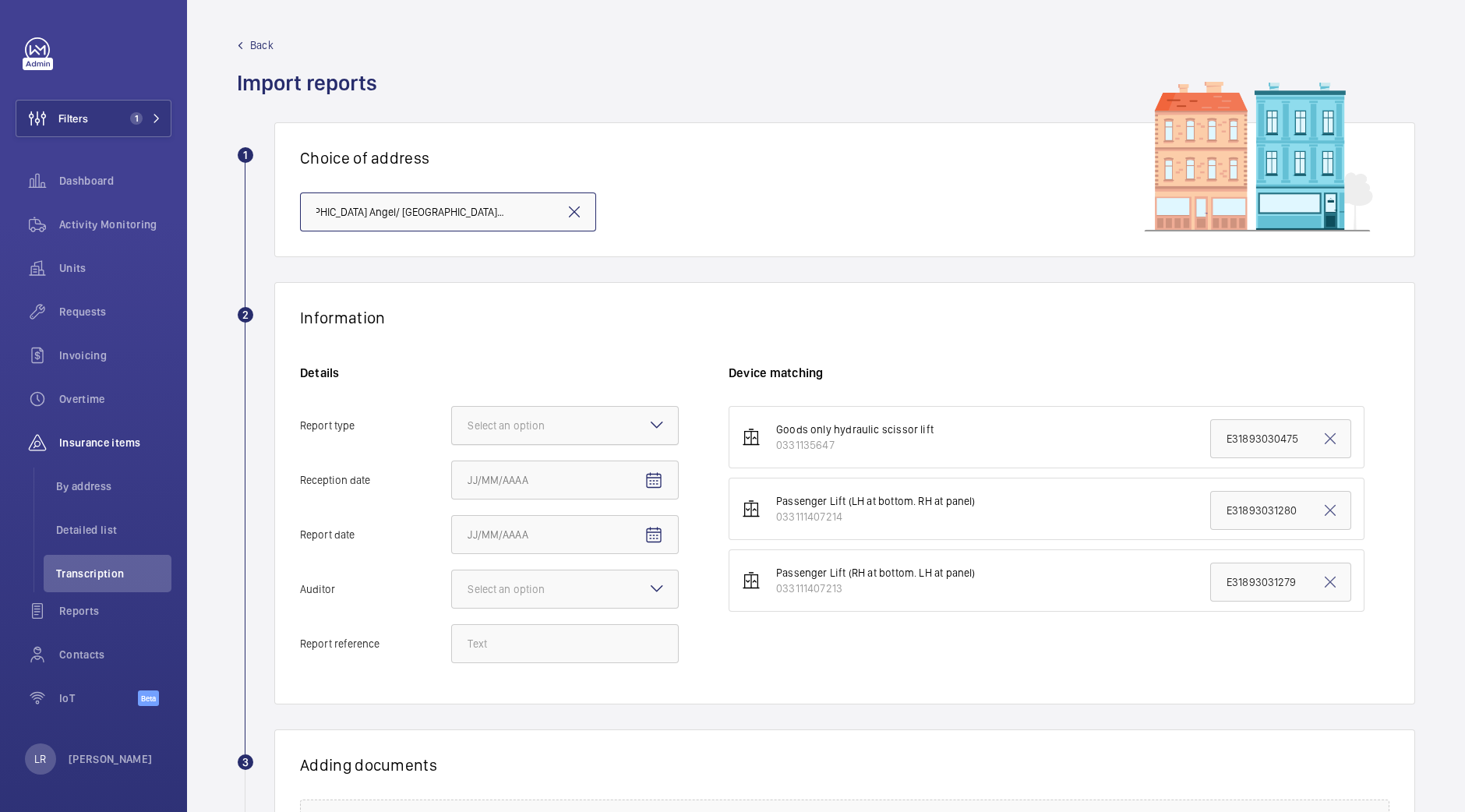
click at [563, 408] on div at bounding box center [565, 426] width 226 height 38
click at [452, 408] on input "Report type Select an option" at bounding box center [452, 426] width 0 height 38
click at [578, 476] on span "Insurance company" at bounding box center [565, 474] width 195 height 16
click at [452, 444] on input "Report type Select an option Insurance company Consultant" at bounding box center [452, 426] width 0 height 38
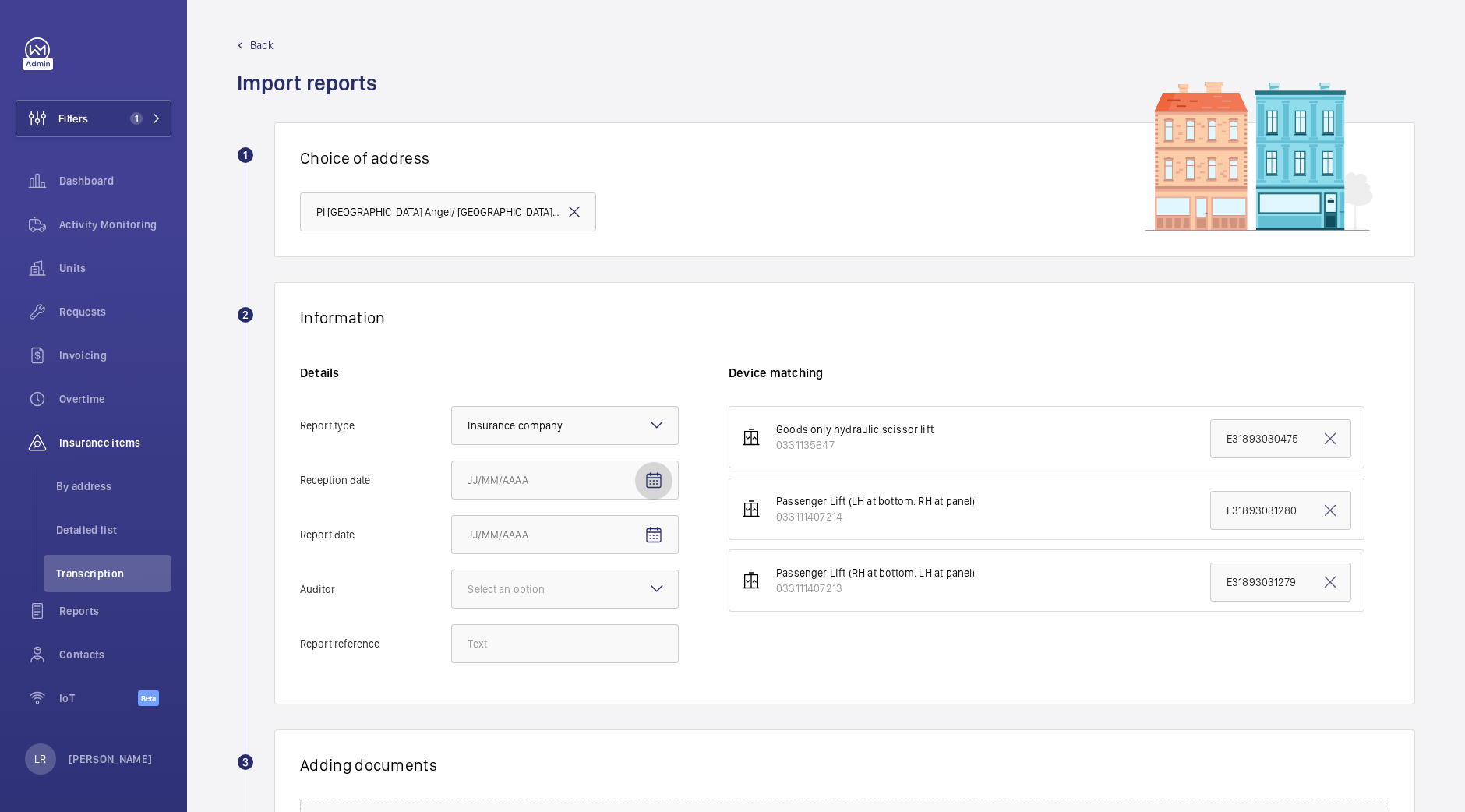
click at [651, 484] on mat-icon "Open calendar" at bounding box center [654, 480] width 19 height 19
click at [563, 636] on span "8" at bounding box center [567, 637] width 28 height 28
type input "10/8/2025"
click at [655, 539] on mat-icon "Open calendar" at bounding box center [654, 535] width 19 height 19
click at [537, 692] on span "7" at bounding box center [536, 692] width 28 height 28
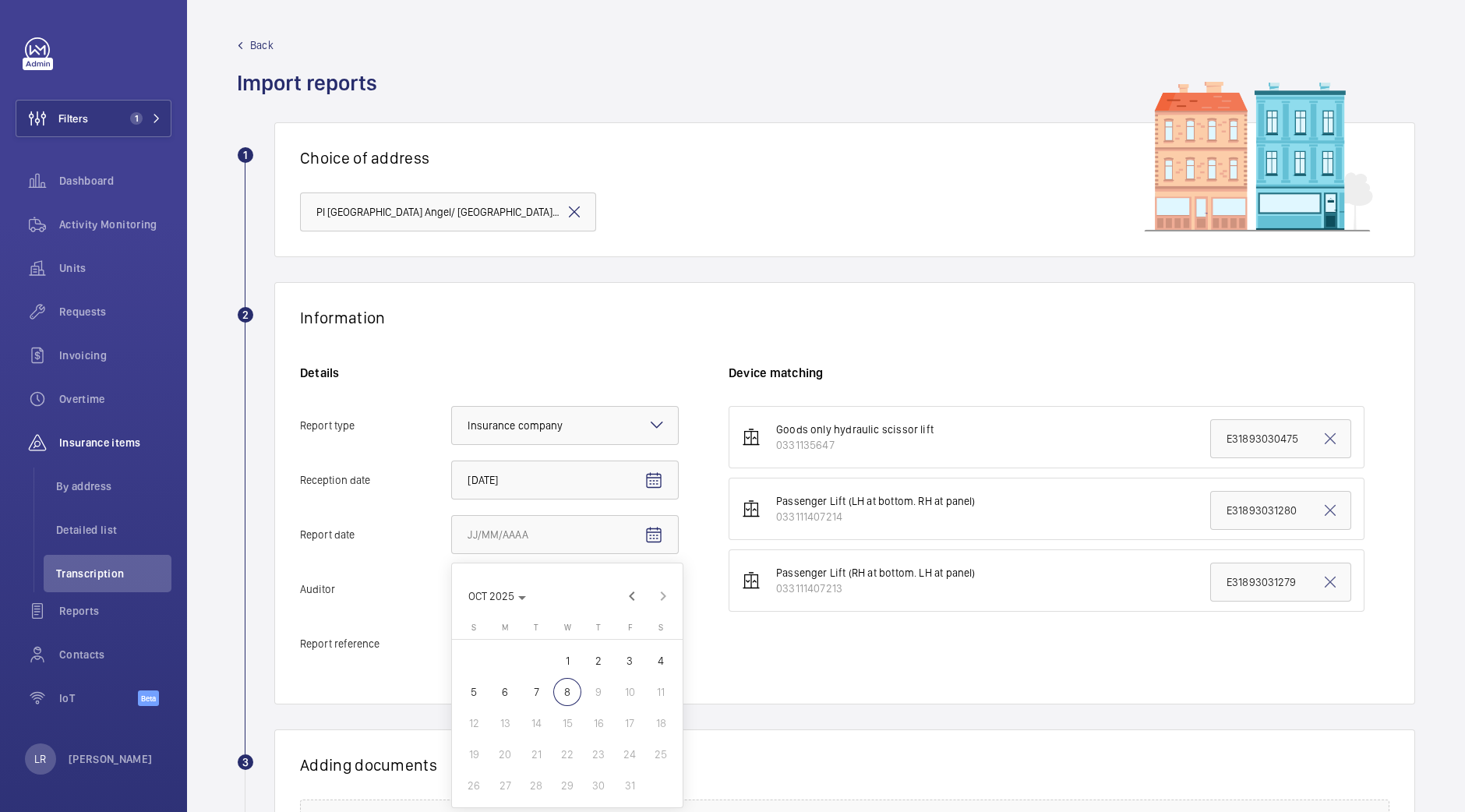
type input "10/7/2025"
click at [565, 592] on div "Select an option" at bounding box center [525, 589] width 116 height 16
click at [452, 592] on input "Auditor Select an option Veritas Zurich British Engineering Allianz Other" at bounding box center [452, 590] width 0 height 38
drag, startPoint x: 529, startPoint y: 753, endPoint x: 523, endPoint y: 758, distance: 7.8
click at [523, 758] on div "Allianz" at bounding box center [565, 751] width 226 height 38
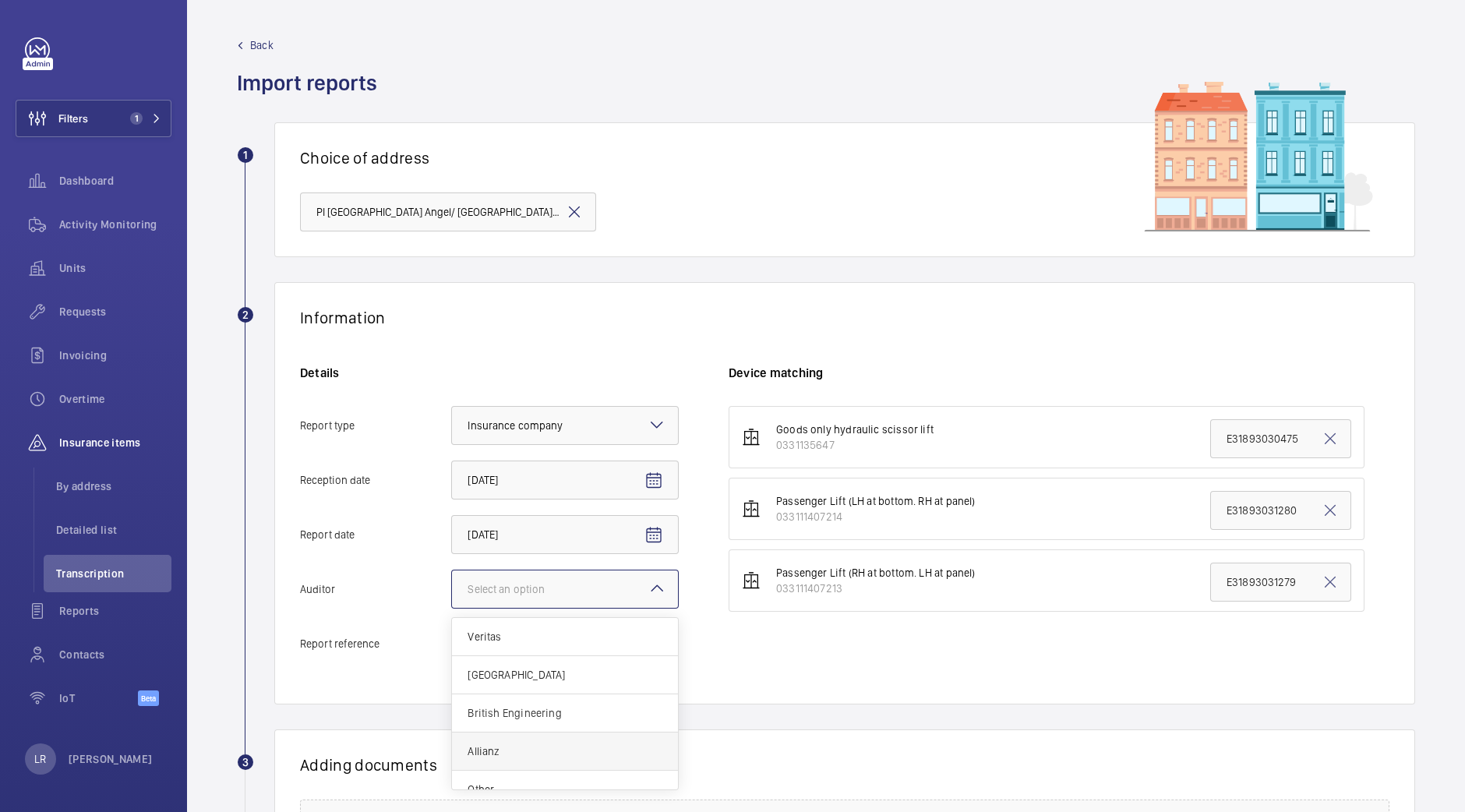
click at [452, 608] on input "Auditor Select an option Veritas Zurich British Engineering Allianz Other" at bounding box center [452, 590] width 0 height 38
click at [523, 758] on h1 "Adding documents" at bounding box center [844, 765] width 1090 height 20
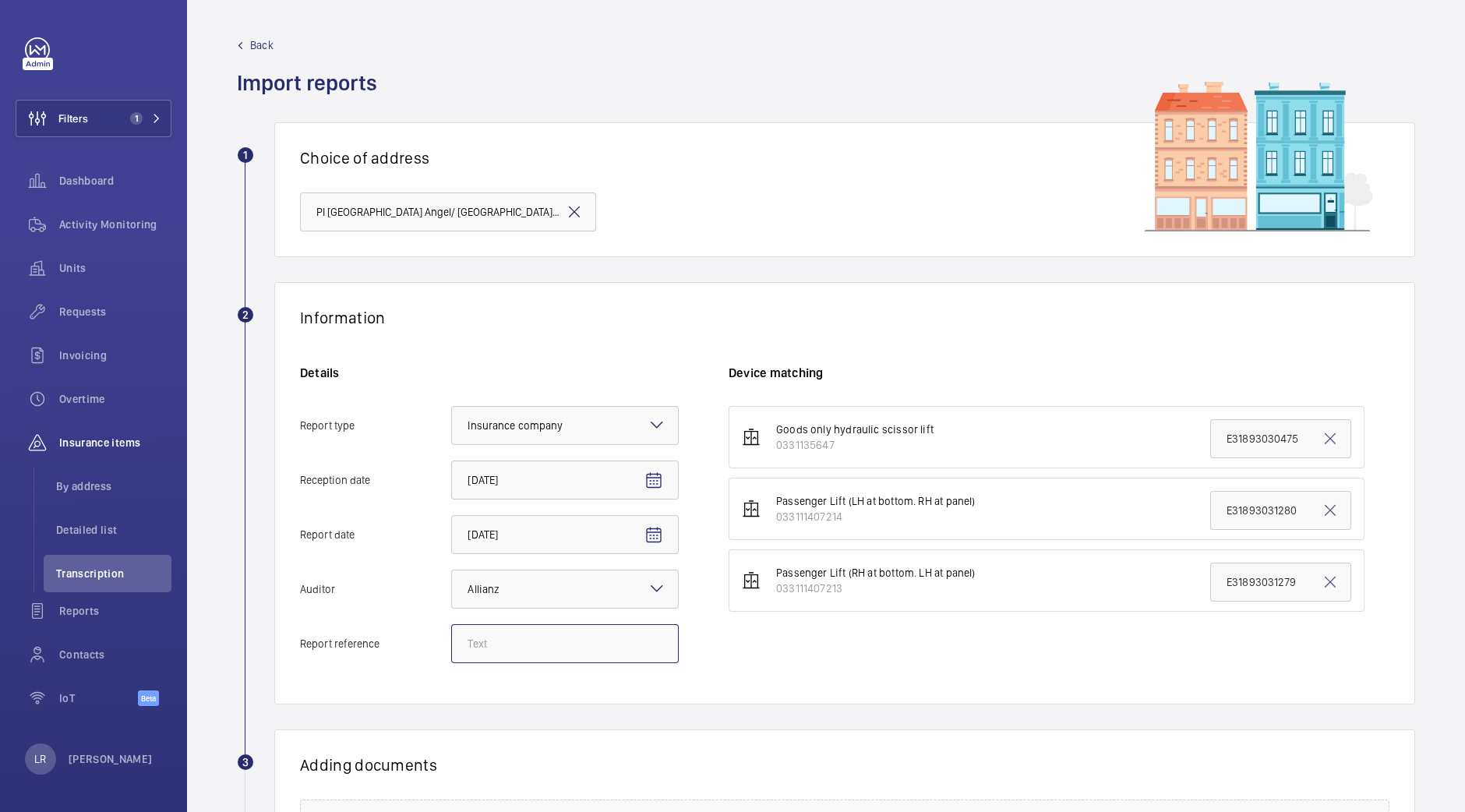
click at [544, 656] on input "Report reference" at bounding box center [564, 643] width 227 height 39
paste input "E47773012223"
type input "E47773012223"
drag, startPoint x: 1210, startPoint y: 526, endPoint x: 1333, endPoint y: 519, distance: 123.2
click at [1333, 519] on input "E31893031280" at bounding box center [1281, 509] width 141 height 39
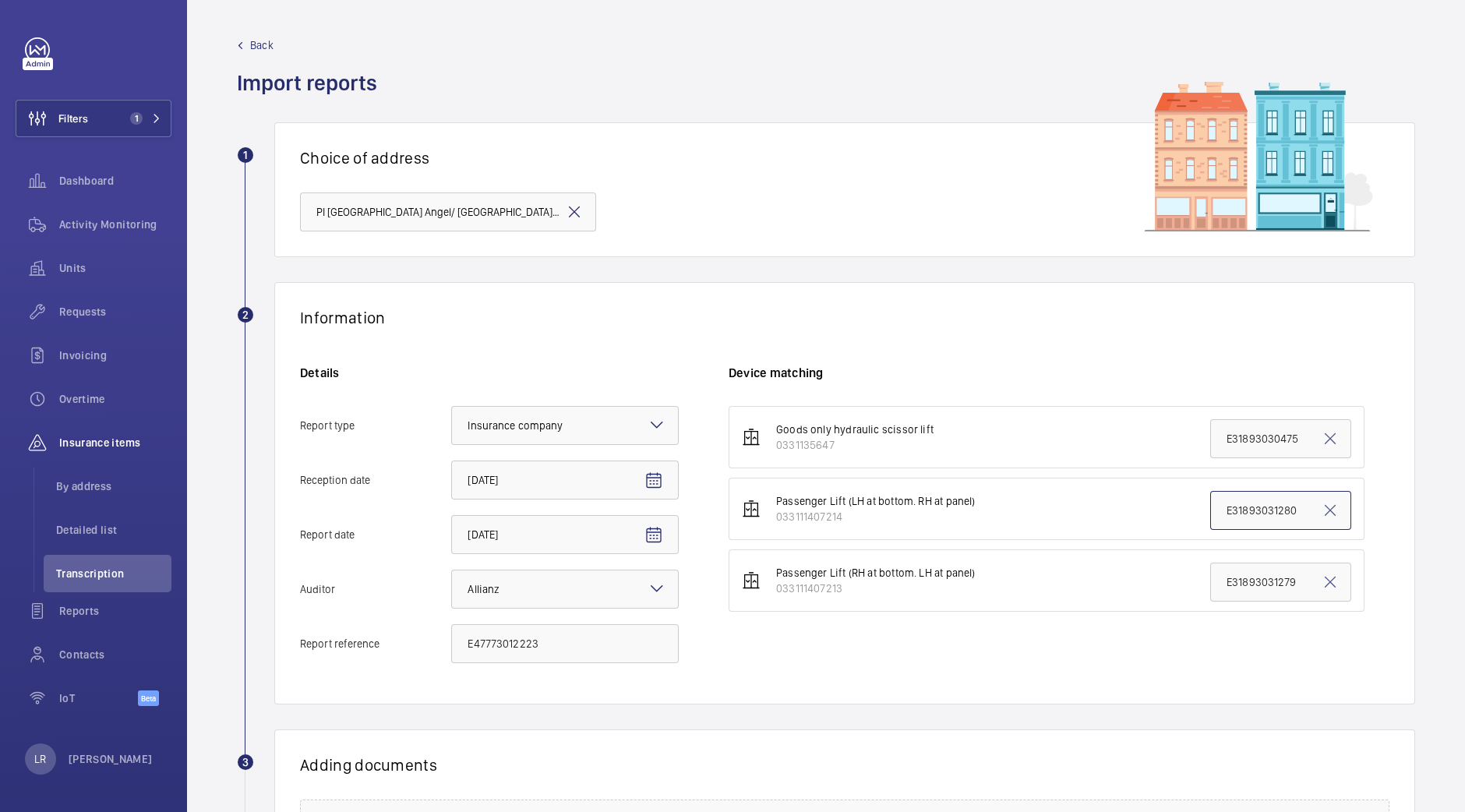
paste input "47773012223"
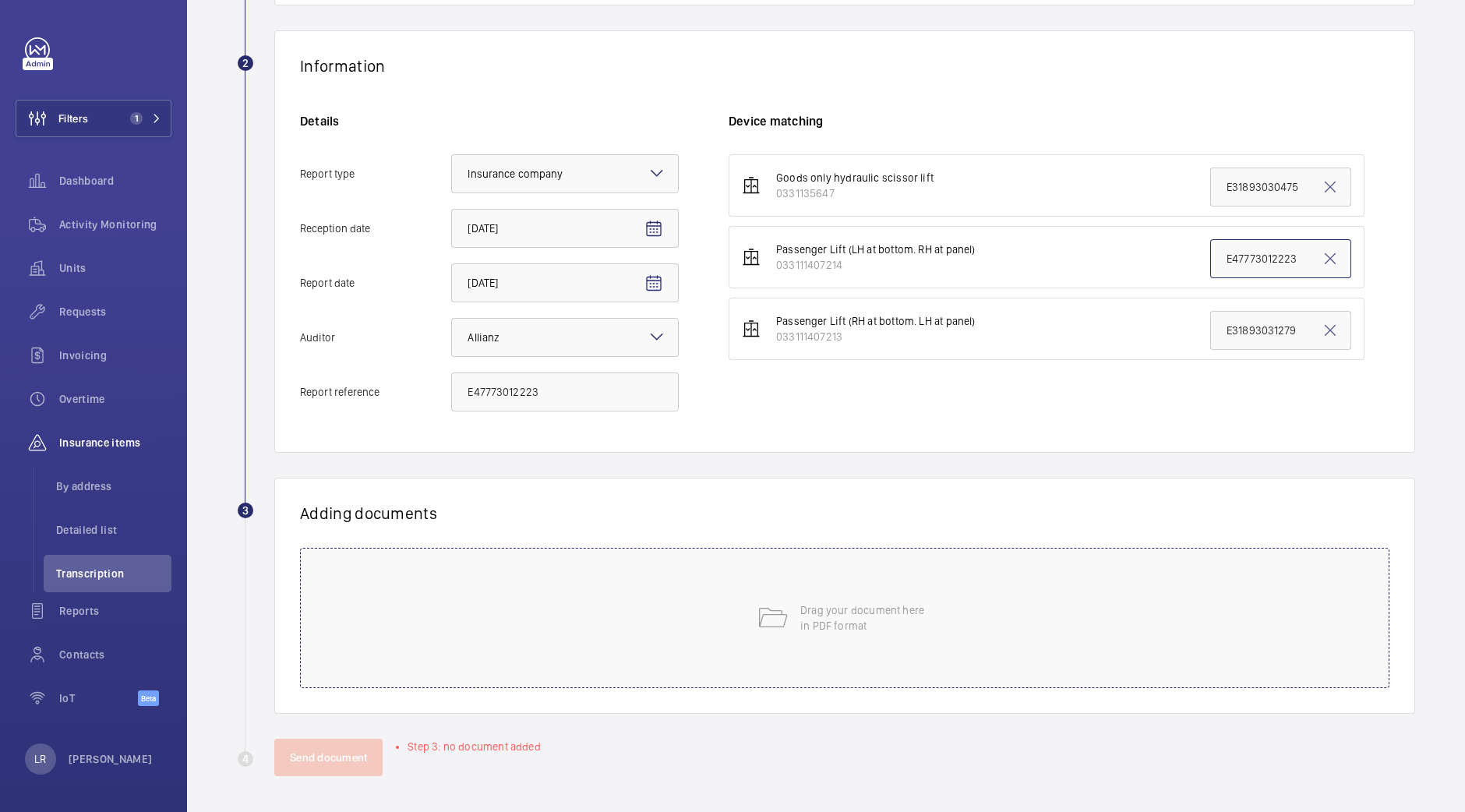
type input "E47773012223"
click at [632, 661] on div "Drag your document here in PDF format" at bounding box center [844, 617] width 1090 height 140
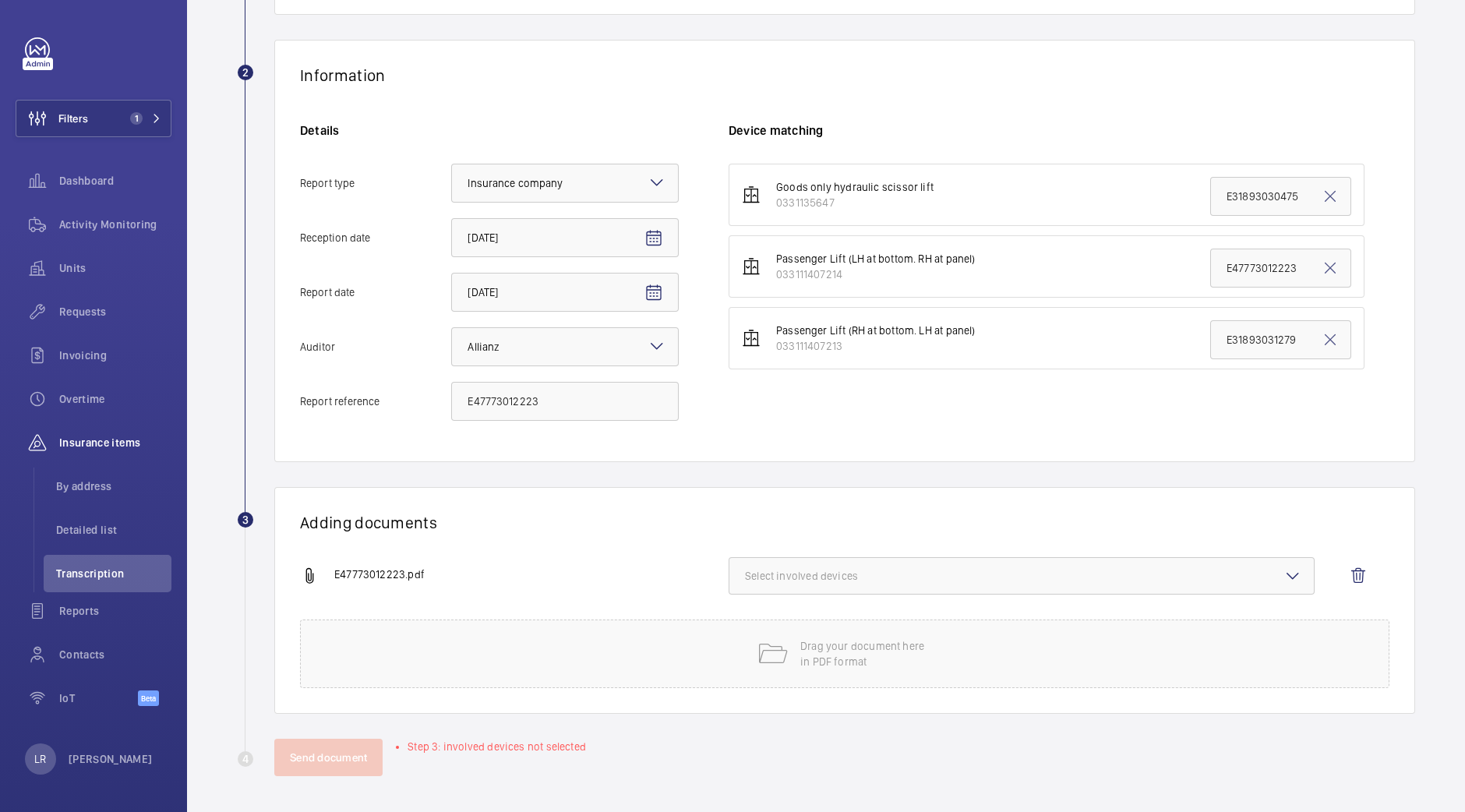
click at [992, 557] on button "Select involved devices" at bounding box center [1022, 576] width 586 height 38
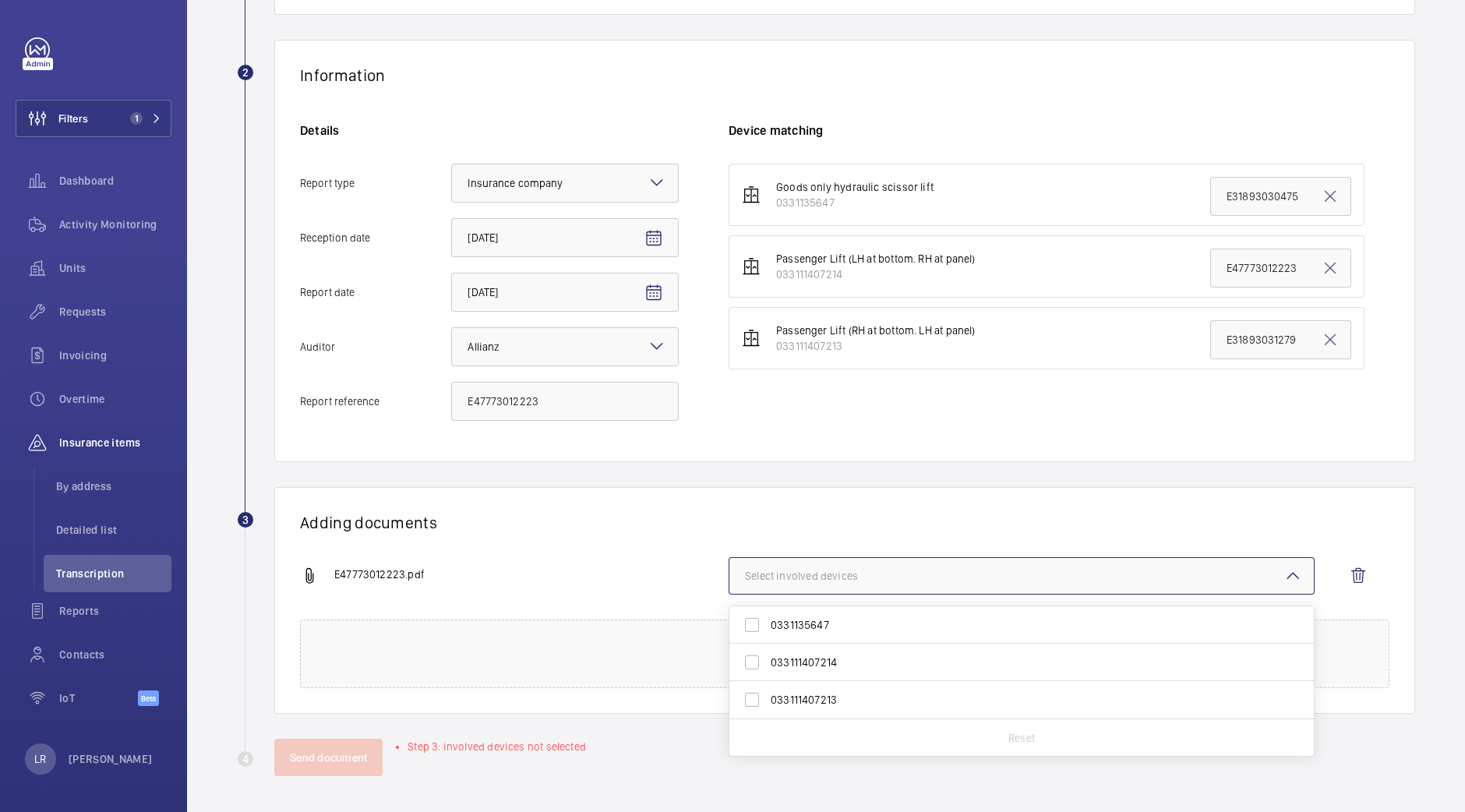
click at [853, 654] on span "033111407214" at bounding box center [1023, 662] width 505 height 16
click at [768, 654] on input "033111407214" at bounding box center [752, 661] width 31 height 31
checkbox input "true"
click at [711, 567] on div "E47773012223.pdf" at bounding box center [514, 576] width 429 height 19
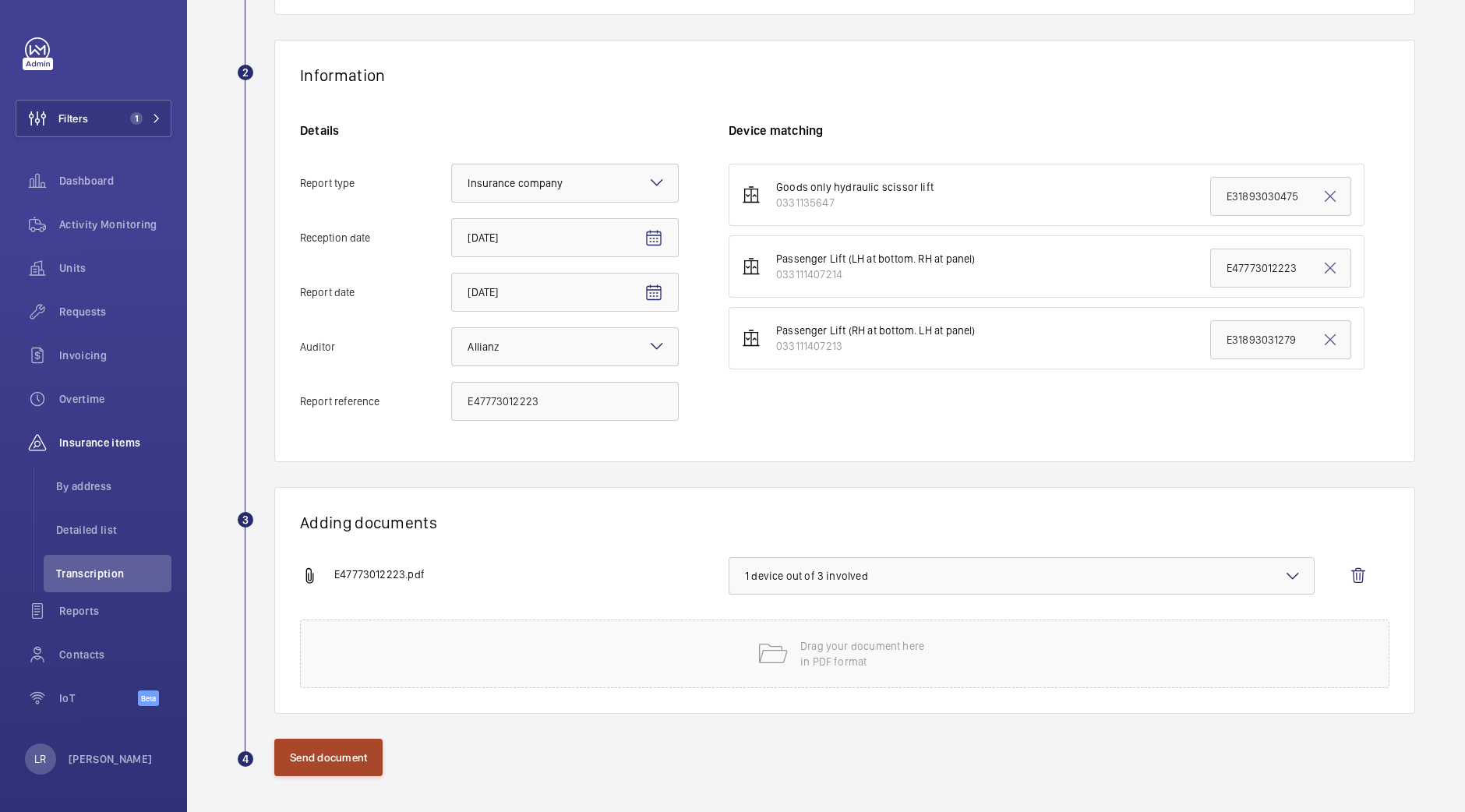
click at [335, 765] on button "Send document" at bounding box center [328, 757] width 108 height 38
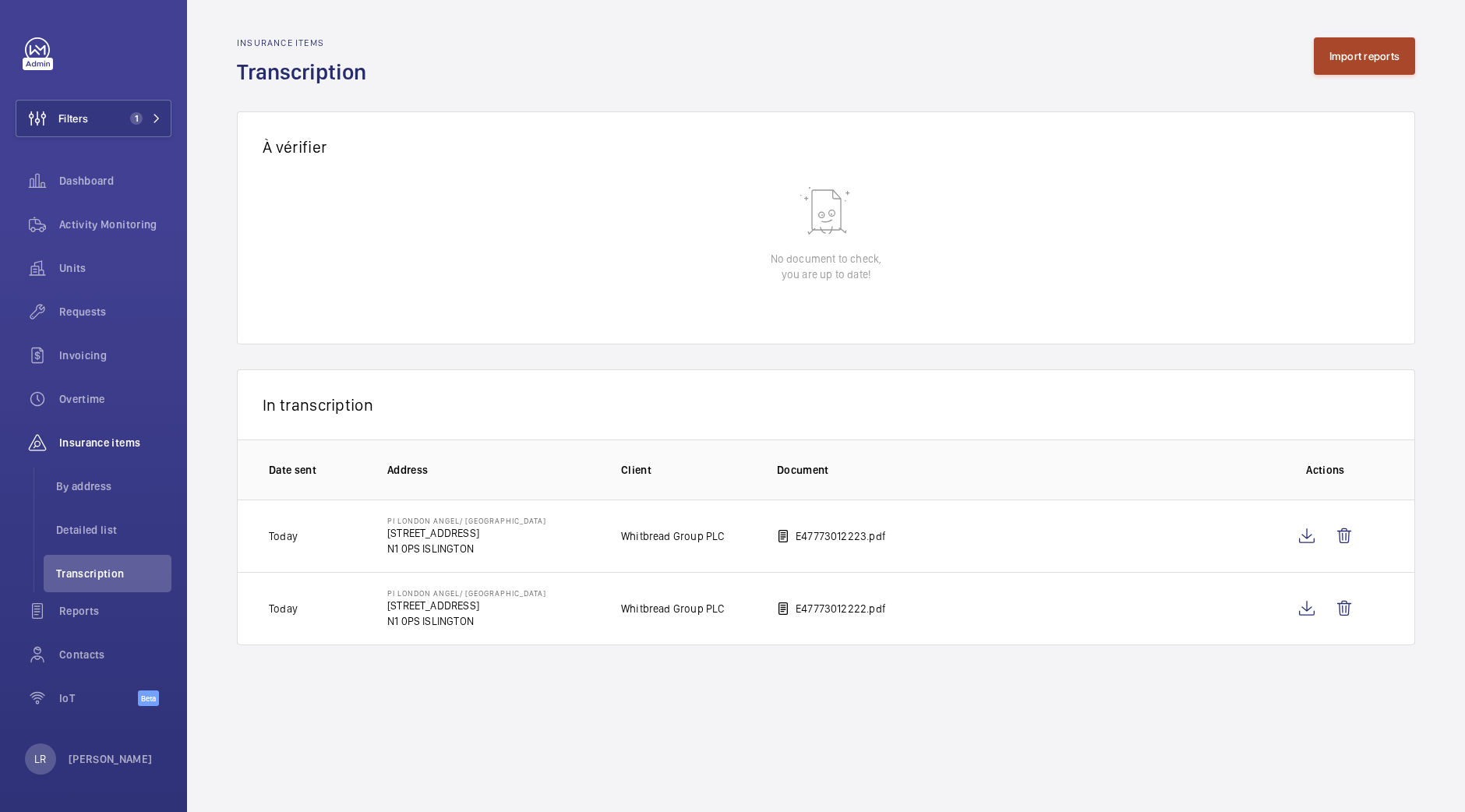
click at [1338, 68] on button "Import reports" at bounding box center [1365, 57] width 102 height 38
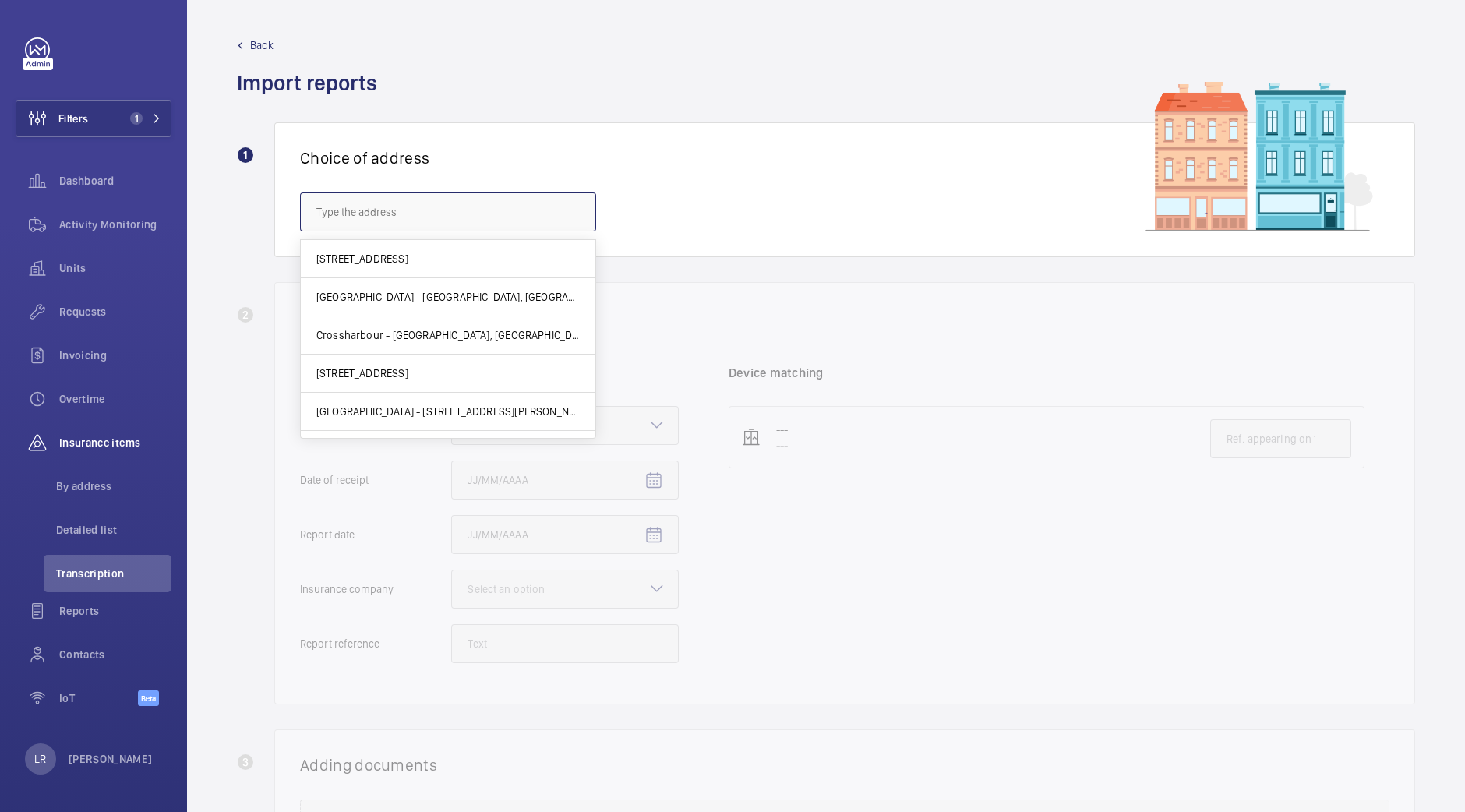
click at [476, 219] on input "text" at bounding box center [448, 211] width 296 height 39
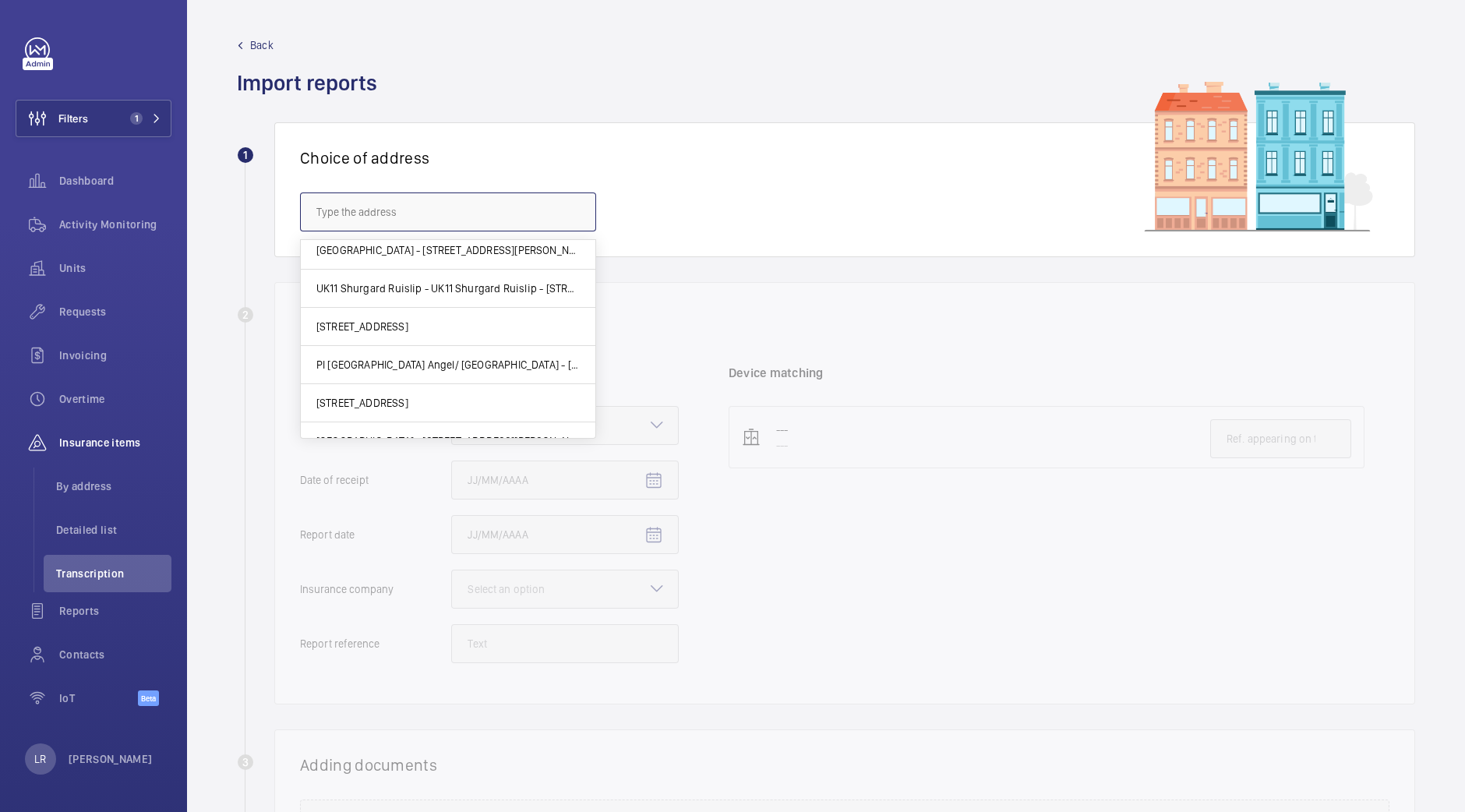
scroll to position [169, 0]
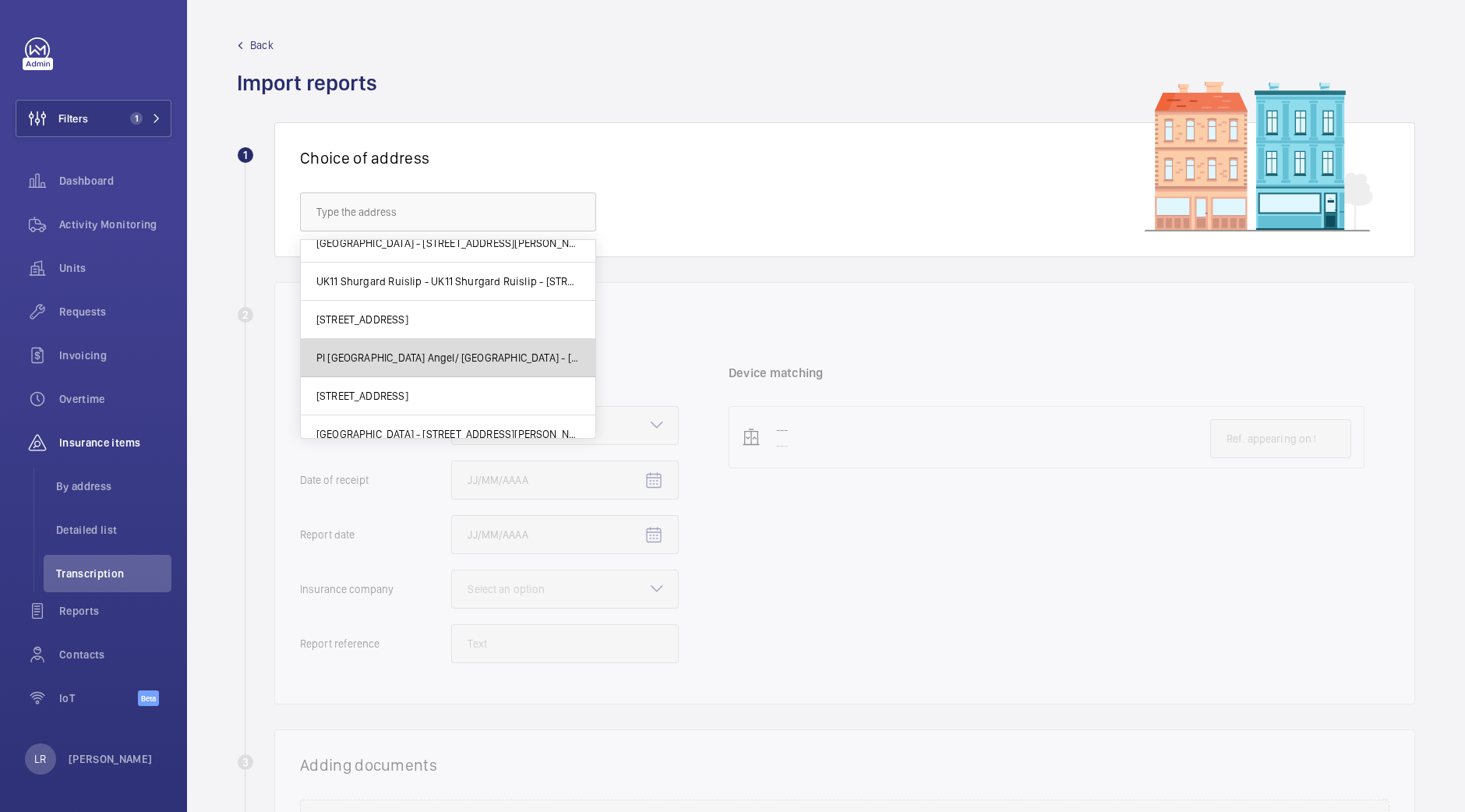
click at [461, 346] on mat-option "PI London Angel/ Islington - 18-26 Parkfield St, ISLINGTON N1 0PS" at bounding box center [448, 357] width 295 height 38
type input "PI London Angel/ Islington - 18-26 Parkfield St, ISLINGTON N1 0PS"
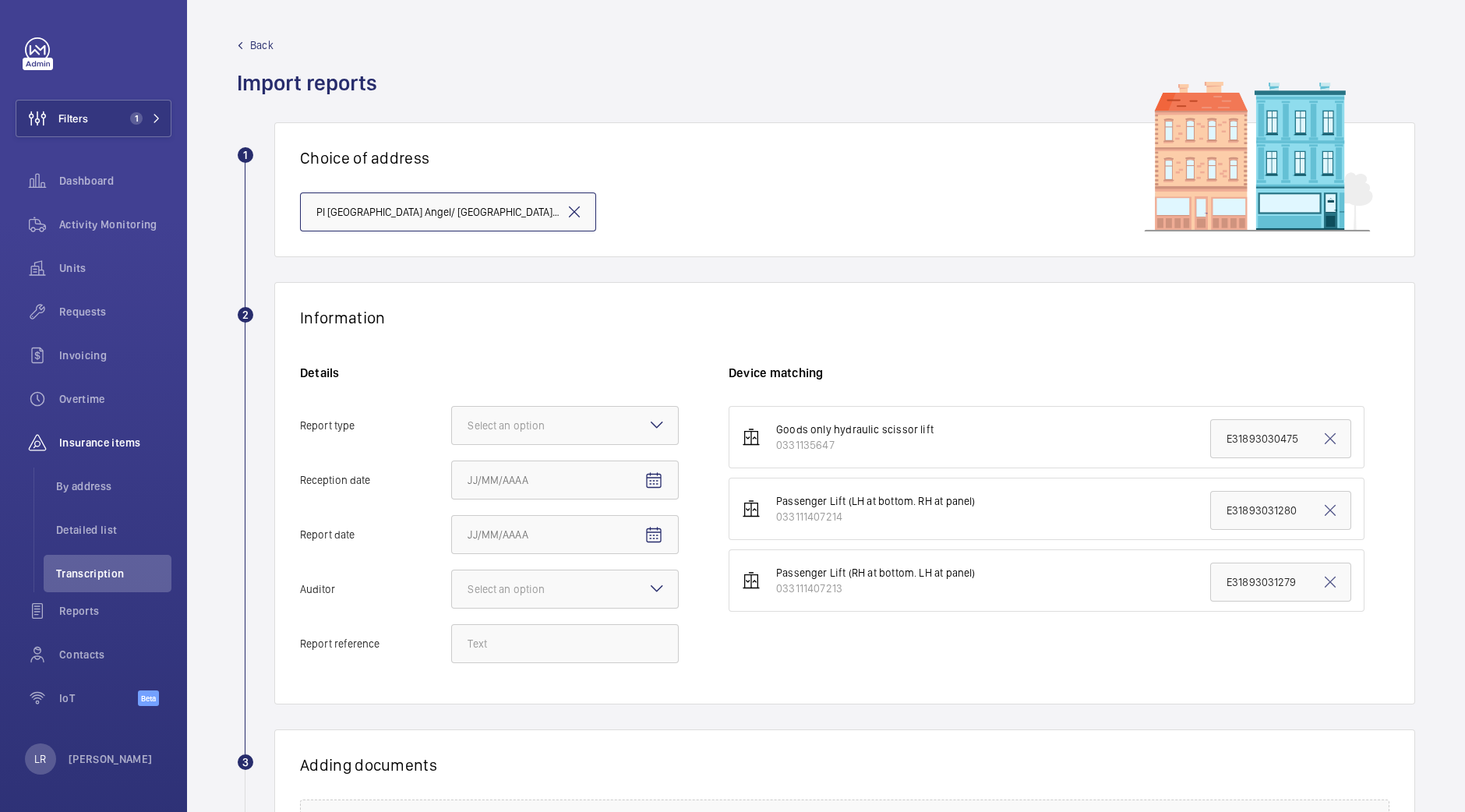
scroll to position [0, 56]
click at [549, 407] on div at bounding box center [565, 426] width 226 height 38
click at [452, 407] on input "Report type Select an option Insurance company Consultant" at bounding box center [452, 426] width 0 height 38
click at [549, 467] on span "Insurance company" at bounding box center [565, 474] width 195 height 16
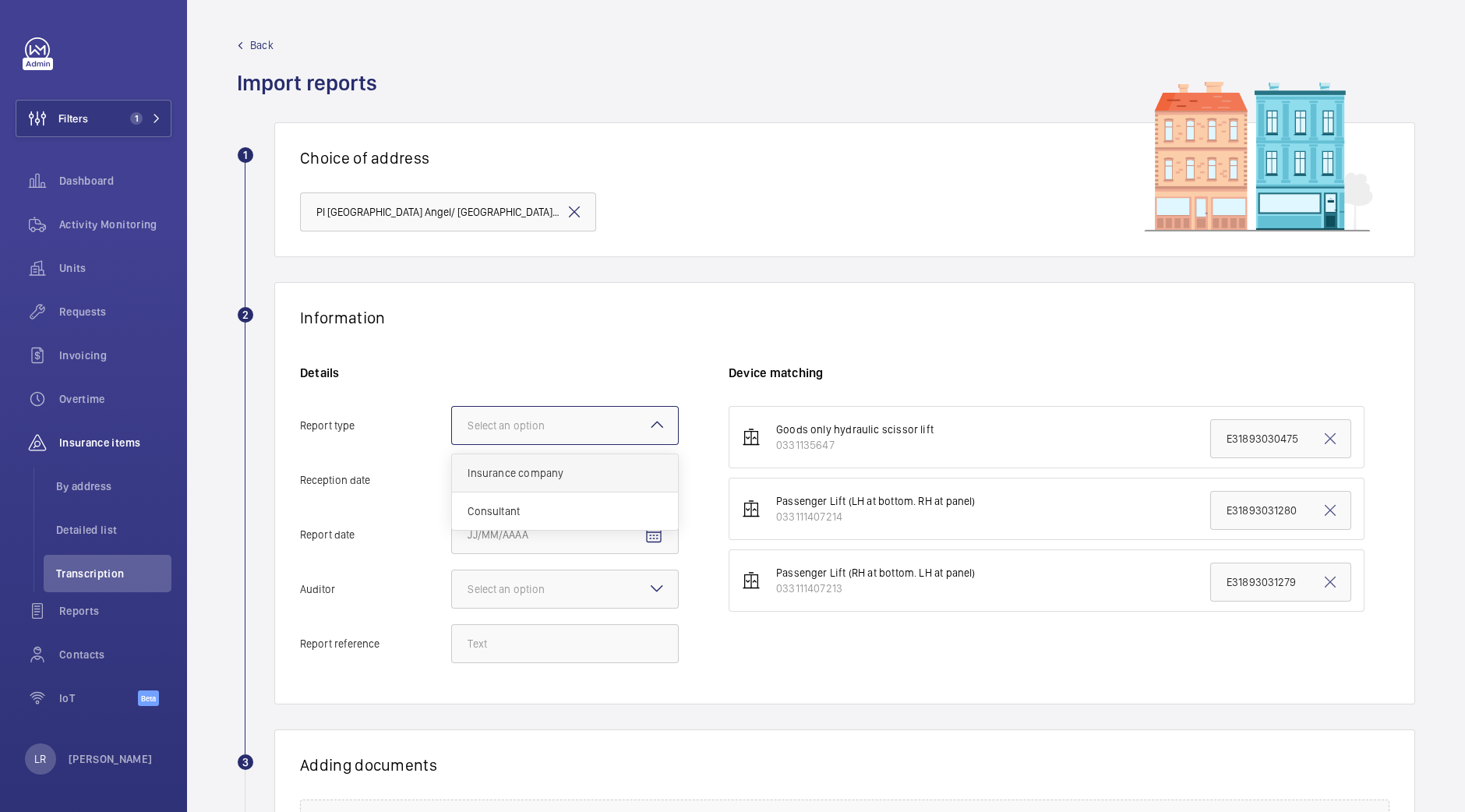
click at [452, 444] on input "Report type Select an option Insurance company Consultant" at bounding box center [452, 426] width 0 height 38
click at [665, 473] on span "Open calendar" at bounding box center [655, 480] width 38 height 38
click at [556, 632] on span "8" at bounding box center [567, 637] width 28 height 28
type input "10/8/2025"
click at [653, 538] on mat-icon "Open calendar" at bounding box center [654, 535] width 19 height 19
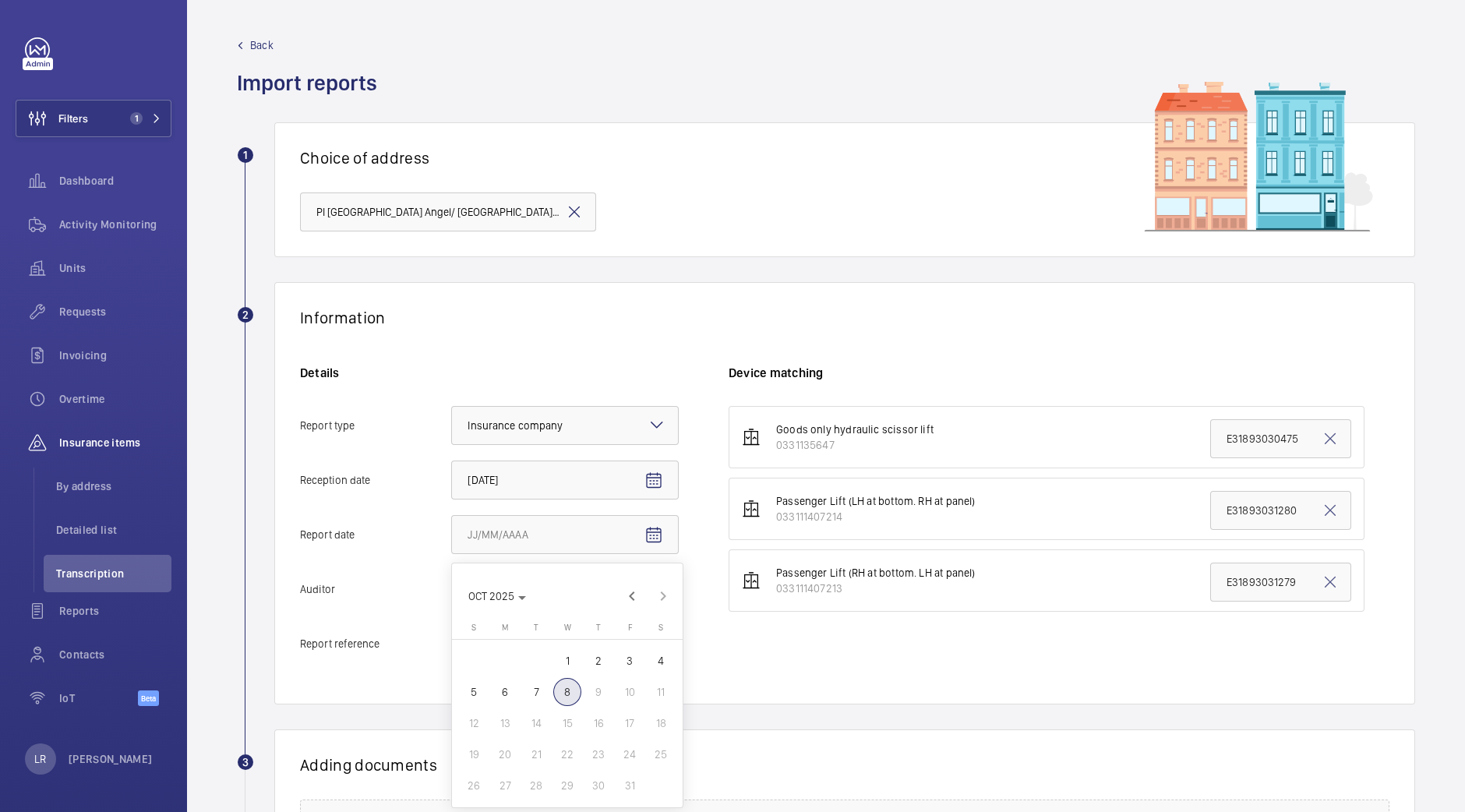
click at [536, 691] on span "7" at bounding box center [536, 692] width 28 height 28
type input "10/7/2025"
click at [569, 593] on div "Select an option" at bounding box center [525, 589] width 116 height 16
click at [452, 593] on input "Auditor Select an option" at bounding box center [452, 590] width 0 height 38
click at [559, 756] on span "Allianz" at bounding box center [565, 751] width 195 height 16
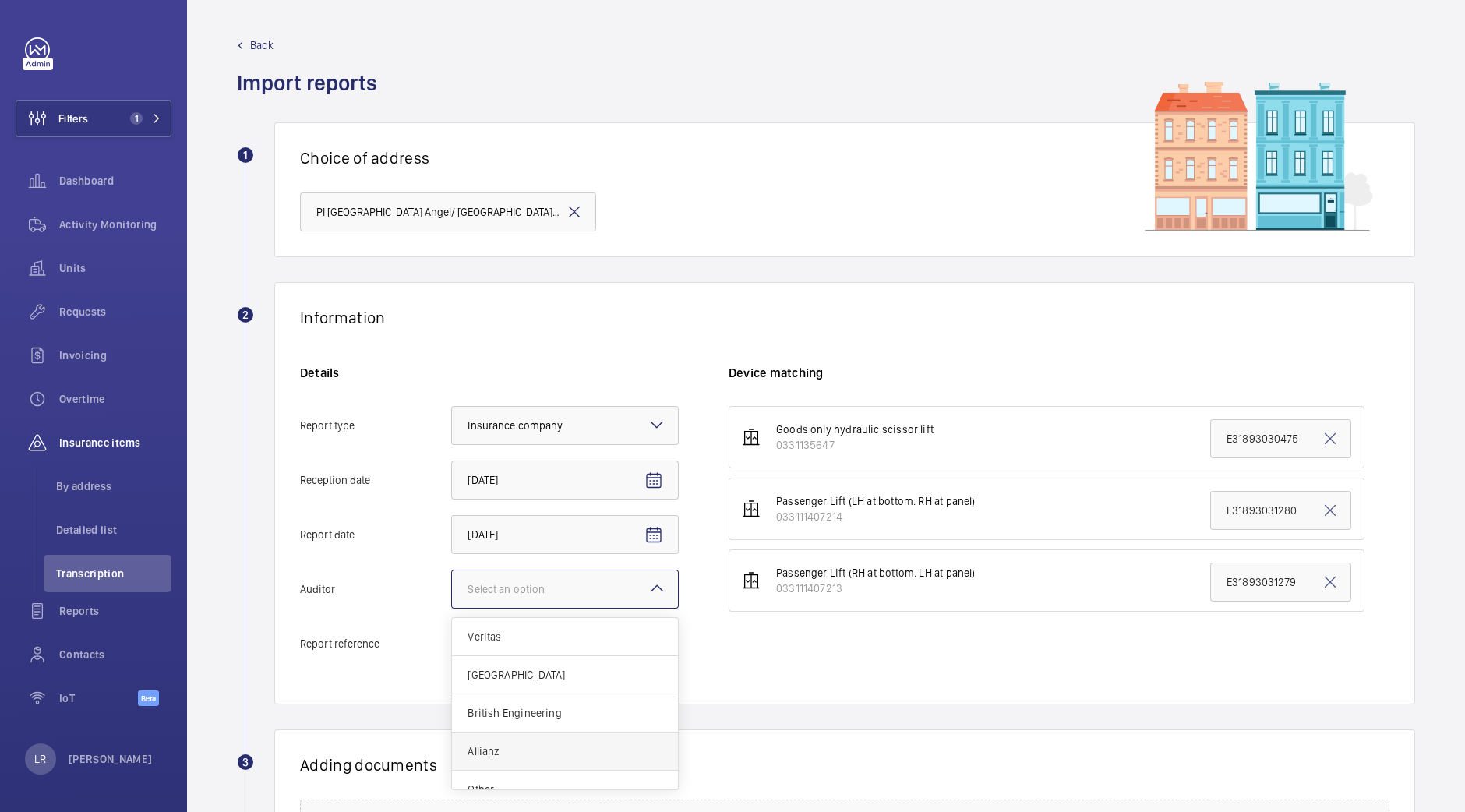
click at [452, 608] on input "Auditor Select an option Veritas Zurich British Engineering Allianz Other" at bounding box center [452, 590] width 0 height 38
click at [569, 647] on input "Report reference" at bounding box center [564, 643] width 227 height 39
click at [556, 644] on input "Report reference" at bounding box center [564, 643] width 227 height 39
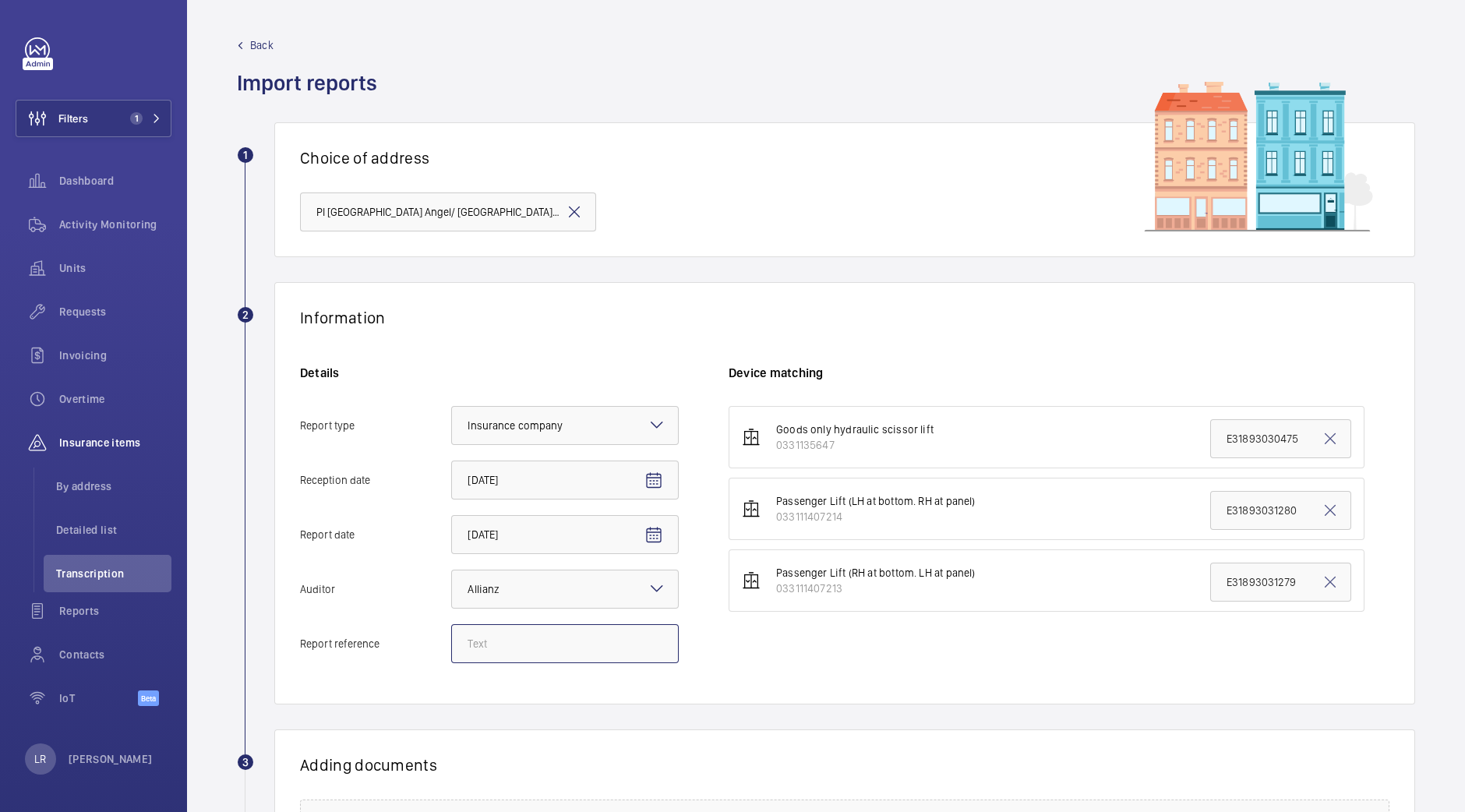
click at [564, 646] on input "Report reference" at bounding box center [564, 643] width 227 height 39
click at [578, 649] on input "Report reference" at bounding box center [564, 643] width 227 height 39
paste input "E47773012226"
type input "E47773012226"
paste input "47773012226"
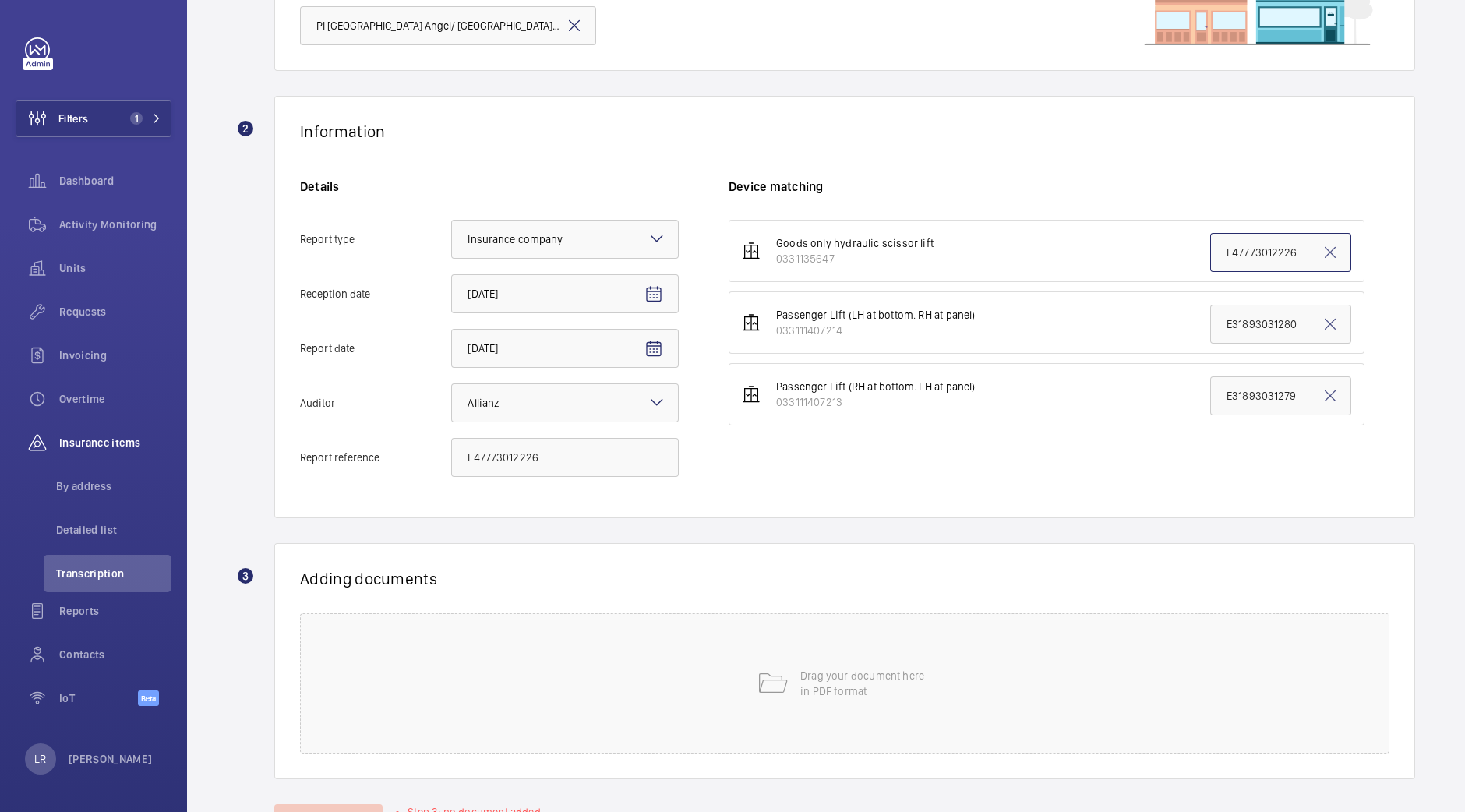
scroll to position [252, 0]
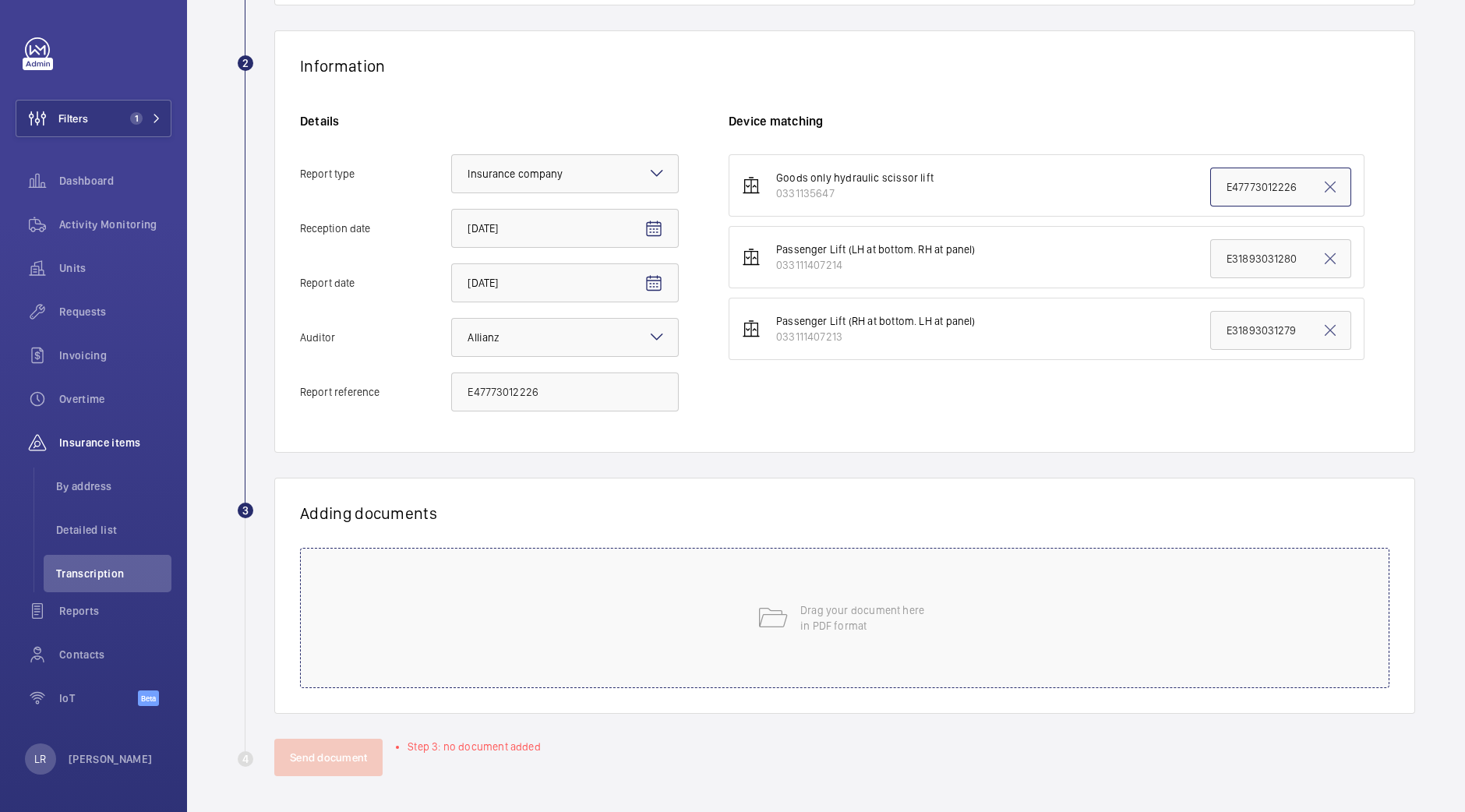
type input "E47773012226"
click at [780, 675] on div "Drag your document here in PDF format" at bounding box center [844, 617] width 1090 height 140
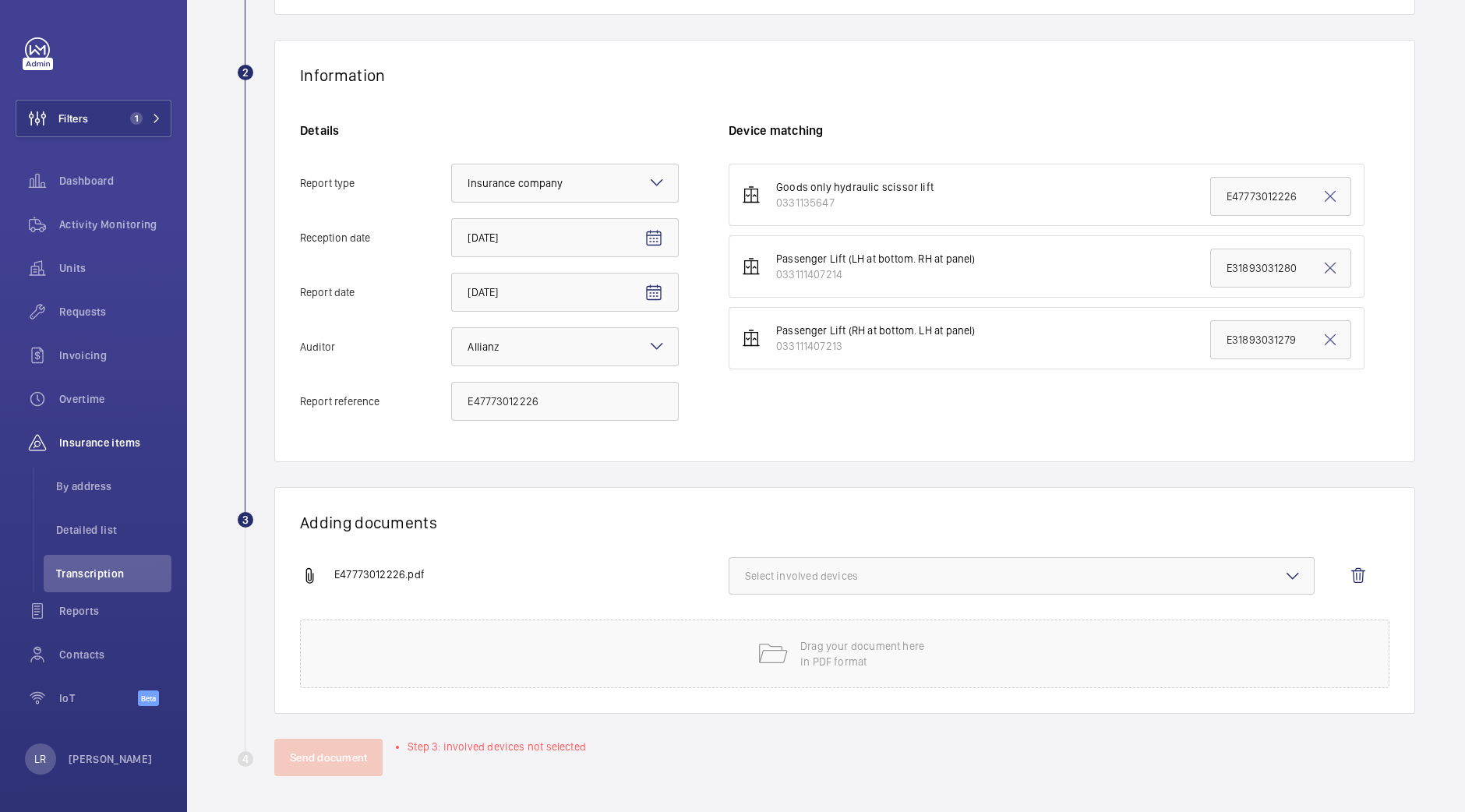
click at [988, 587] on button "Select involved devices" at bounding box center [1022, 576] width 586 height 38
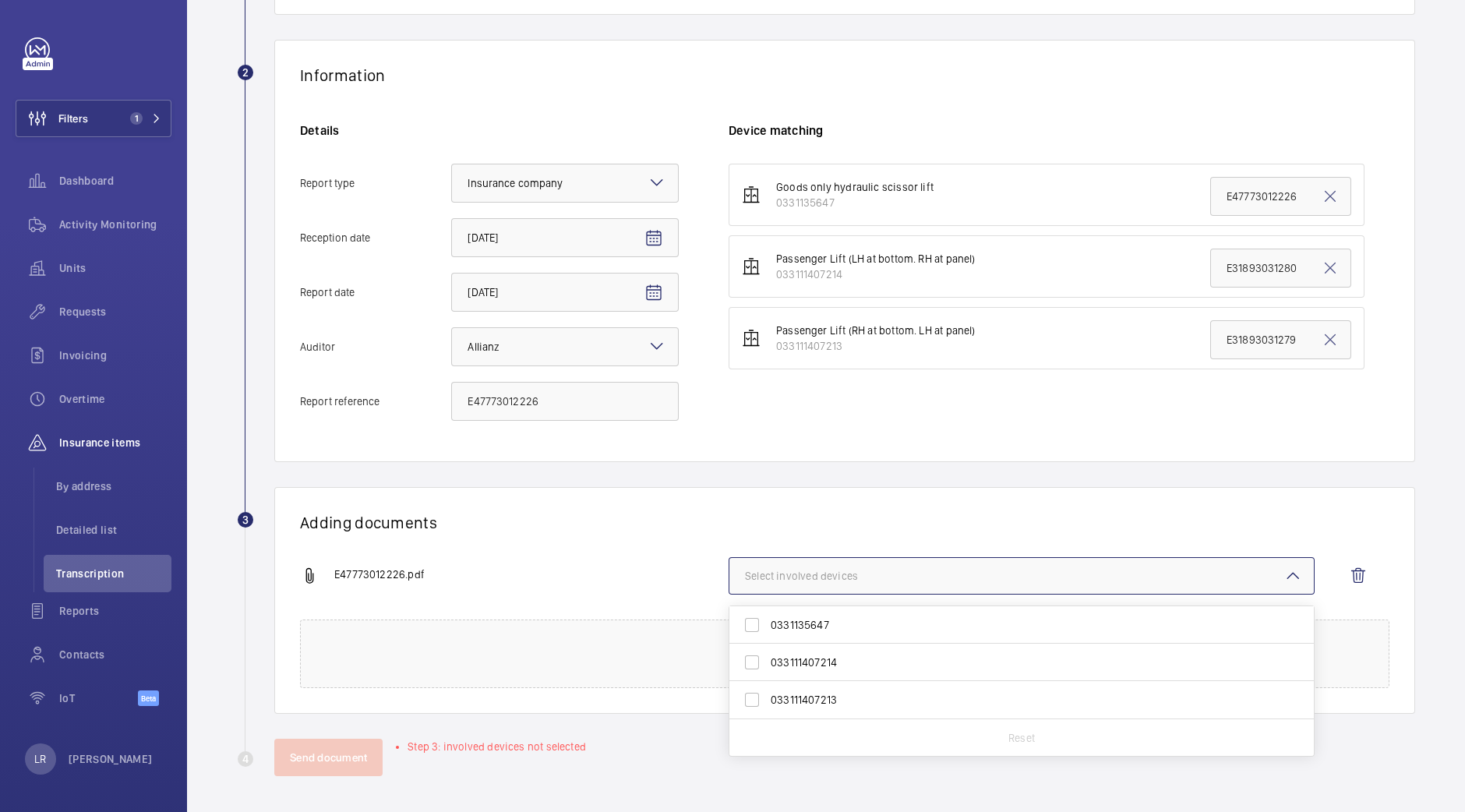
click at [908, 621] on span "0331135647" at bounding box center [1023, 625] width 505 height 16
click at [768, 621] on input "0331135647" at bounding box center [752, 624] width 31 height 31
checkbox input "true"
click at [913, 487] on div "Adding documents E47773012226.pdf 1 device out of 3 involved 0331135647 0331114…" at bounding box center [844, 601] width 1141 height 226
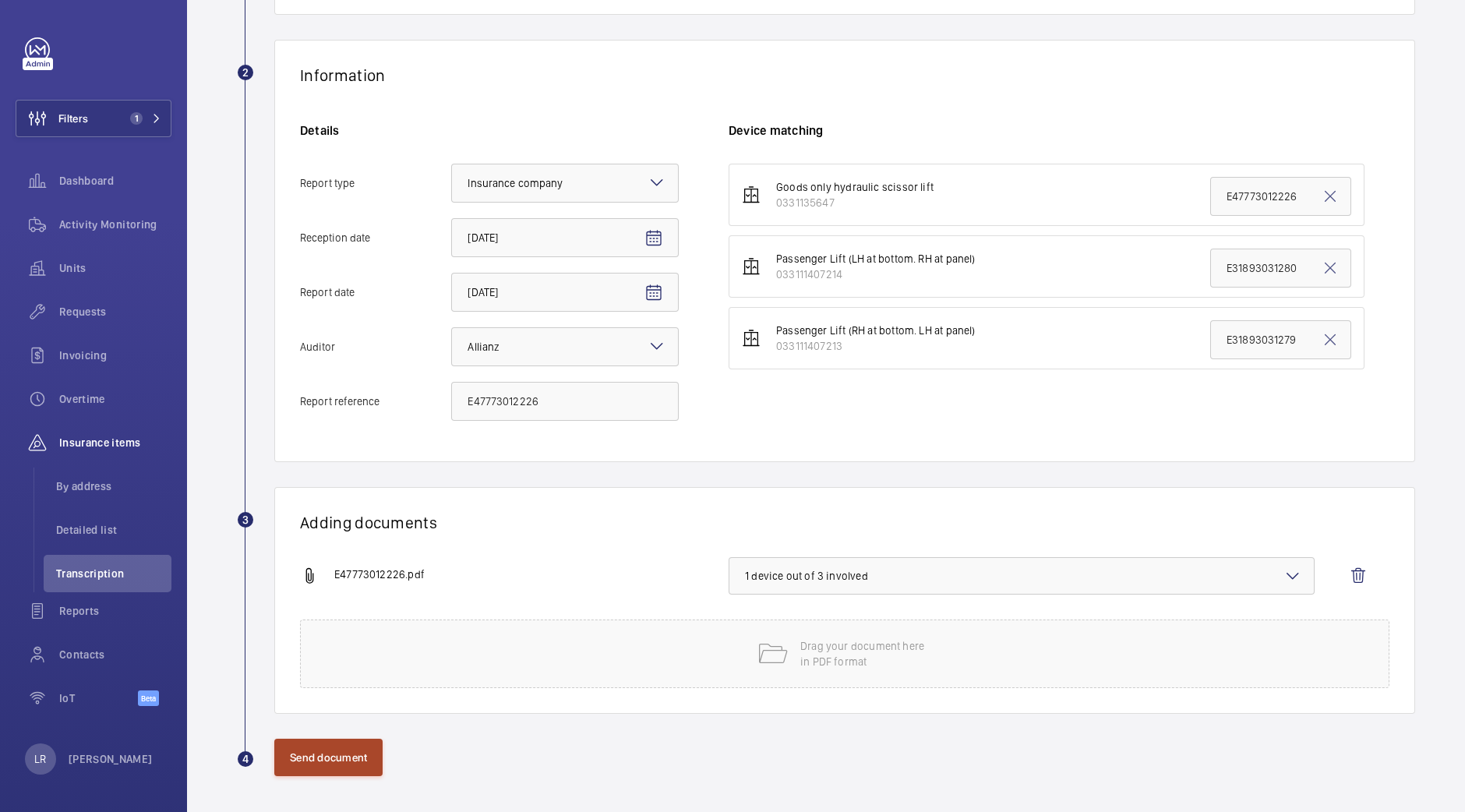
click at [349, 755] on button "Send document" at bounding box center [328, 757] width 108 height 38
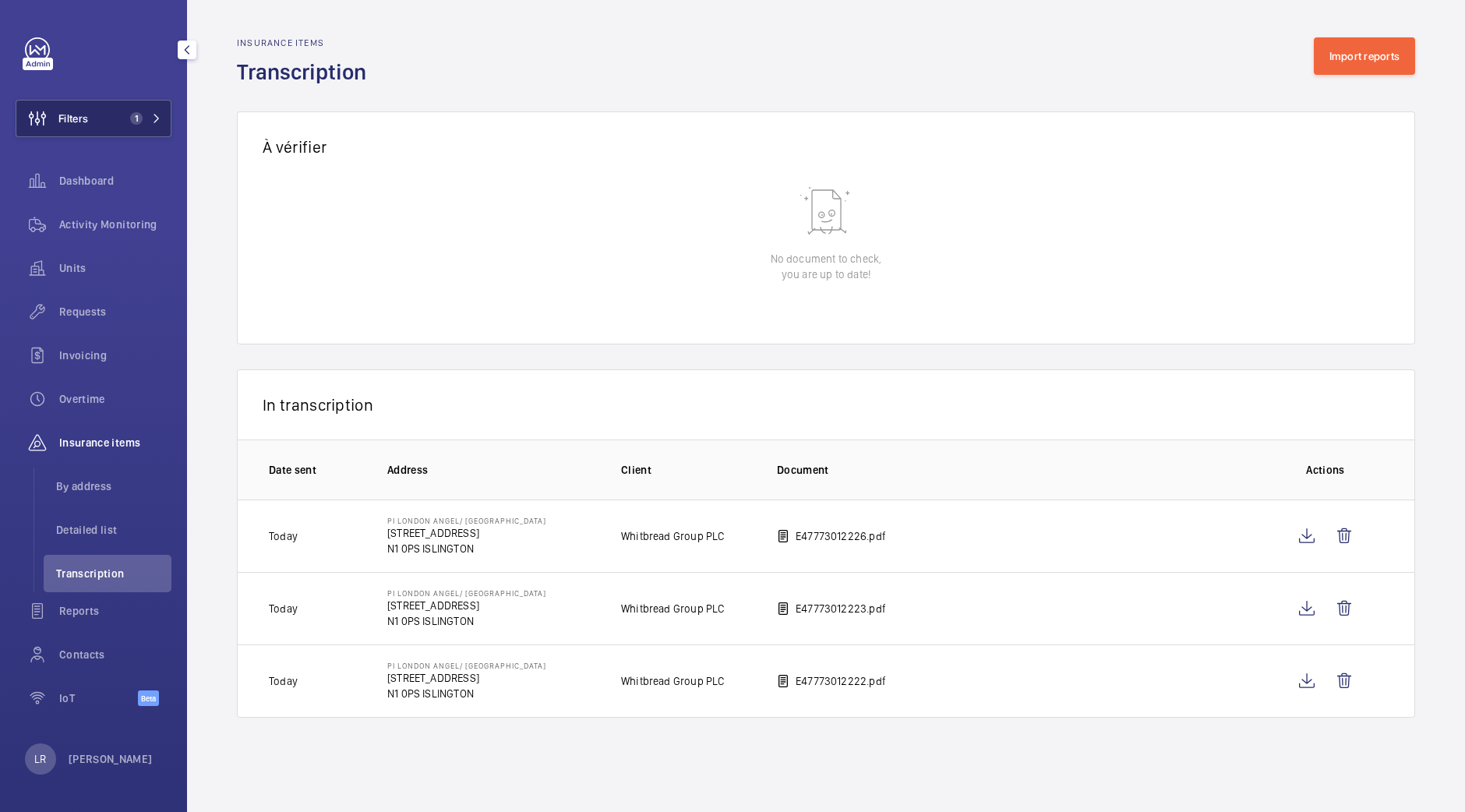
click at [152, 126] on button "Filters 1" at bounding box center [93, 118] width 156 height 38
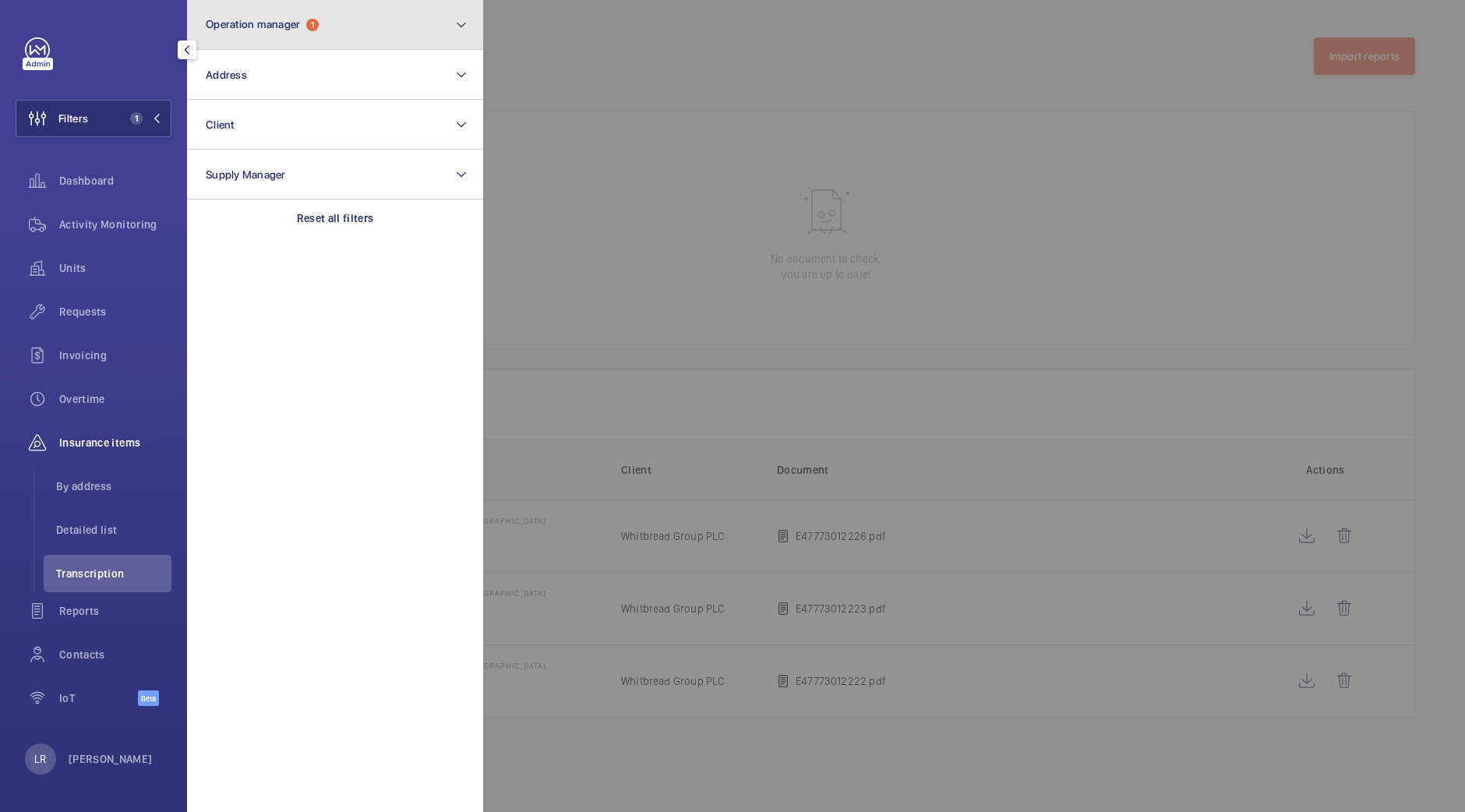
click at [329, 30] on button "Operation manager 1" at bounding box center [335, 25] width 296 height 50
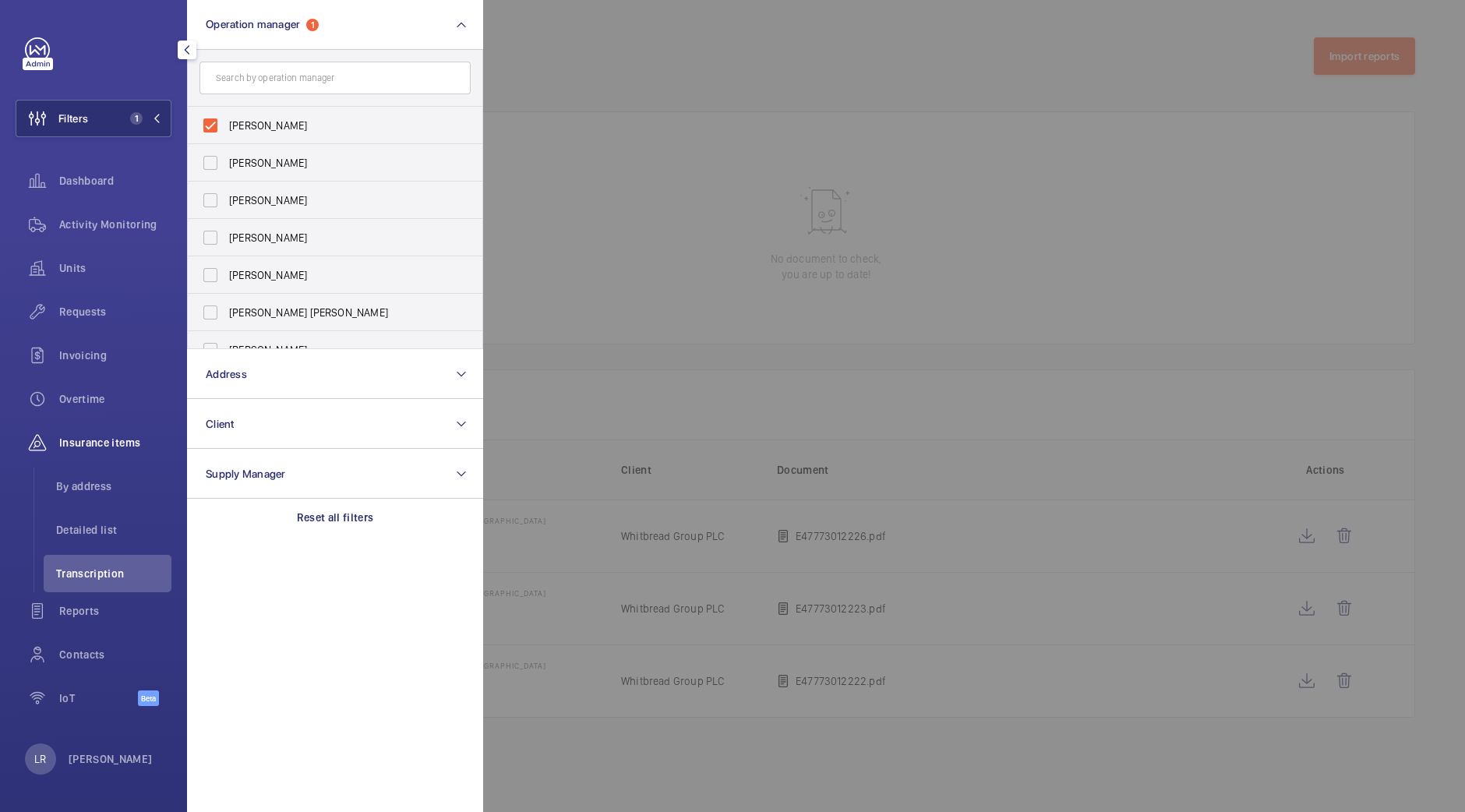
click at [613, 259] on div at bounding box center [1216, 406] width 1465 height 812
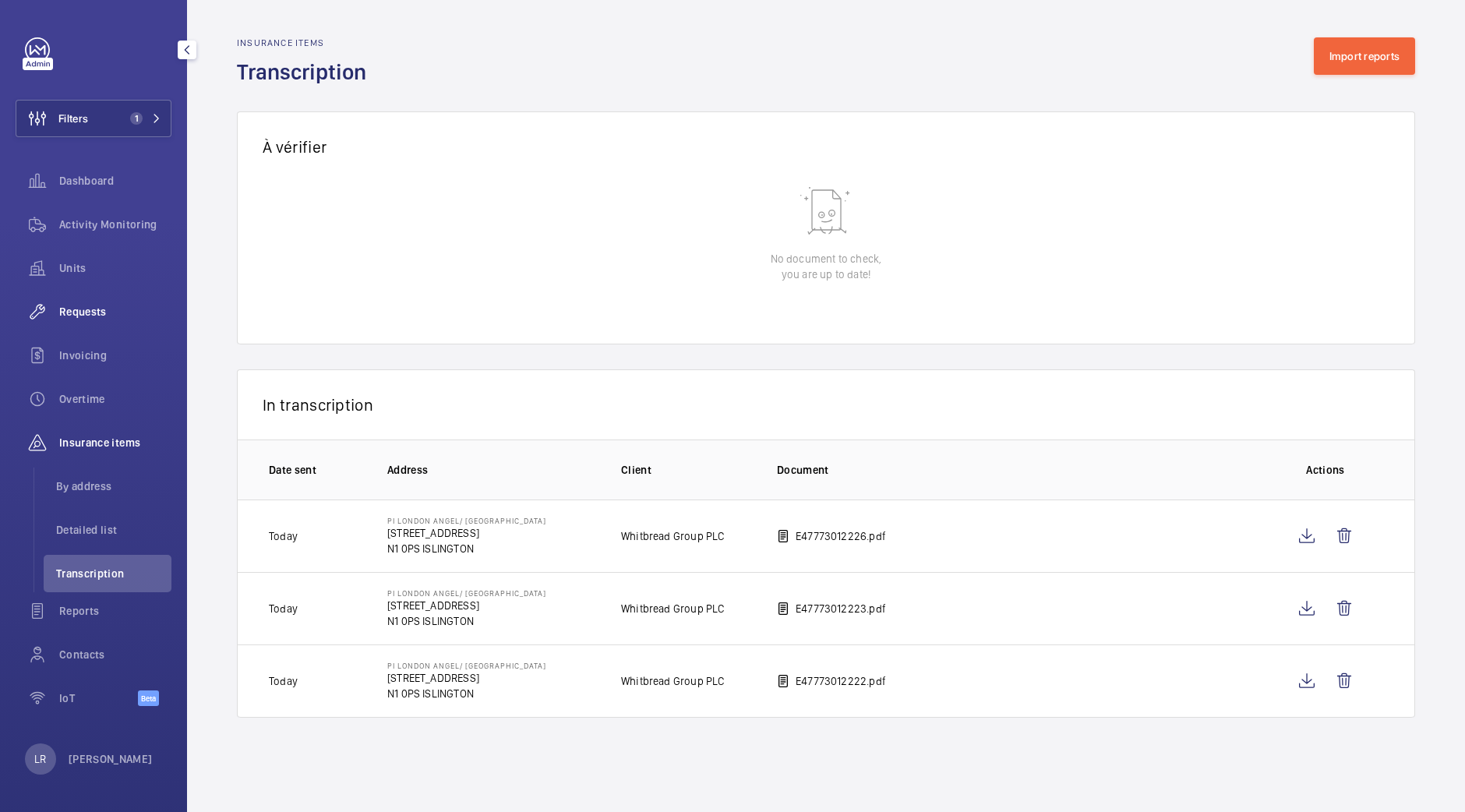
click at [96, 304] on span "Requests" at bounding box center [115, 312] width 112 height 16
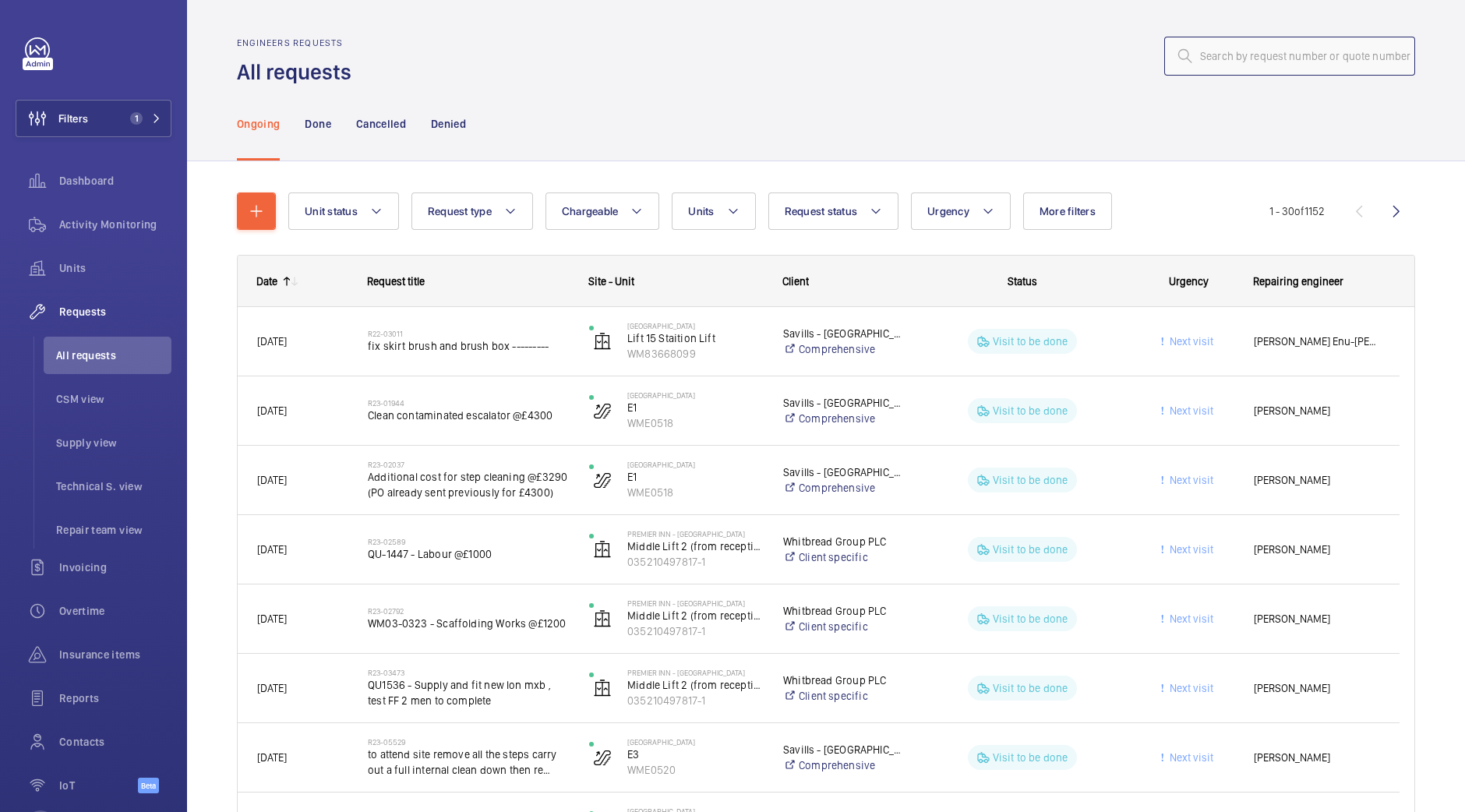
click at [1271, 57] on input "text" at bounding box center [1290, 56] width 251 height 39
type input "v"
paste input "R25-13298"
type input "R25-13298"
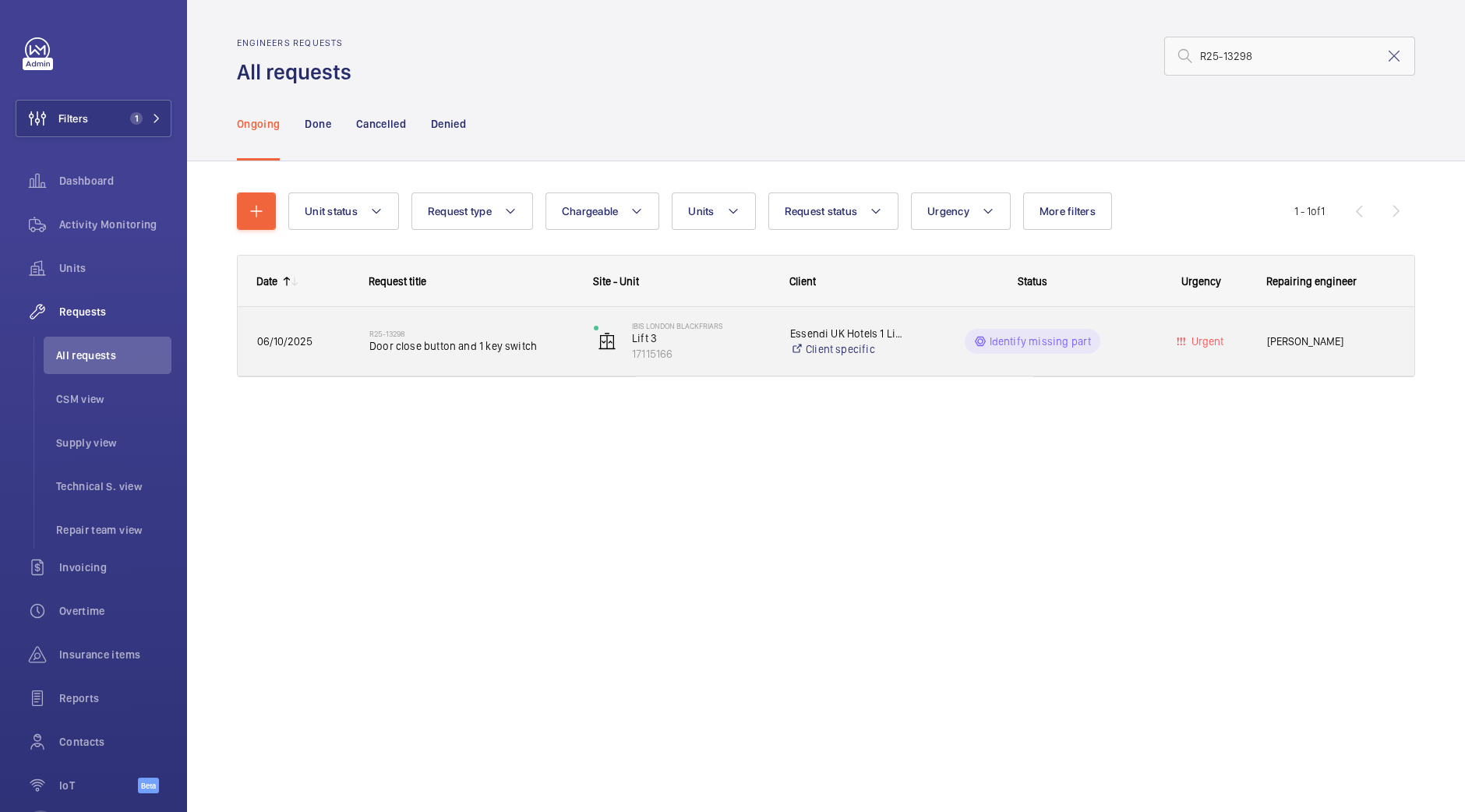
click at [534, 348] on span "Door close button and 1 key switch" at bounding box center [472, 346] width 205 height 16
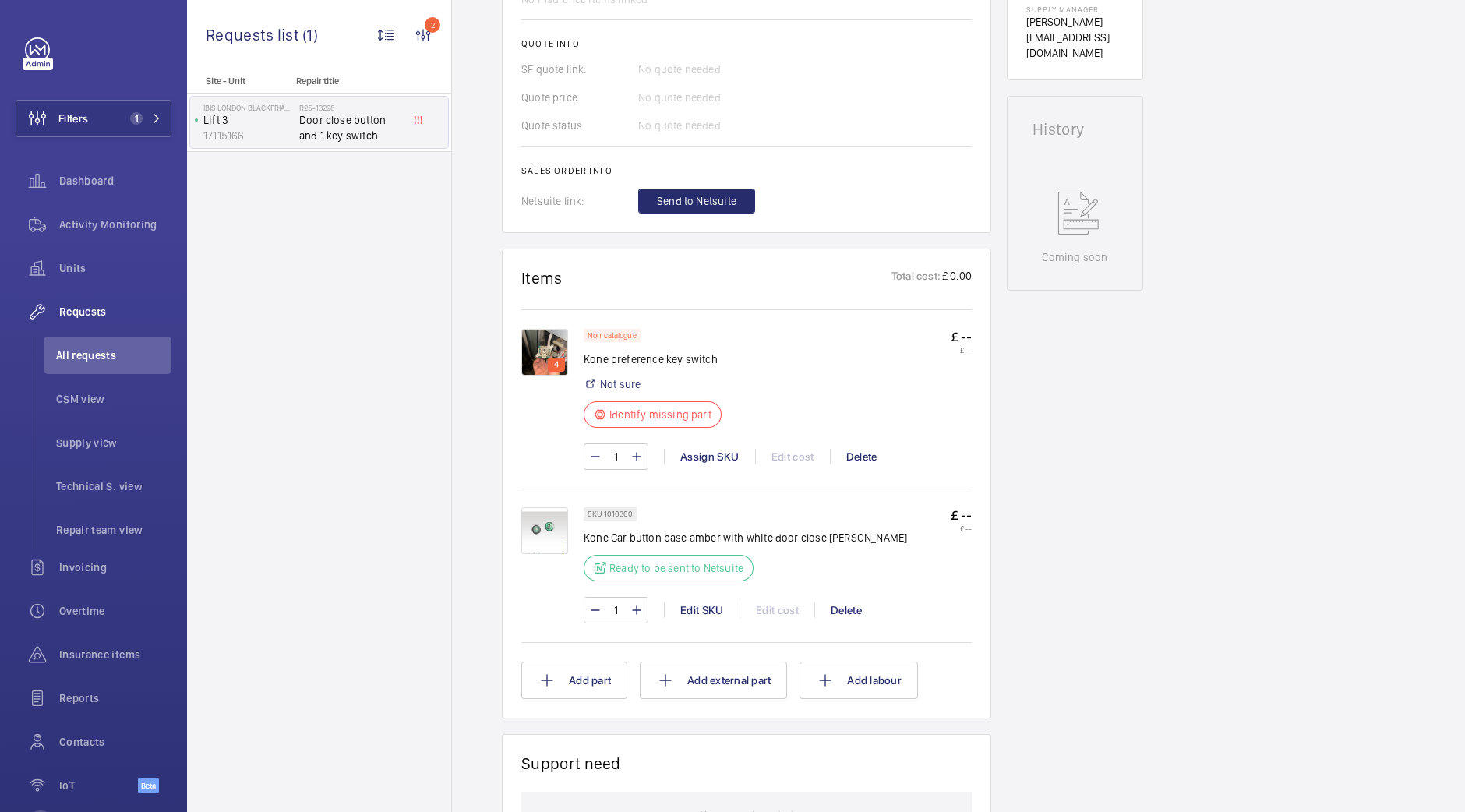
scroll to position [664, 0]
click at [549, 533] on img at bounding box center [544, 528] width 47 height 47
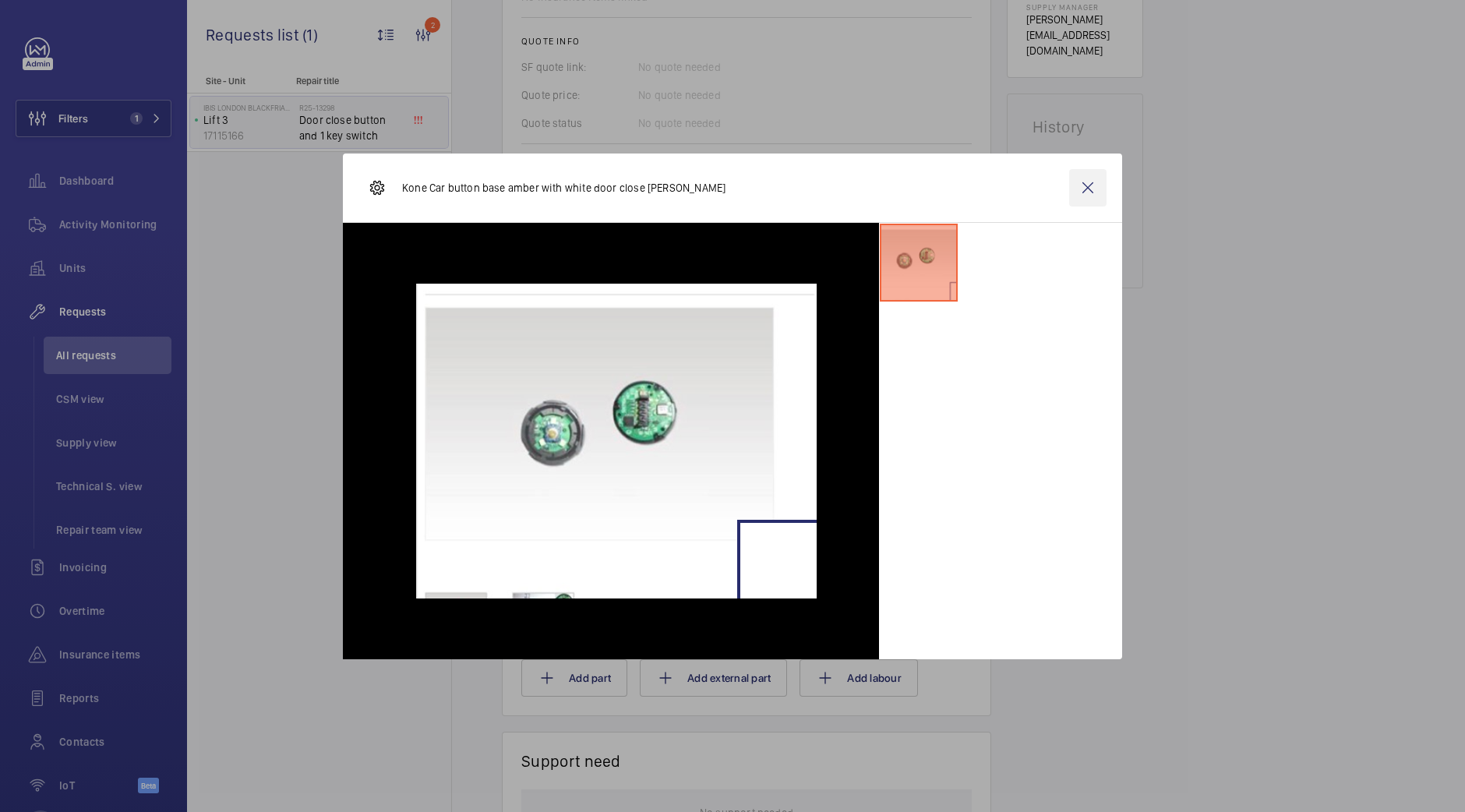
click at [1089, 190] on wm-front-icon-button at bounding box center [1089, 188] width 38 height 38
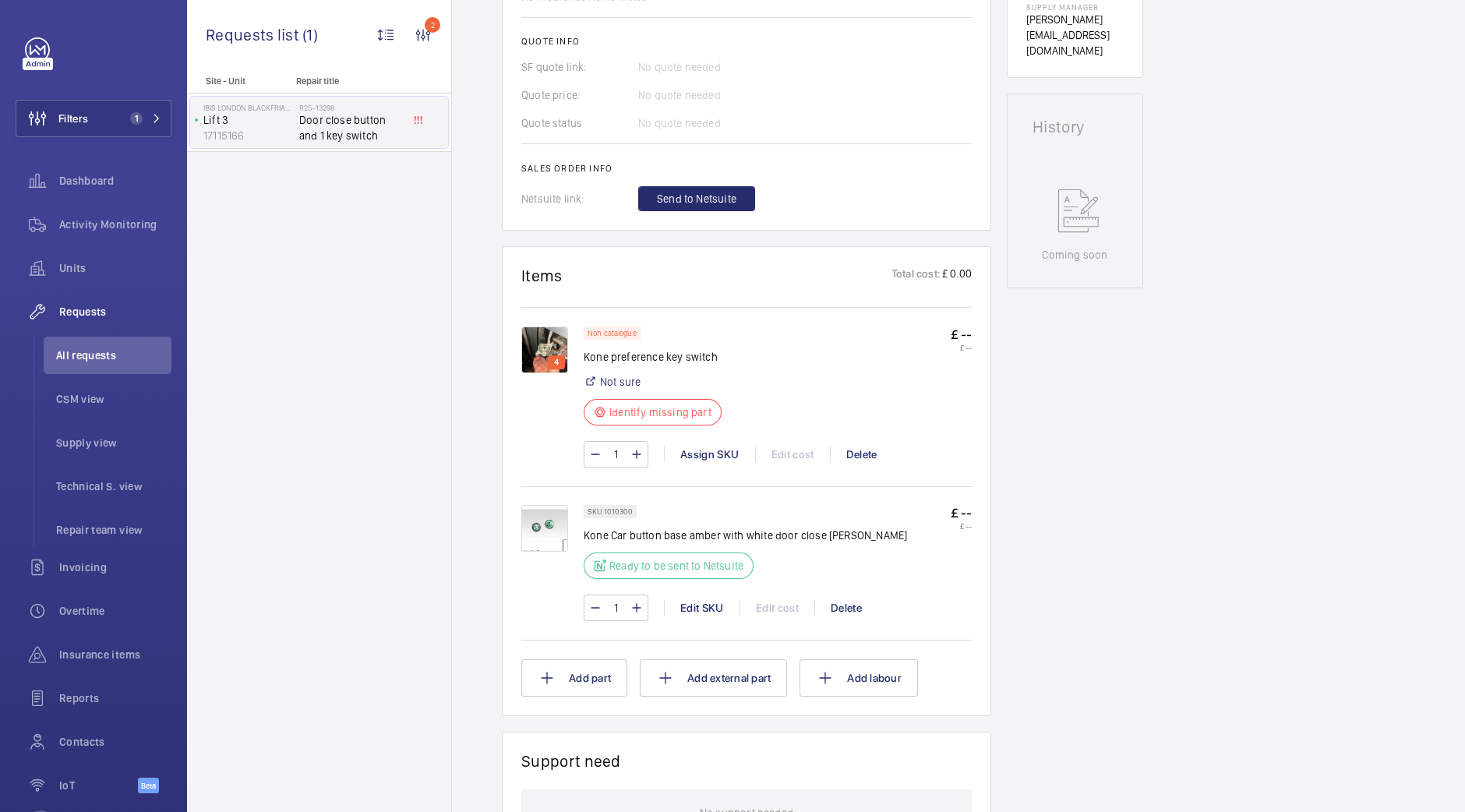
click at [625, 509] on p "SKU 1010300" at bounding box center [611, 510] width 46 height 5
drag, startPoint x: 632, startPoint y: 509, endPoint x: 604, endPoint y: 509, distance: 28.0
click at [604, 509] on div "SKU 1010300" at bounding box center [610, 511] width 53 height 13
copy p "1010300"
click at [545, 332] on img at bounding box center [544, 349] width 47 height 47
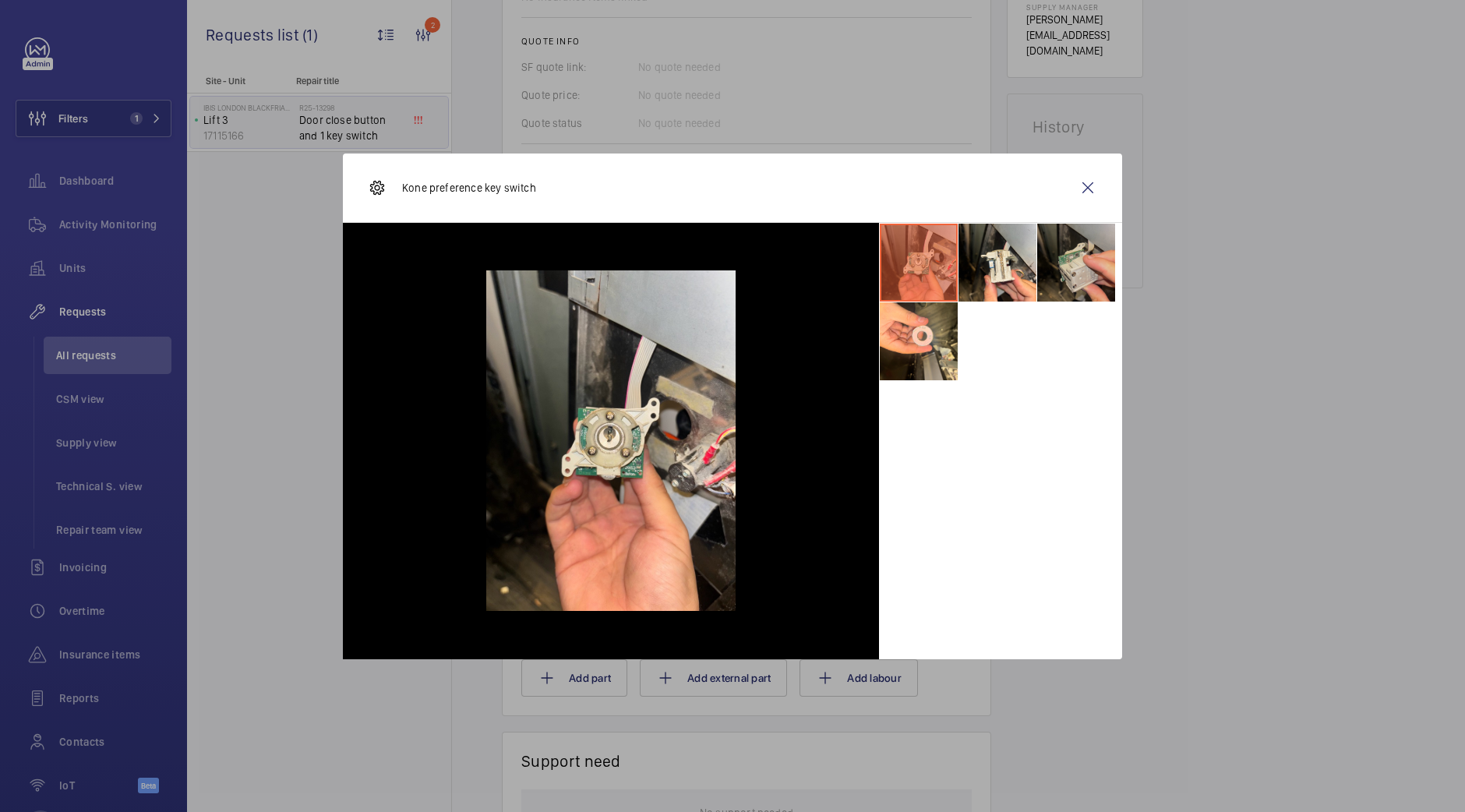
click at [1065, 254] on li at bounding box center [1077, 262] width 77 height 77
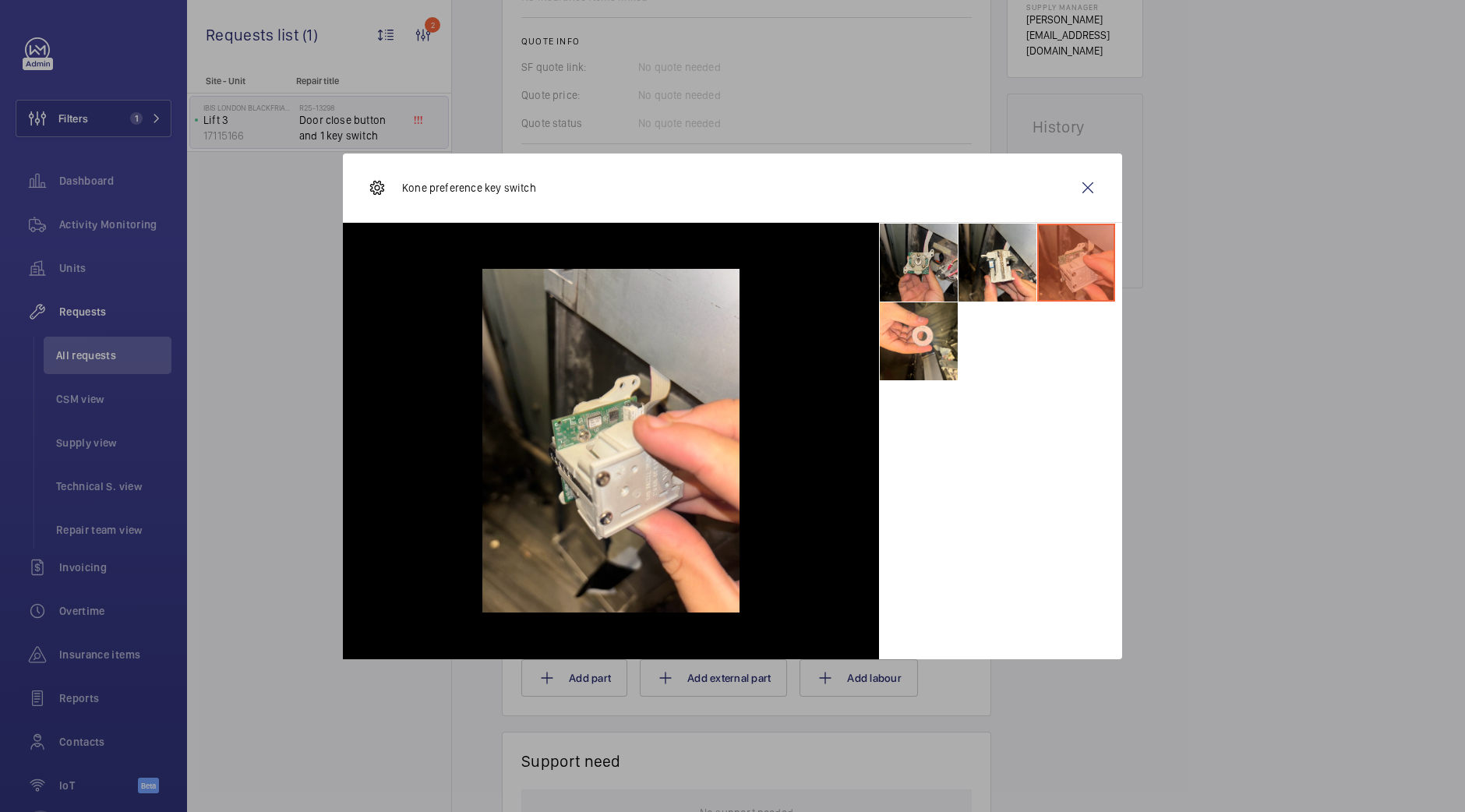
click at [944, 251] on li at bounding box center [919, 262] width 77 height 77
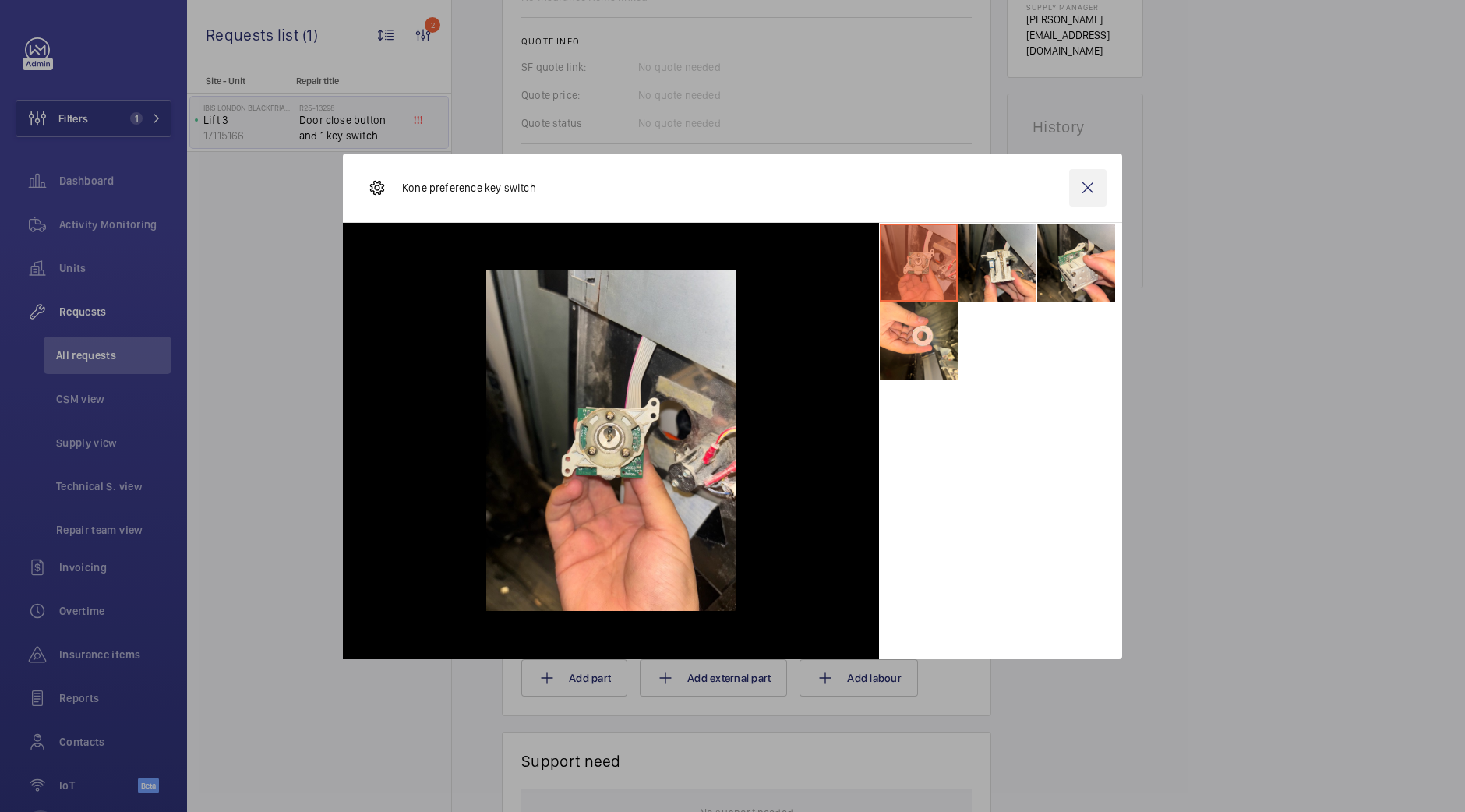
click at [1080, 191] on wm-front-icon-button at bounding box center [1089, 188] width 38 height 38
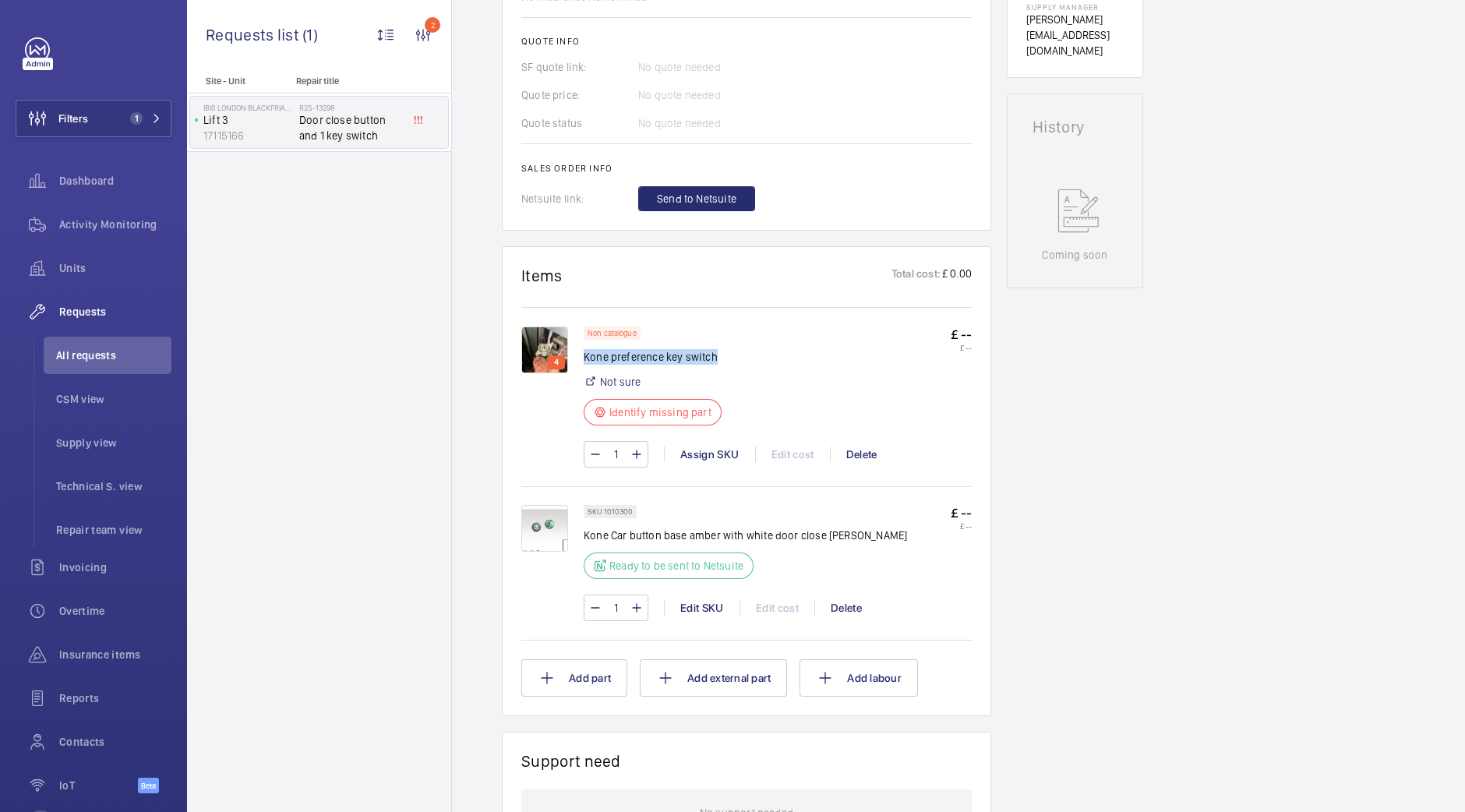
drag, startPoint x: 737, startPoint y: 355, endPoint x: 585, endPoint y: 360, distance: 152.1
click at [585, 360] on div "Non catalogue Kone preference key switch Not sure Identify missing part £ -- £ …" at bounding box center [778, 380] width 388 height 108
copy p "Kone preference key switch"
click at [709, 456] on div "Assign SKU" at bounding box center [710, 455] width 91 height 16
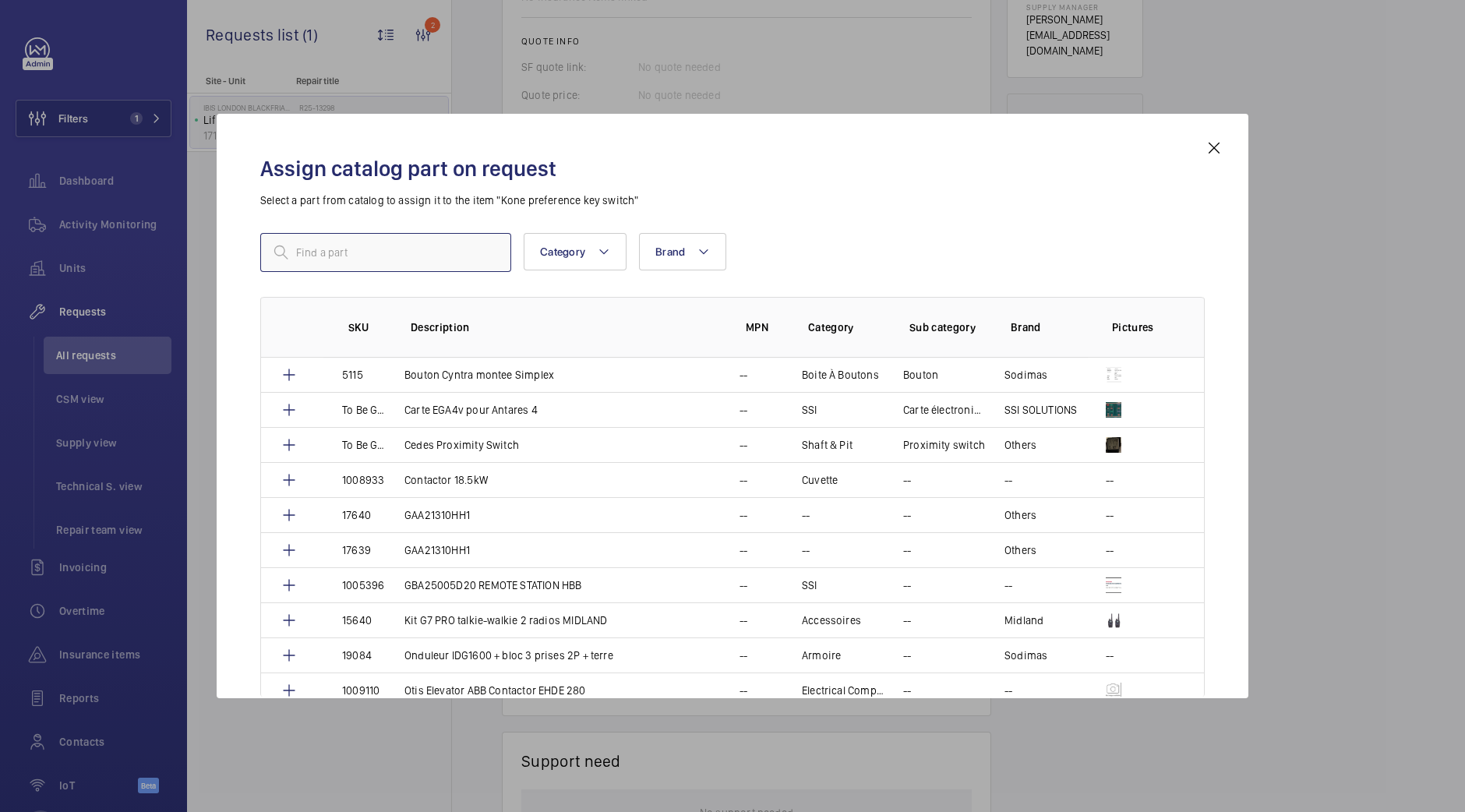
click at [480, 268] on input "text" at bounding box center [385, 252] width 251 height 39
paste input "1010484"
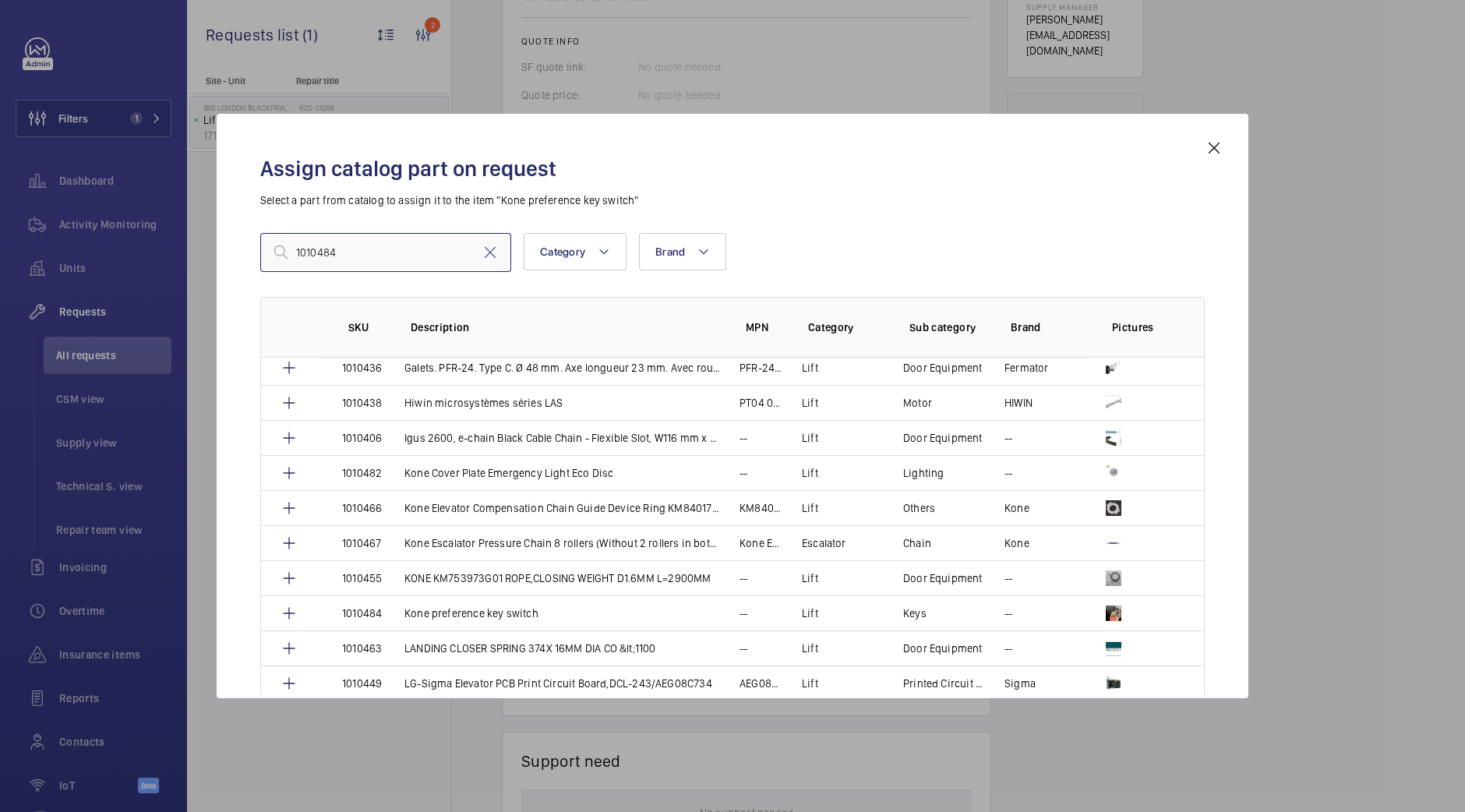
scroll to position [1199, 0]
type input "1010484"
click at [561, 596] on td "Kone preference key switch" at bounding box center [552, 612] width 335 height 35
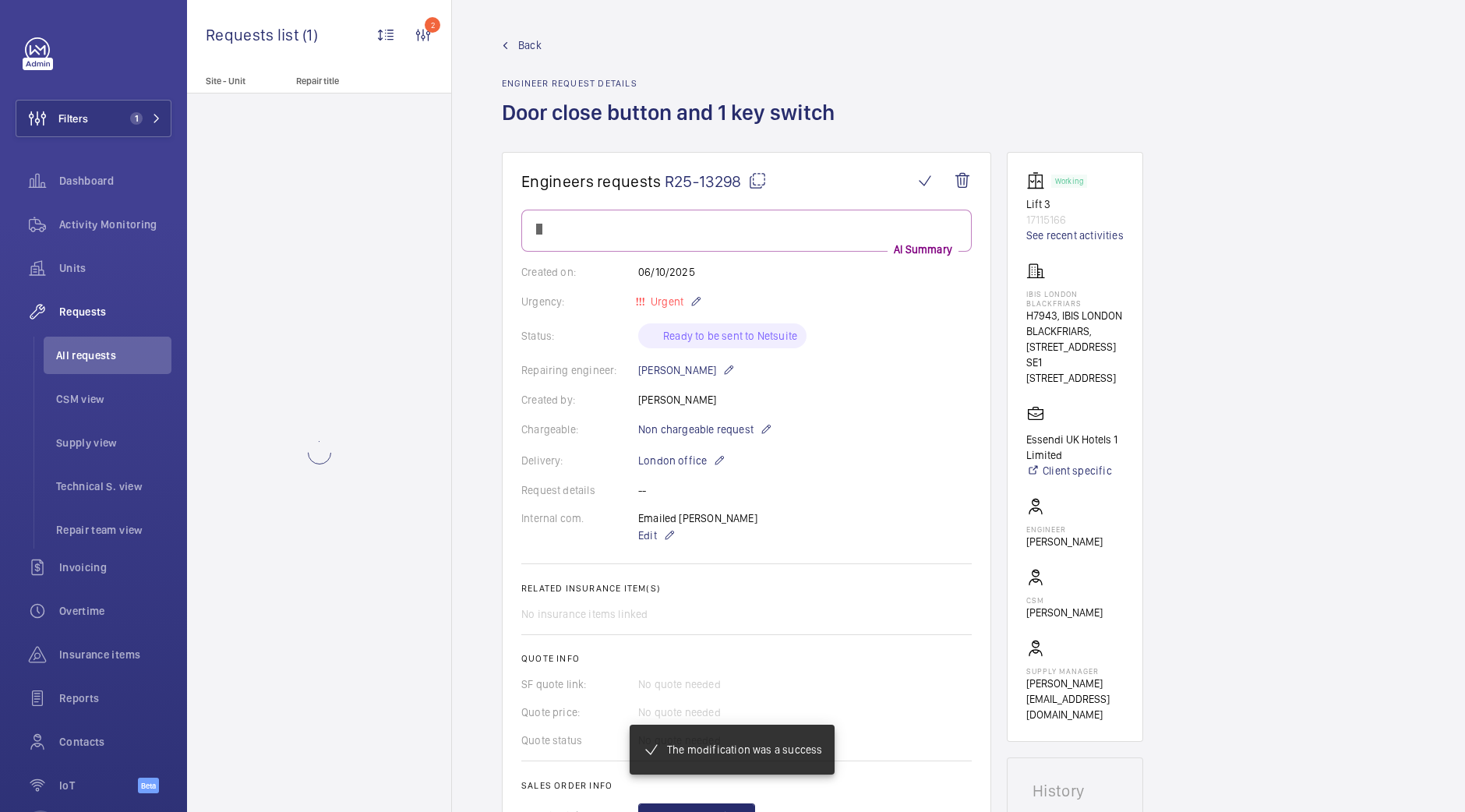
scroll to position [664, 0]
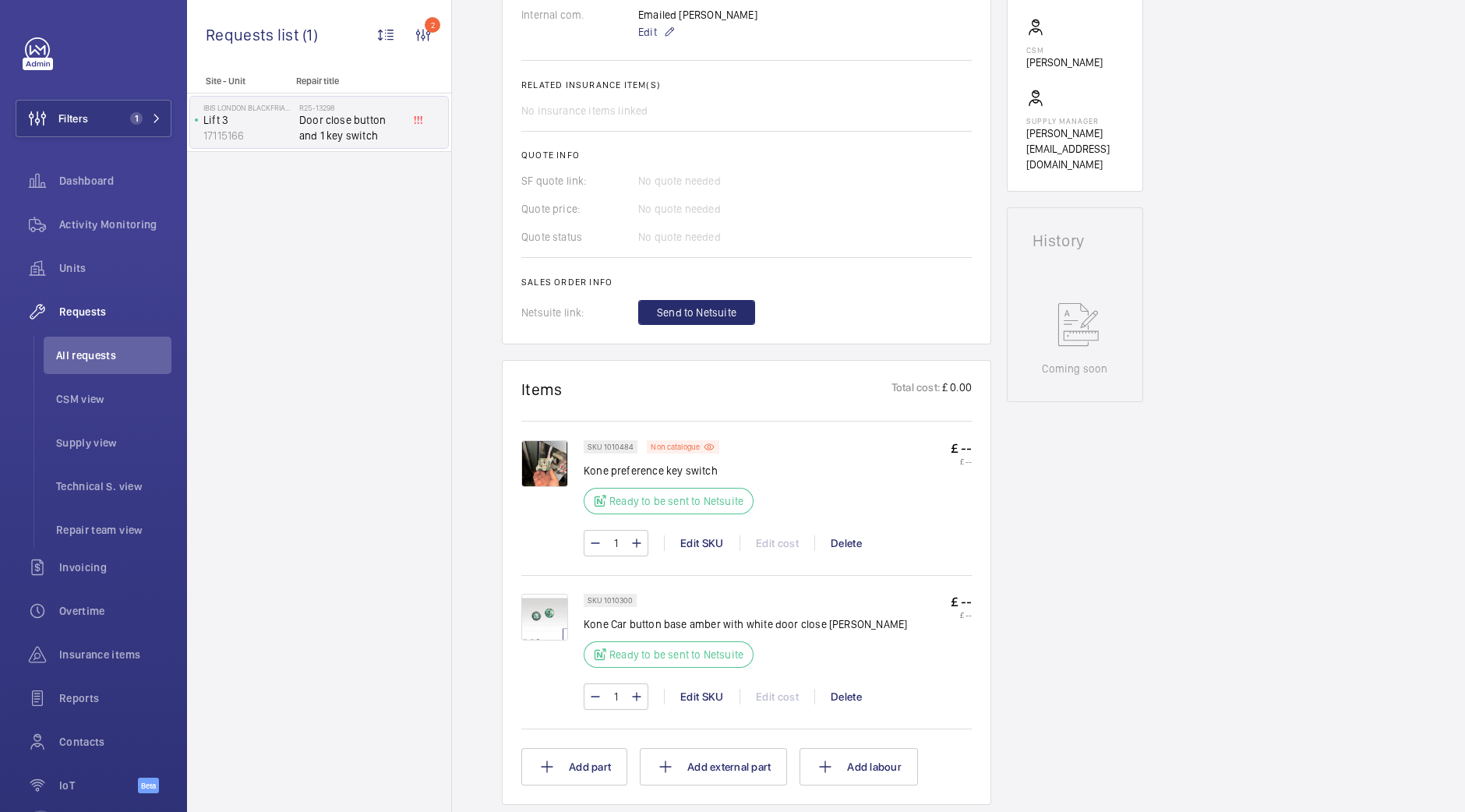
scroll to position [556, 0]
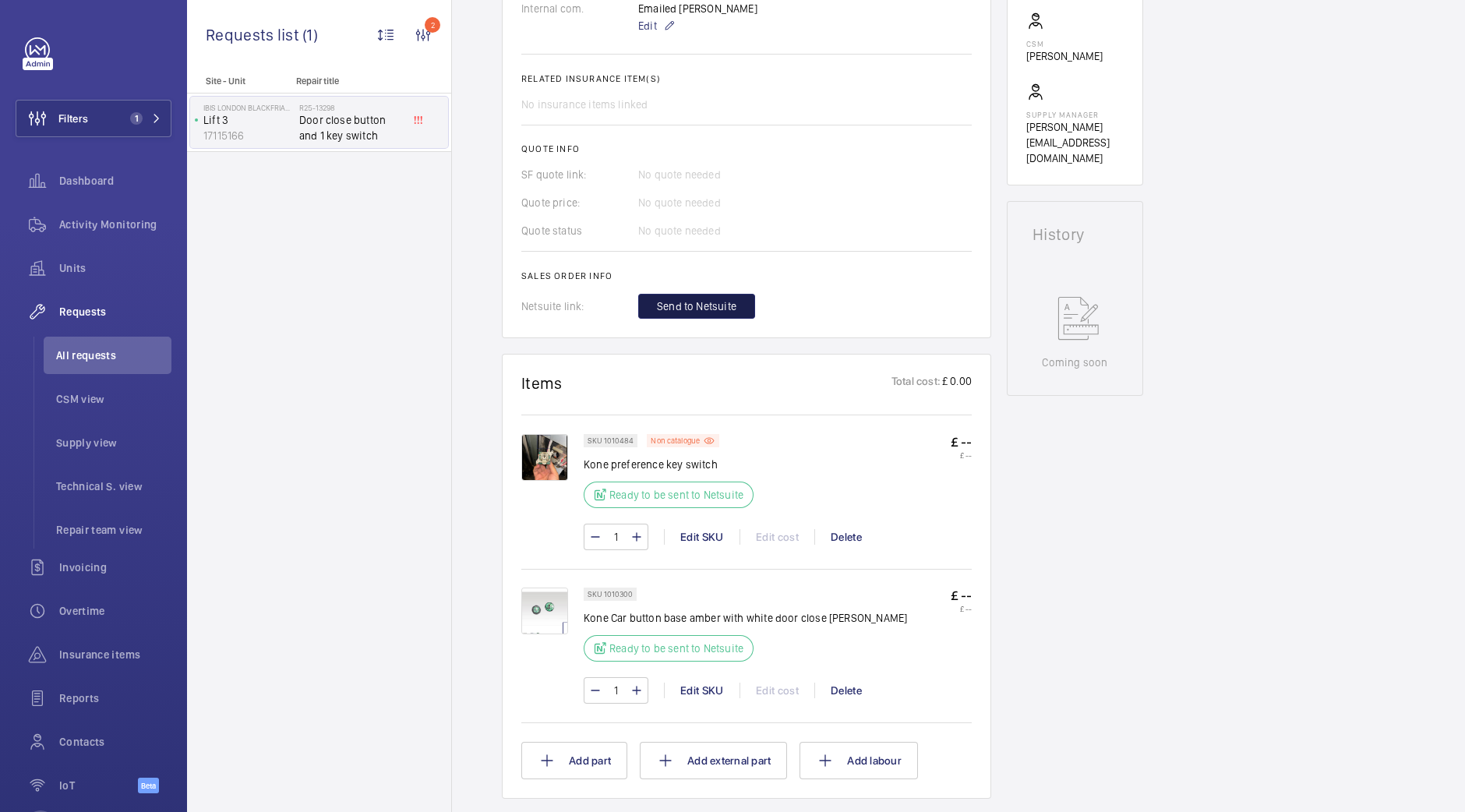
click at [712, 296] on button "Send to Netsuite" at bounding box center [697, 306] width 117 height 25
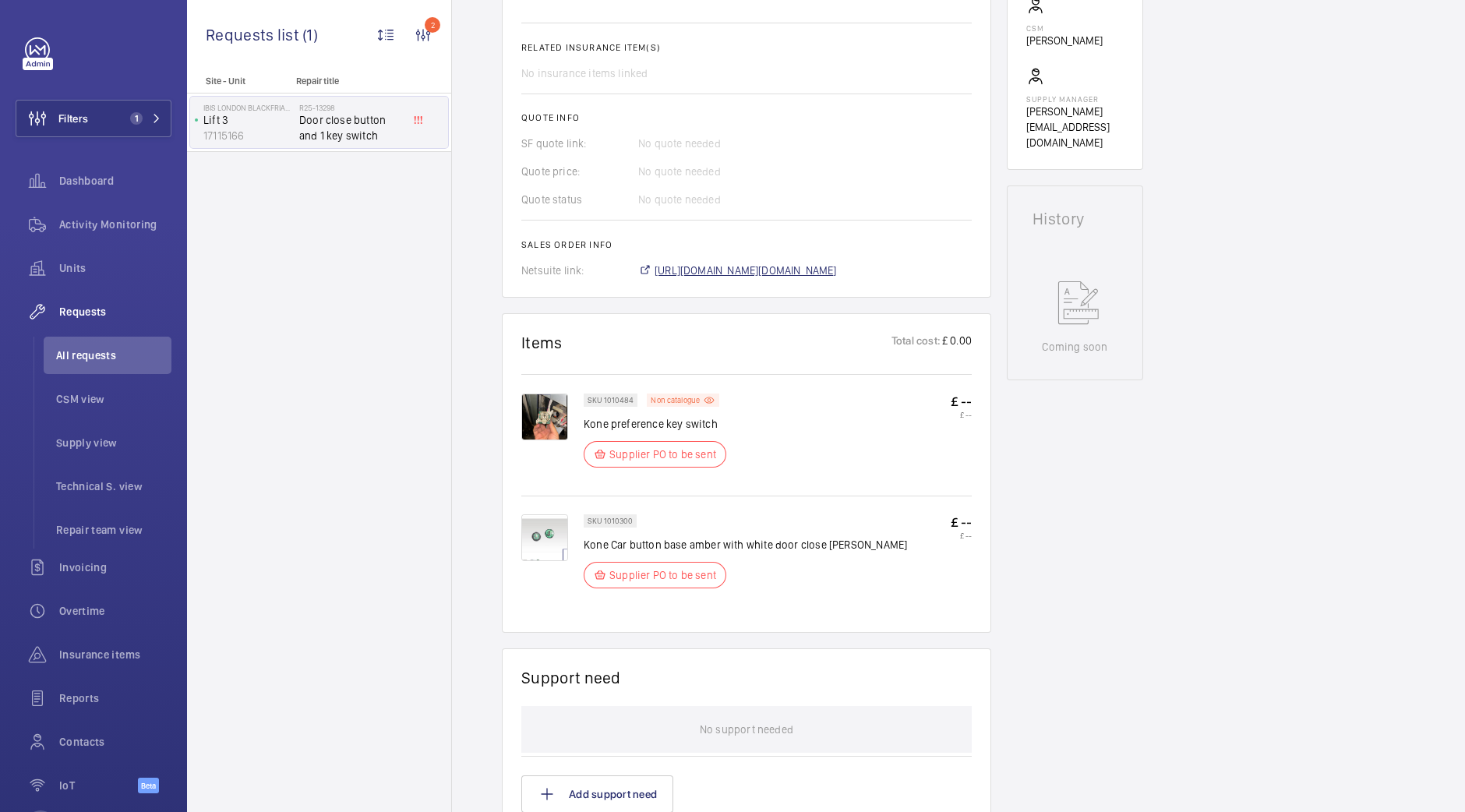
scroll to position [603, 0]
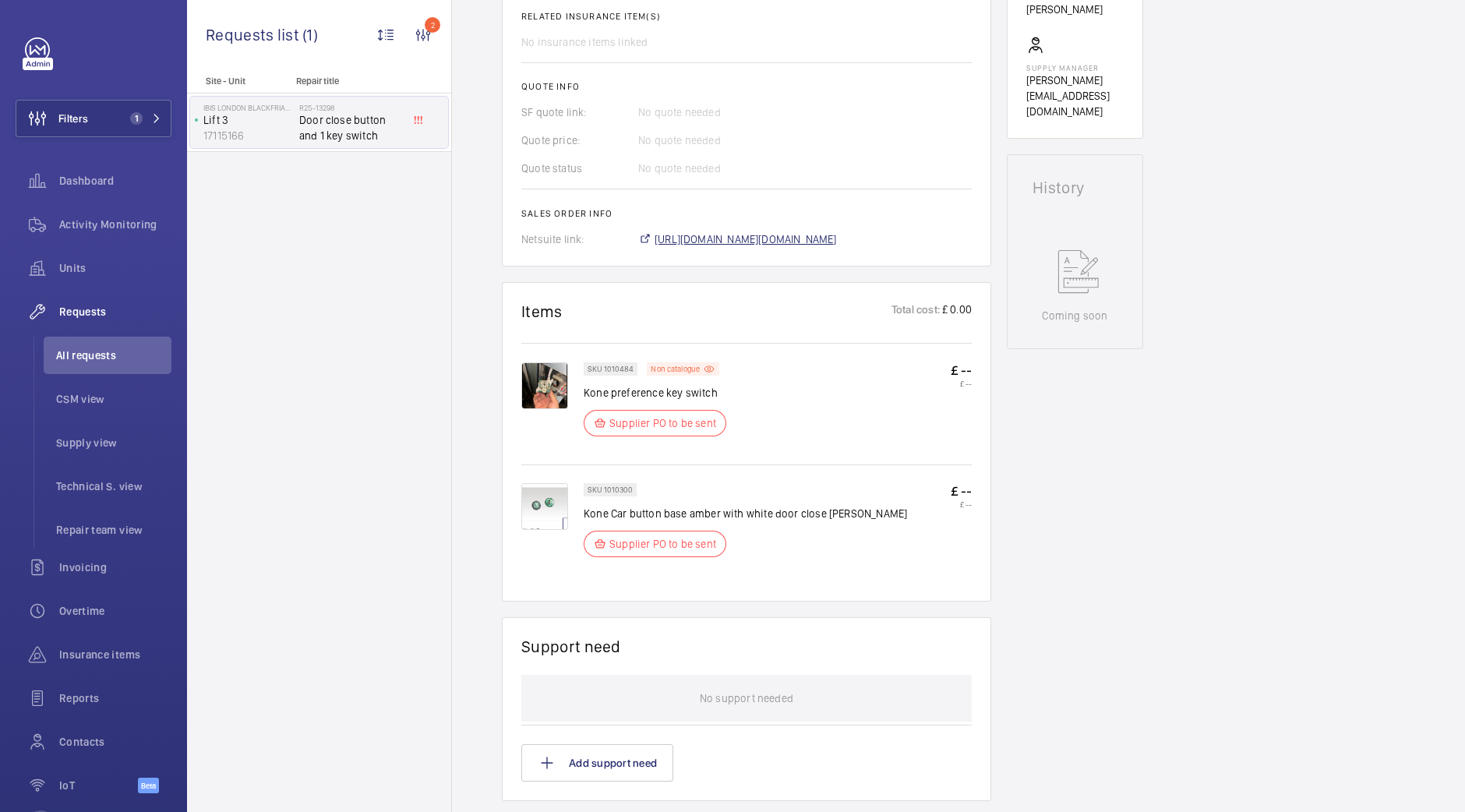
click at [812, 247] on span "https://6461500.app.netsuite.com/app/accounting/transactions/salesord.nl?id=308…" at bounding box center [746, 239] width 183 height 16
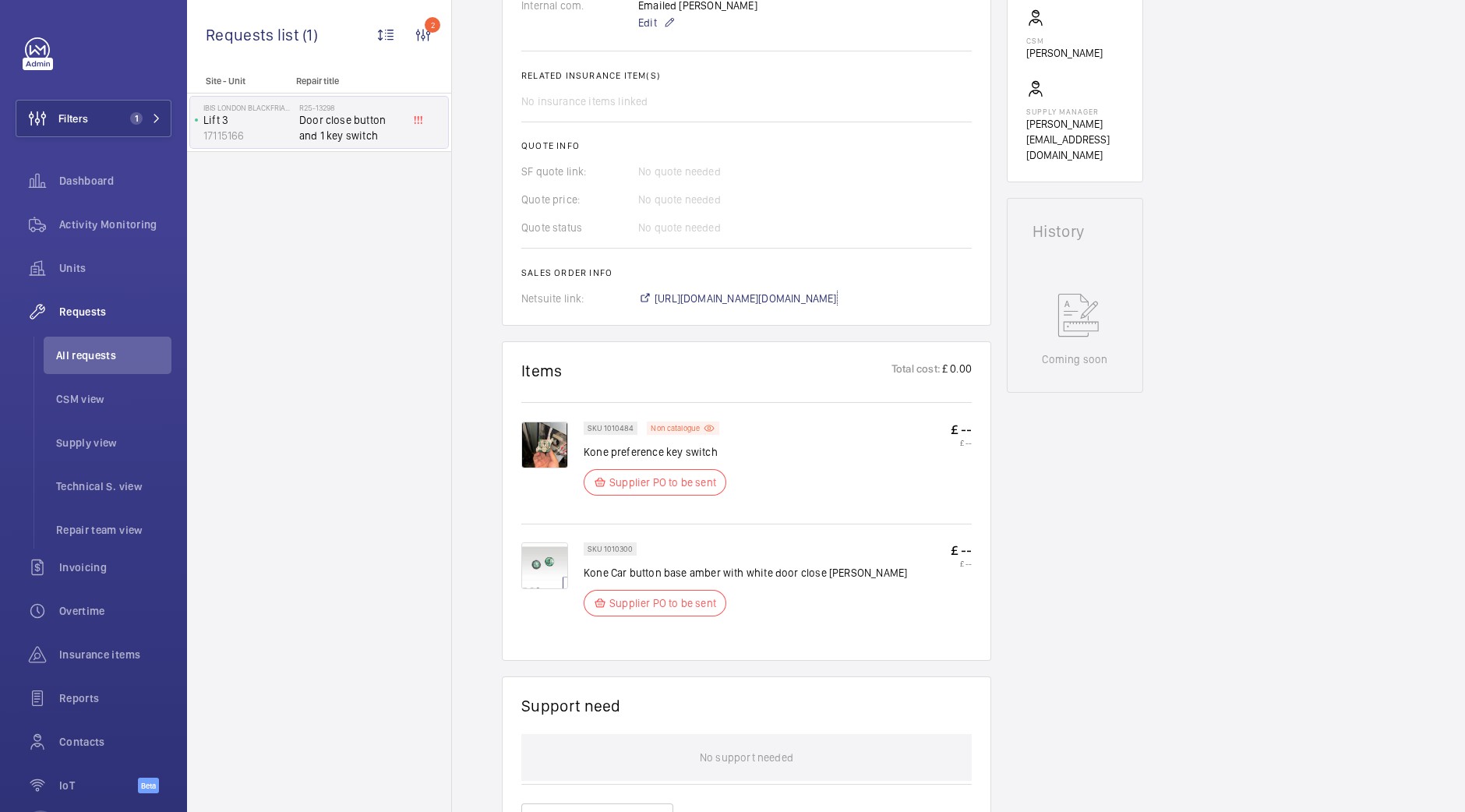
scroll to position [560, 0]
